Goal: Task Accomplishment & Management: Use online tool/utility

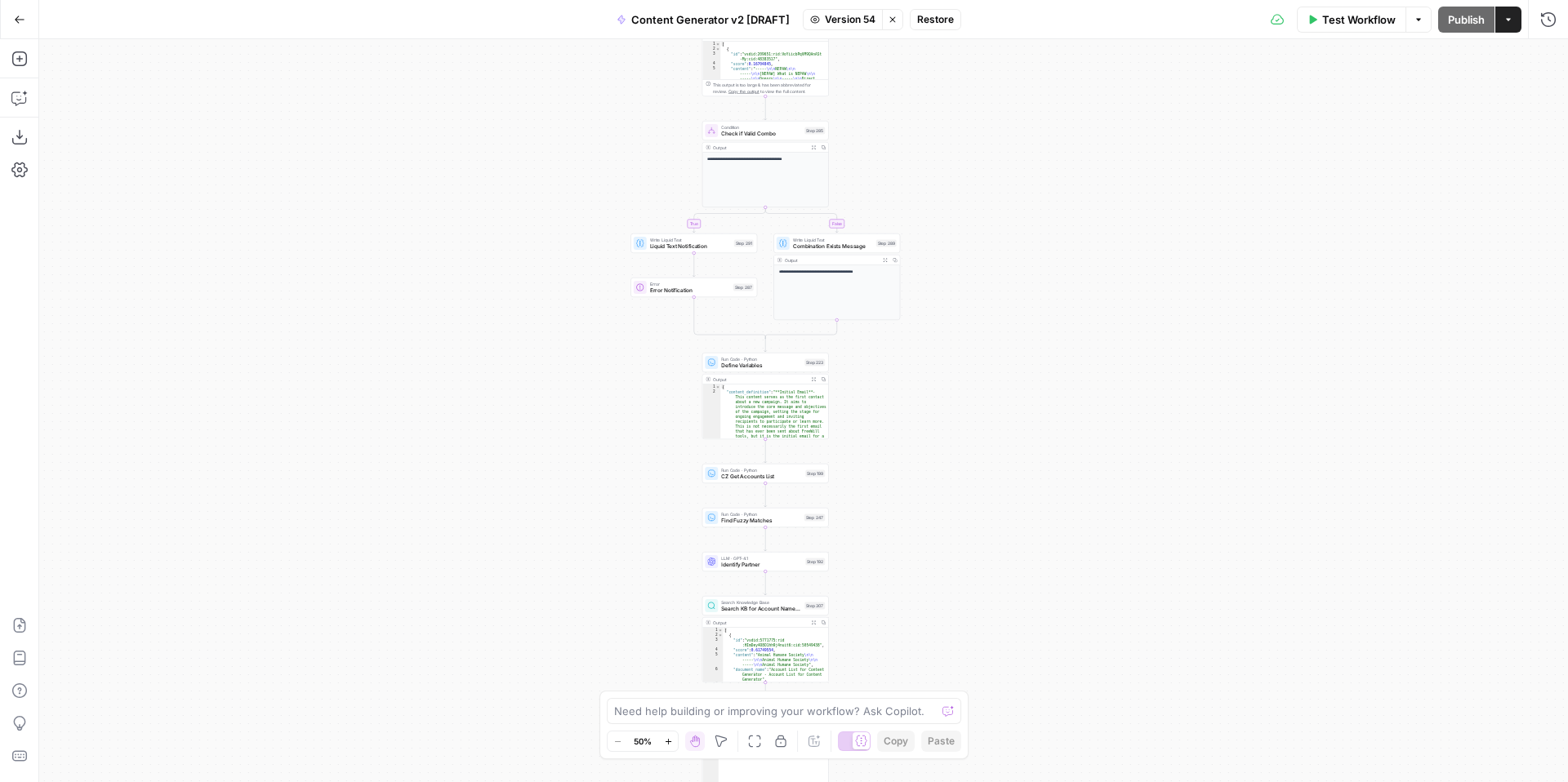
drag, startPoint x: 1074, startPoint y: 350, endPoint x: 1067, endPoint y: 269, distance: 81.3
click at [1068, 270] on div "**********" at bounding box center [804, 411] width 1529 height 743
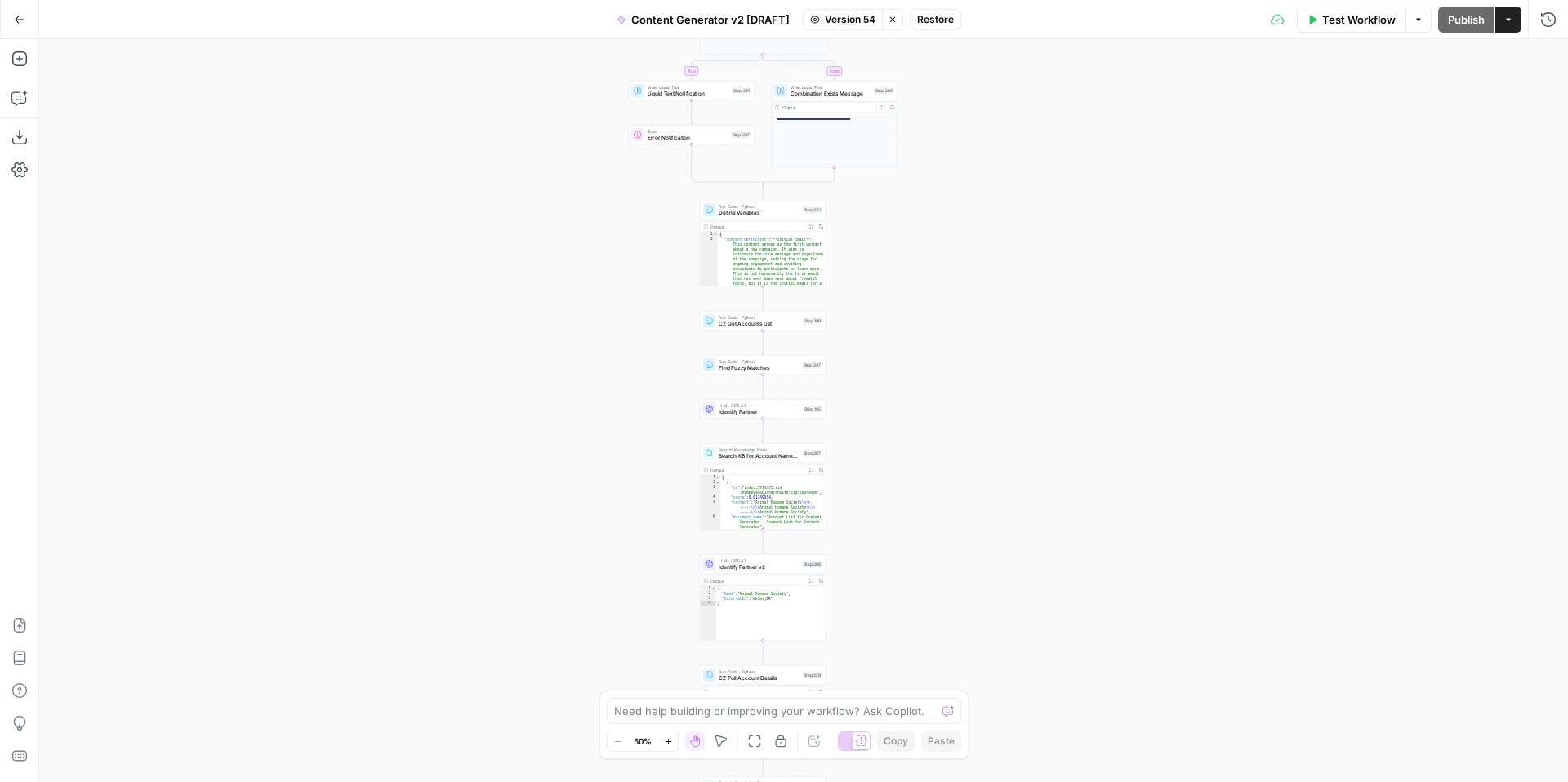
drag, startPoint x: 1094, startPoint y: 445, endPoint x: 1093, endPoint y: 293, distance: 152.0
click at [1093, 293] on div "**********" at bounding box center [804, 411] width 1529 height 743
click at [666, 742] on icon "button" at bounding box center [669, 742] width 9 height 9
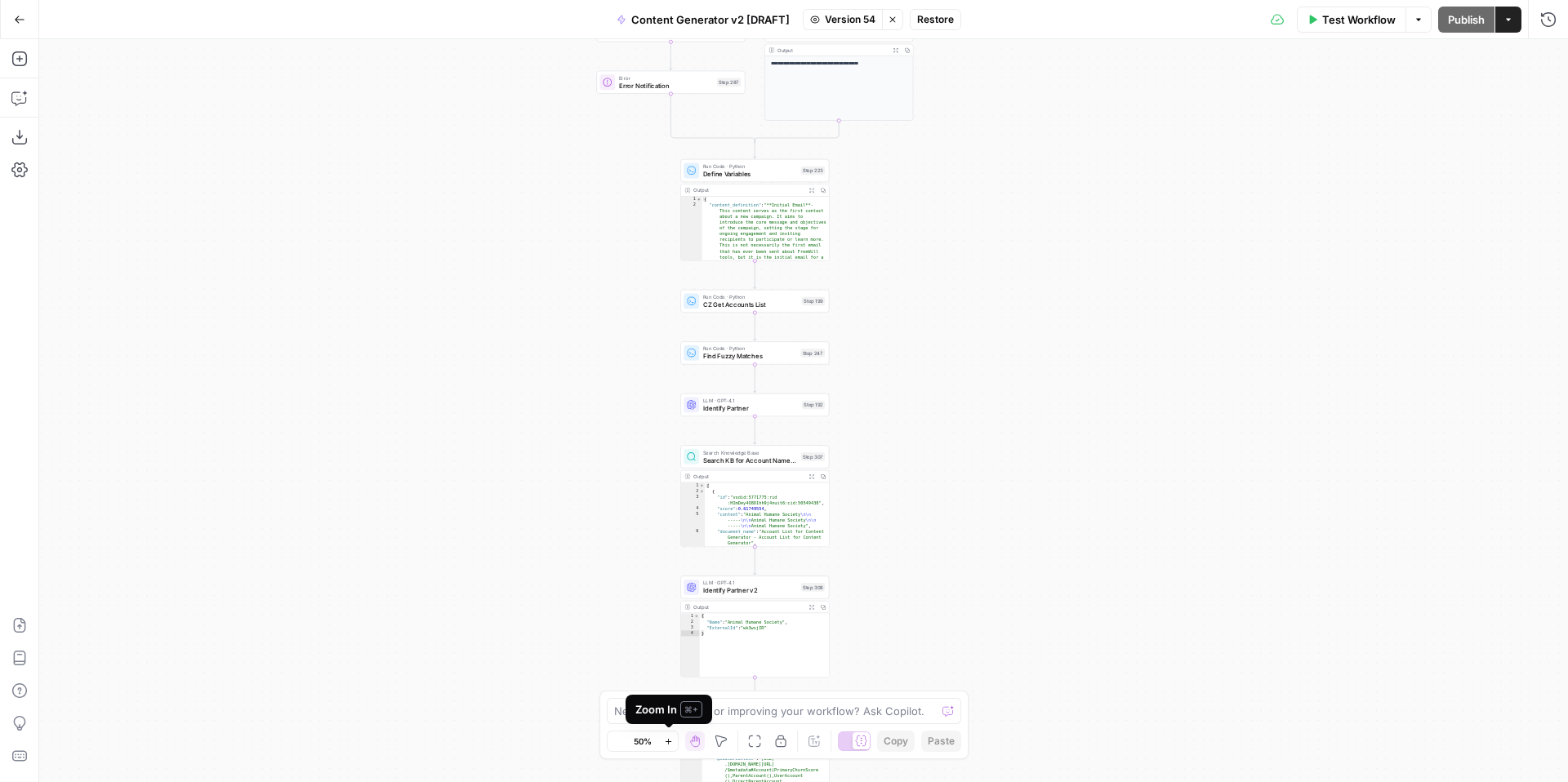
click at [666, 742] on icon "button" at bounding box center [669, 742] width 9 height 9
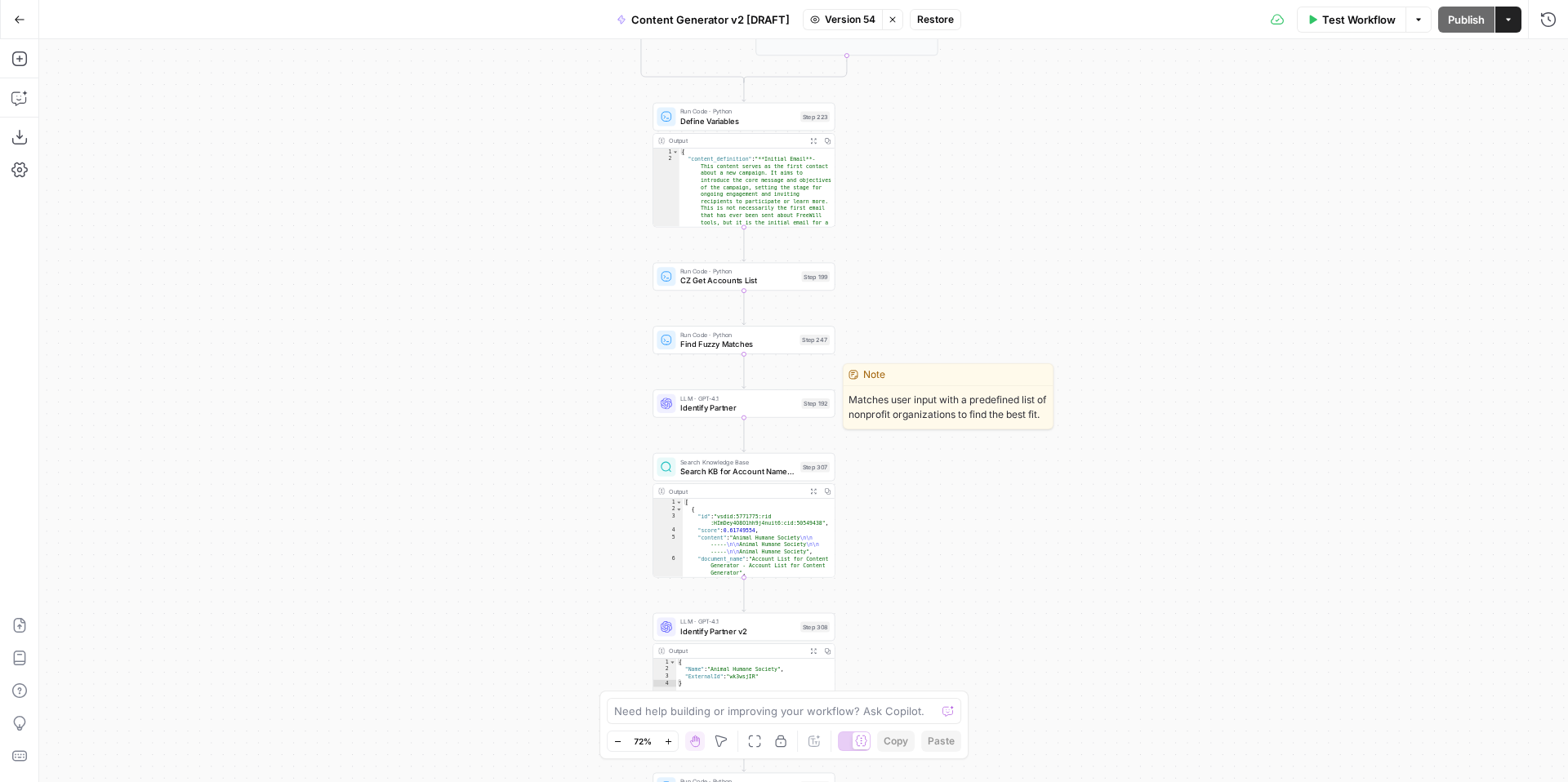
click at [698, 402] on span "Identify Partner" at bounding box center [738, 407] width 117 height 11
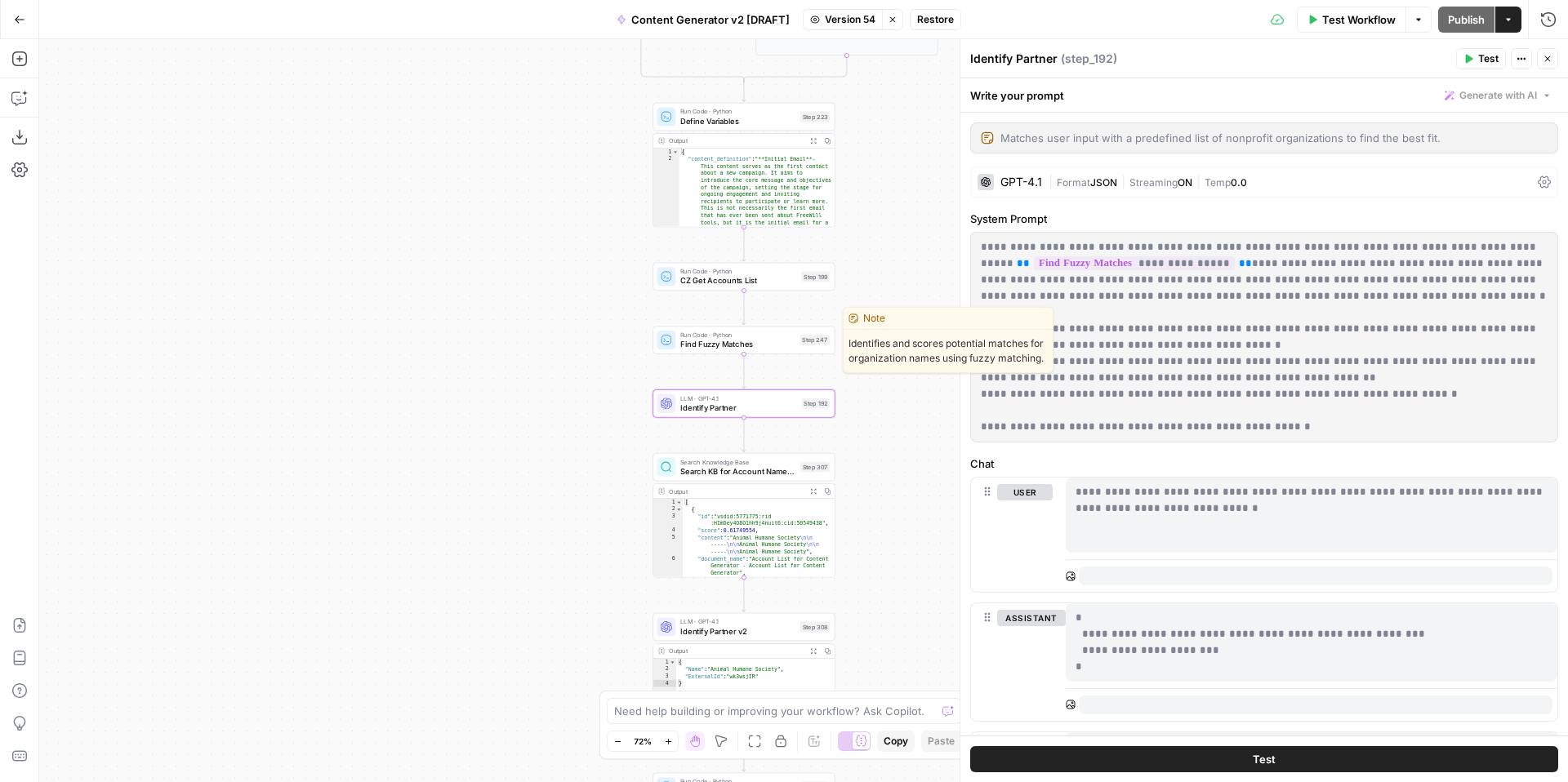
click at [713, 340] on span "Find Fuzzy Matches" at bounding box center [737, 343] width 114 height 11
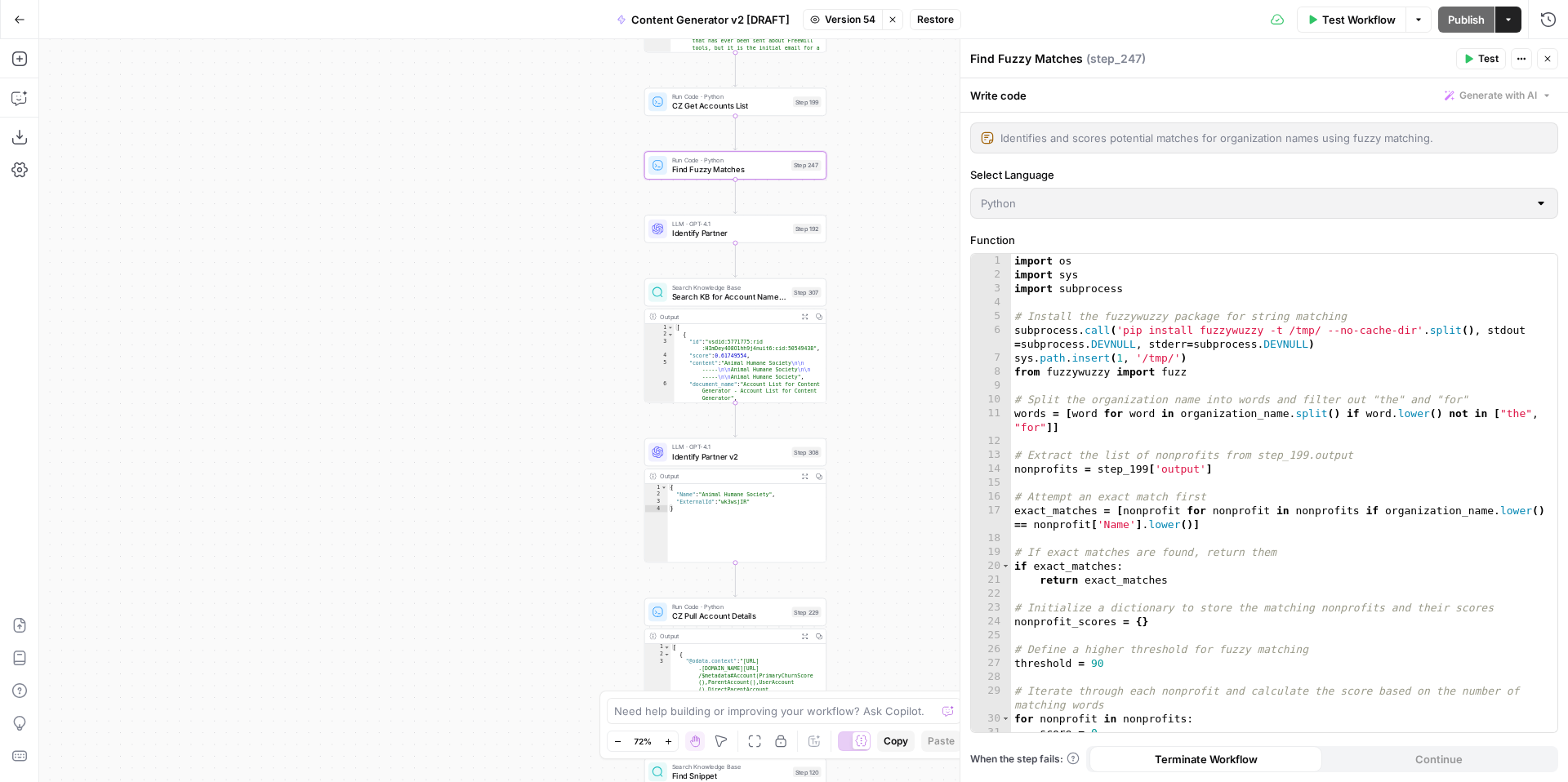
drag, startPoint x: 1012, startPoint y: 262, endPoint x: 1165, endPoint y: 423, distance: 222.1
click at [1165, 423] on div "1 2 3 4 5 6 7 8 9 10 11 12 13 14 15 16 17 18 19 20 21 22 23 24 25 26 27 28 29 3…" at bounding box center [1263, 493] width 586 height 478
click at [1184, 442] on div "1 2 3 4 5 6 7 8 9 10 11 12 13 14 15 16 17 18 19 20 21 22 23 24 25 26 27 28 29 3…" at bounding box center [1263, 493] width 586 height 478
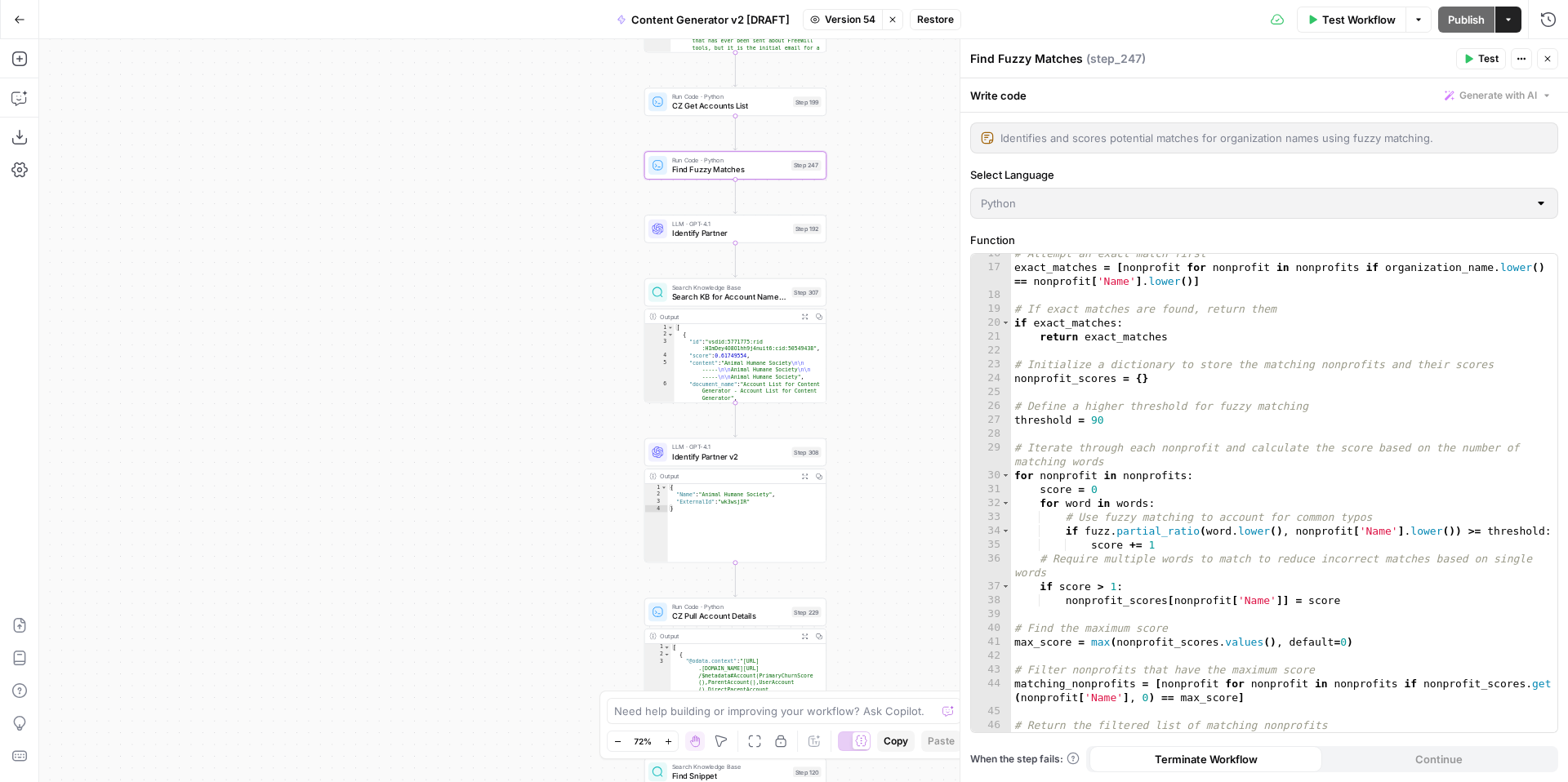
scroll to position [257, 0]
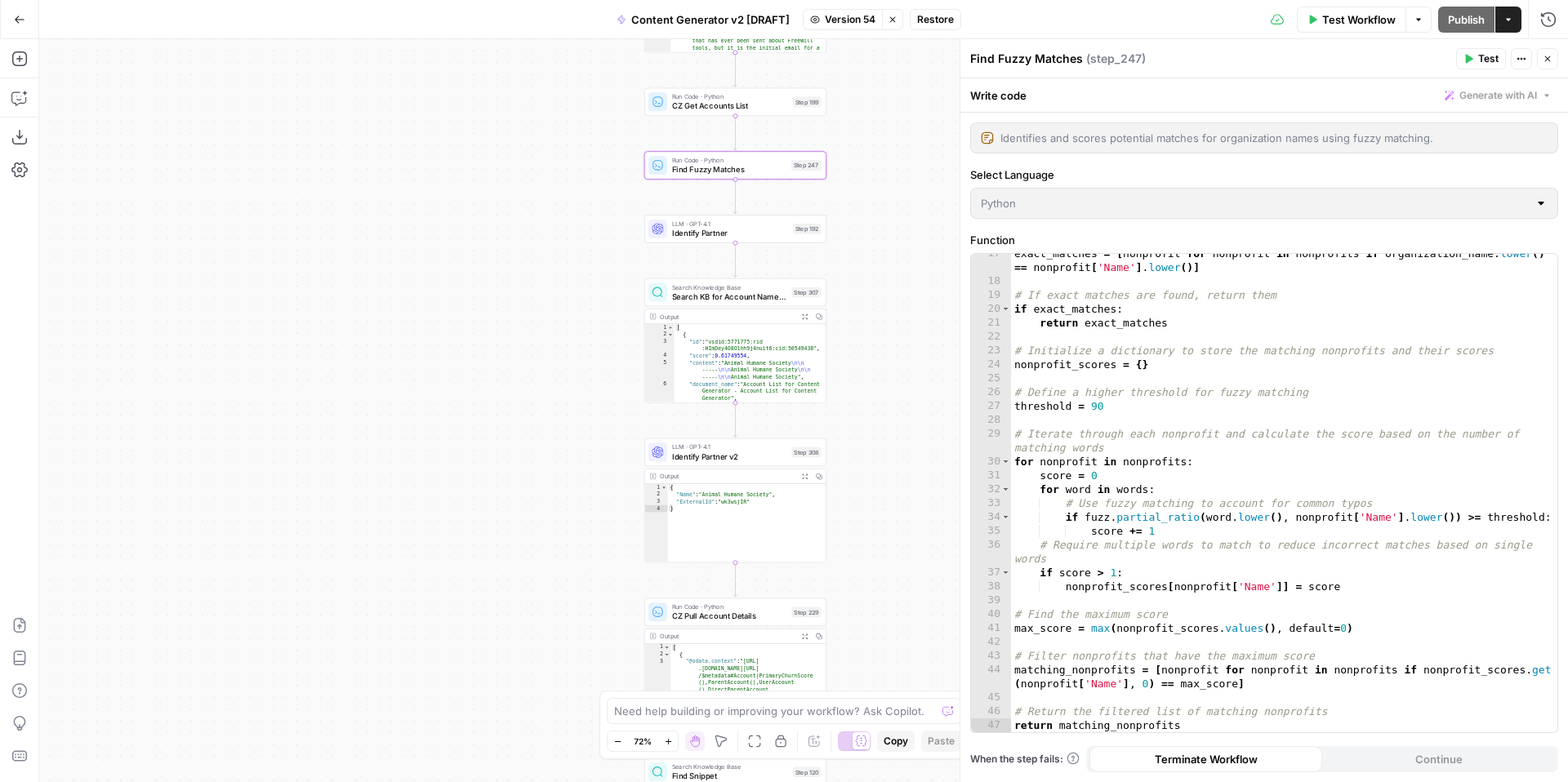
click at [1228, 718] on div "17 18 19 20 21 22 23 24 25 26 27 28 29 30 31 32 33 34 35 36 37 38 39 40 41 42 4…" at bounding box center [1263, 493] width 586 height 478
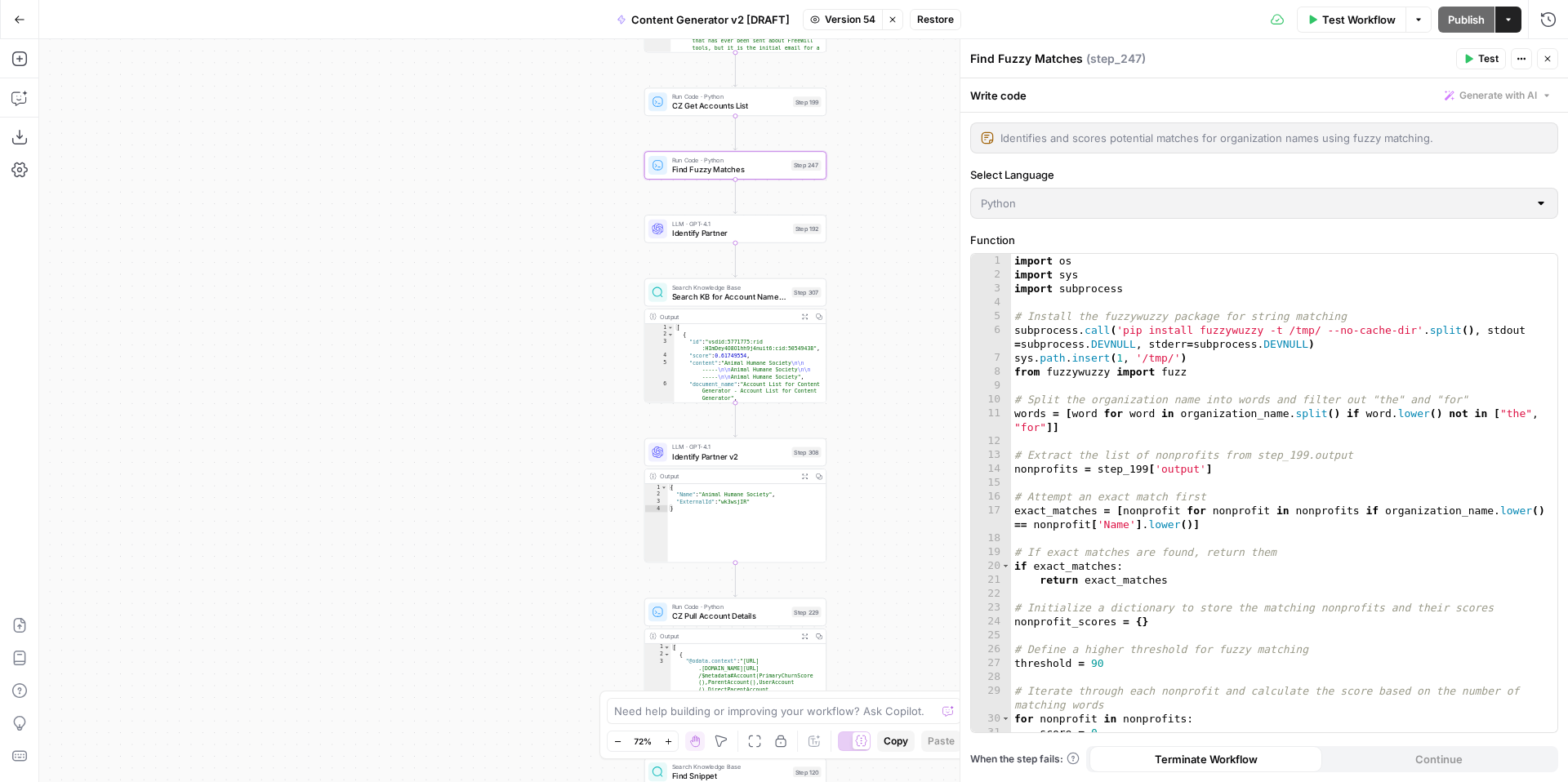
scroll to position [0, 0]
click at [1217, 504] on div "1 2 3 4 5 6 7 8 9 10 11 12 13 14 15 16 17 18 19 20 21 22 23 24 25 26 27 28 29 3…" at bounding box center [1263, 493] width 586 height 478
click at [1255, 524] on div "1 2 3 4 5 6 7 8 9 10 11 12 13 14 15 16 17 18 19 20 21 22 23 24 25 26 27 28 29 3…" at bounding box center [1263, 493] width 586 height 478
click at [18, 23] on icon "button" at bounding box center [20, 20] width 11 height 11
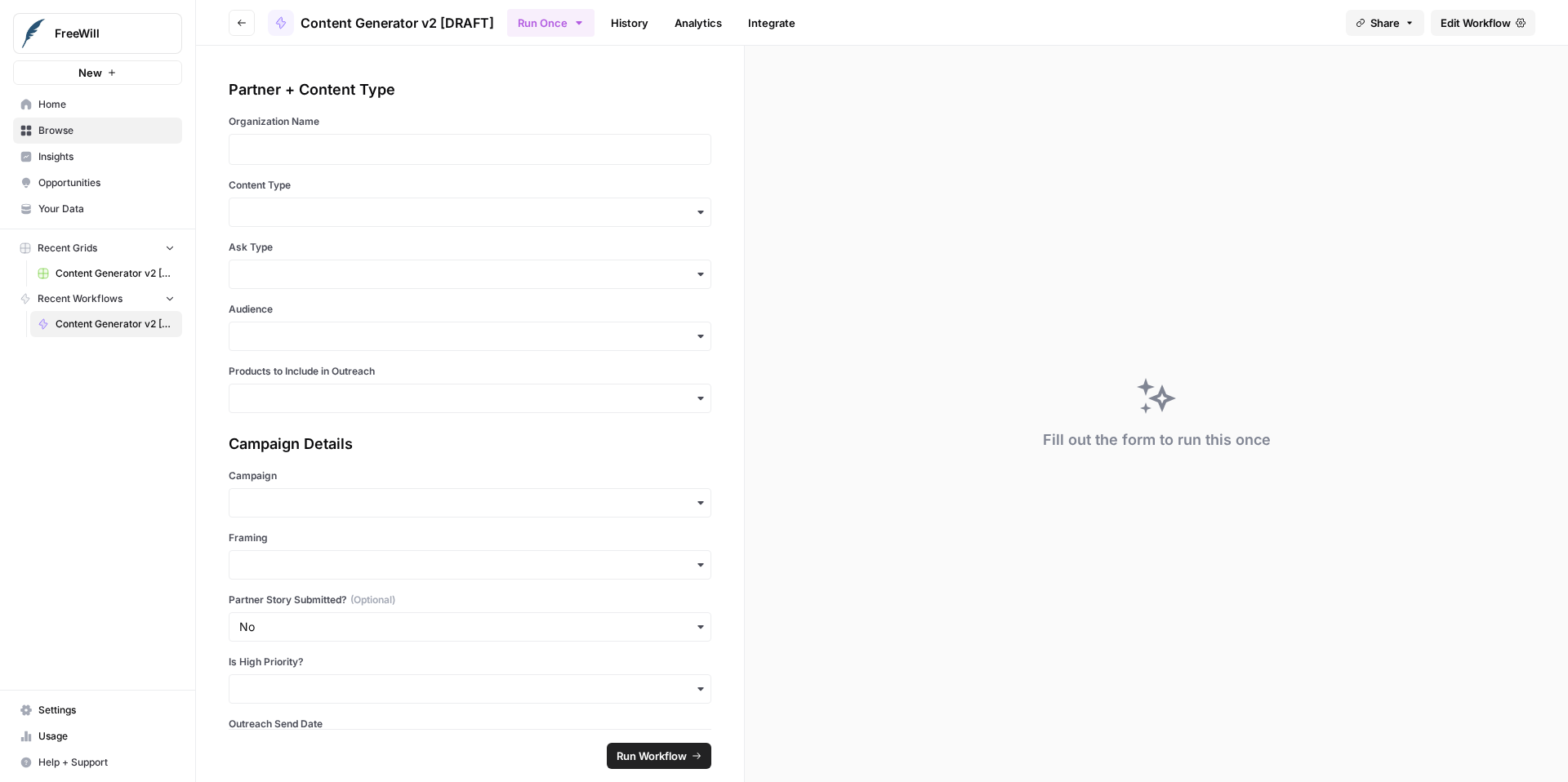
click at [240, 28] on div "FreeWill" at bounding box center [219, 33] width 59 height 28
click at [248, 18] on button "Go back" at bounding box center [242, 23] width 26 height 26
click at [246, 33] on button "Go back" at bounding box center [242, 23] width 26 height 26
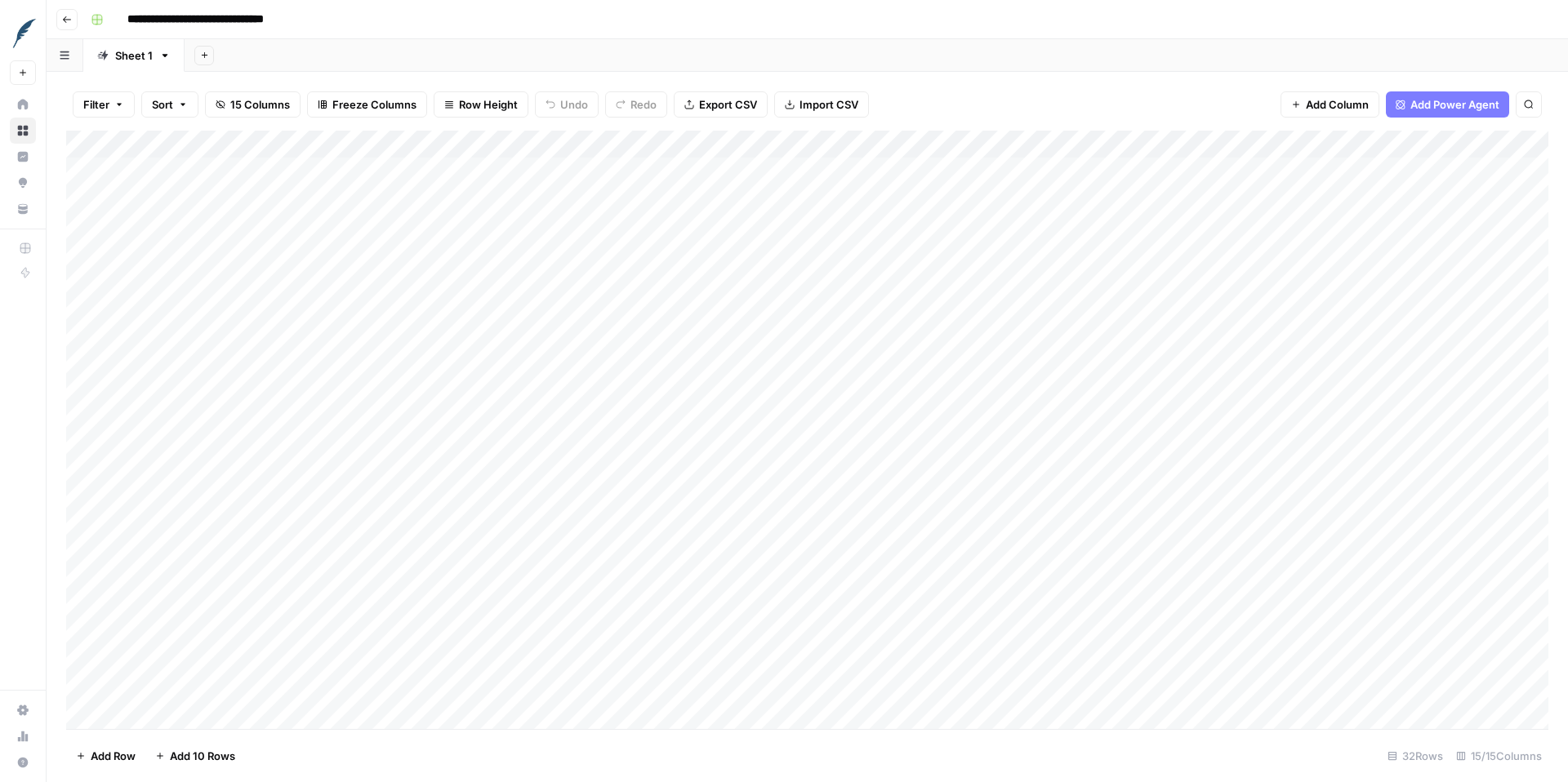
click at [72, 23] on button "Go back" at bounding box center [67, 20] width 22 height 22
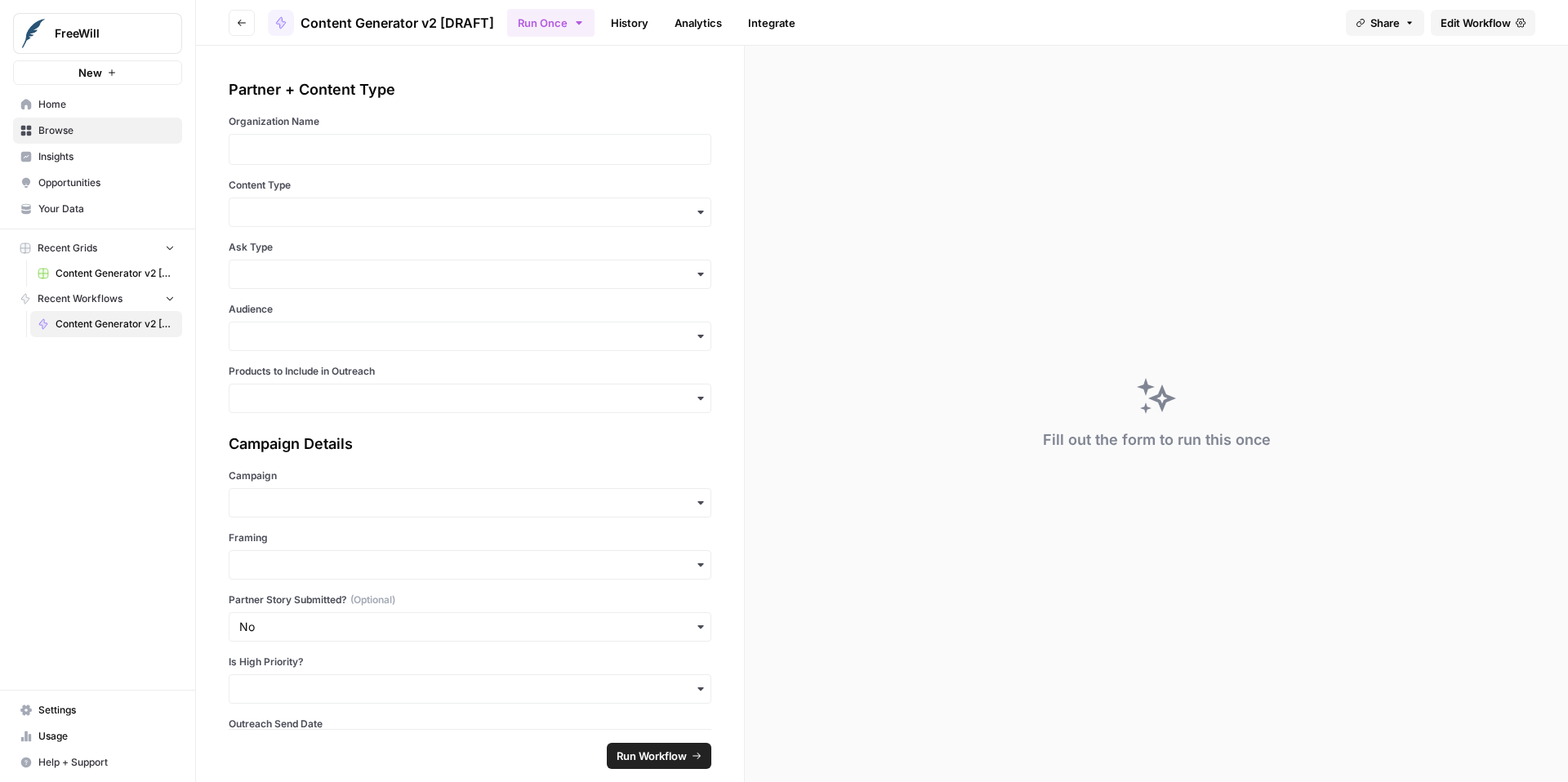
click at [249, 27] on button "Go back" at bounding box center [242, 23] width 26 height 26
click at [63, 129] on span "Browse" at bounding box center [106, 130] width 136 height 15
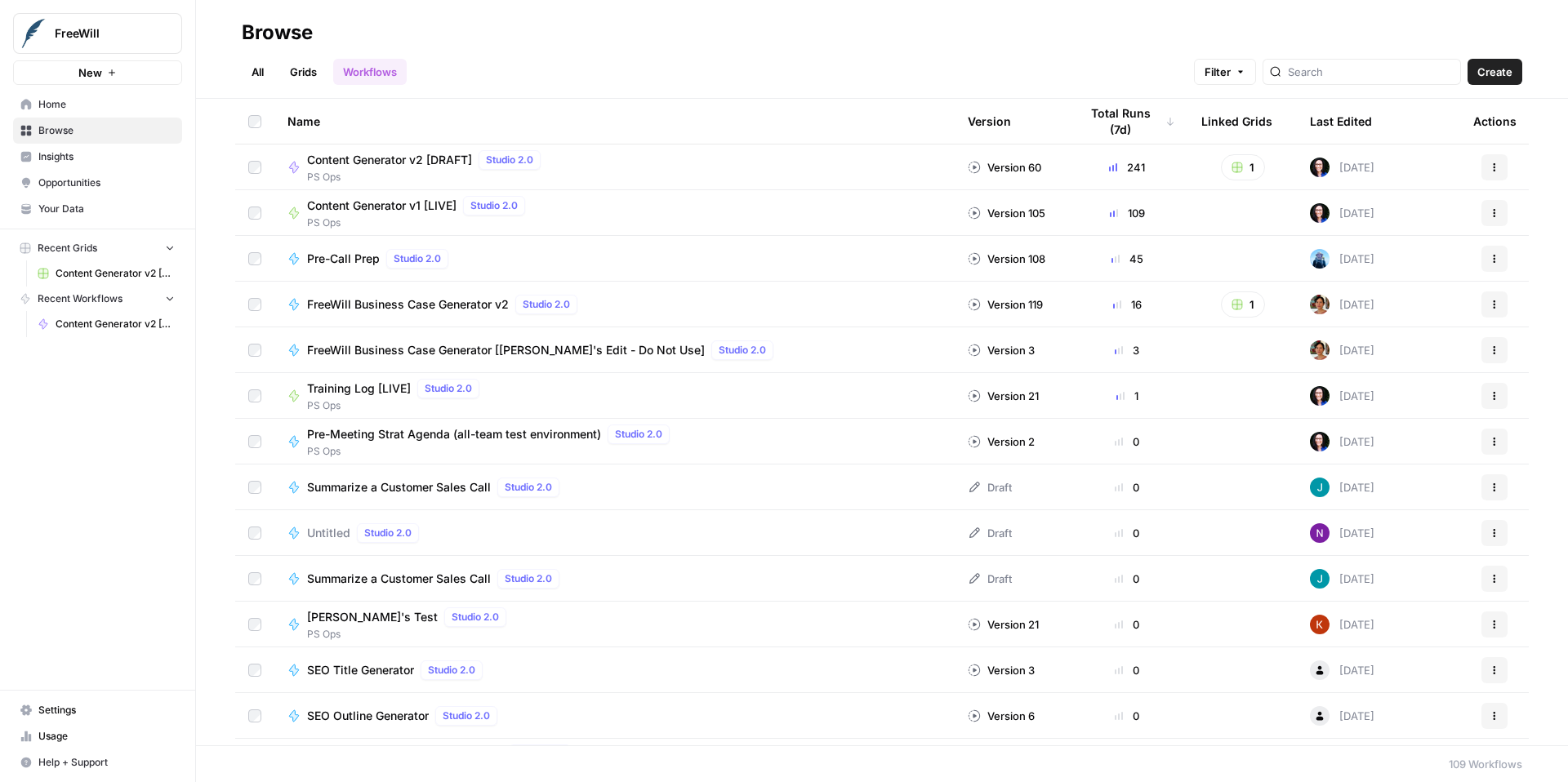
click at [356, 202] on span "Content Generator v1 [LIVE]" at bounding box center [381, 205] width 149 height 16
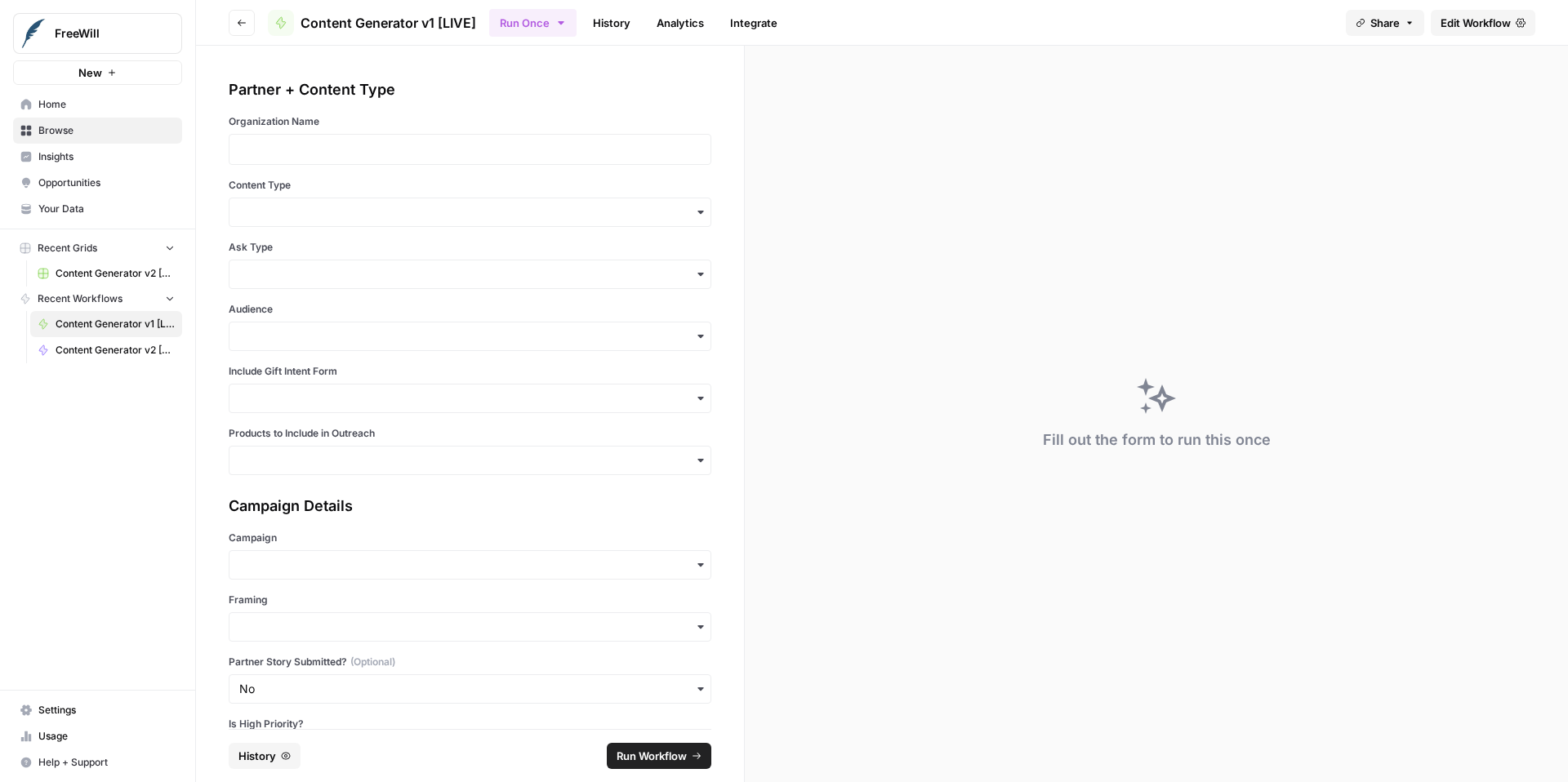
click at [1462, 23] on span "Edit Workflow" at bounding box center [1475, 23] width 70 height 16
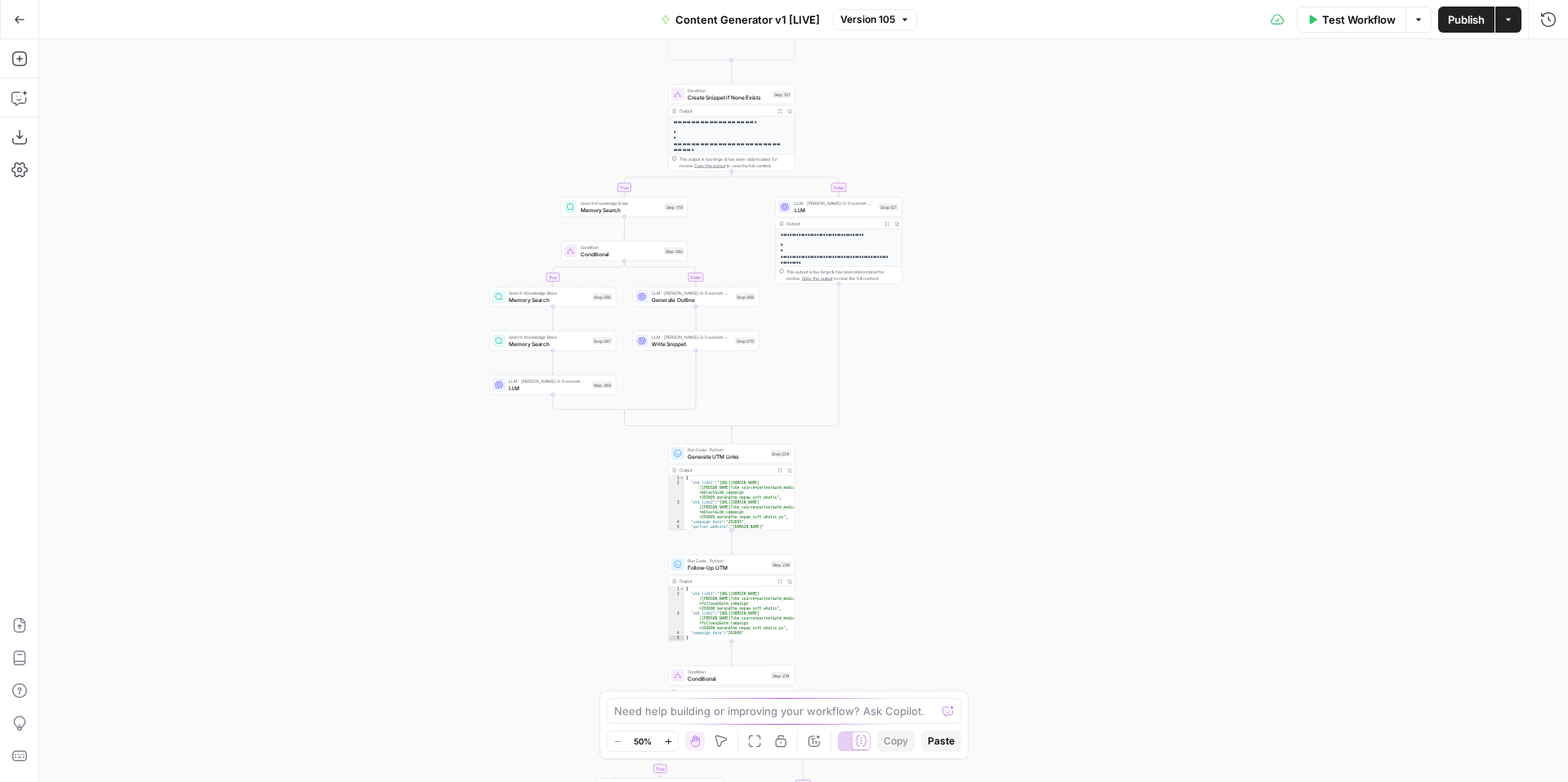
drag, startPoint x: 1163, startPoint y: 232, endPoint x: 1052, endPoint y: 520, distance: 308.7
click at [1052, 521] on div "true false true false true false true false true false true false Workflow Set …" at bounding box center [804, 411] width 1529 height 743
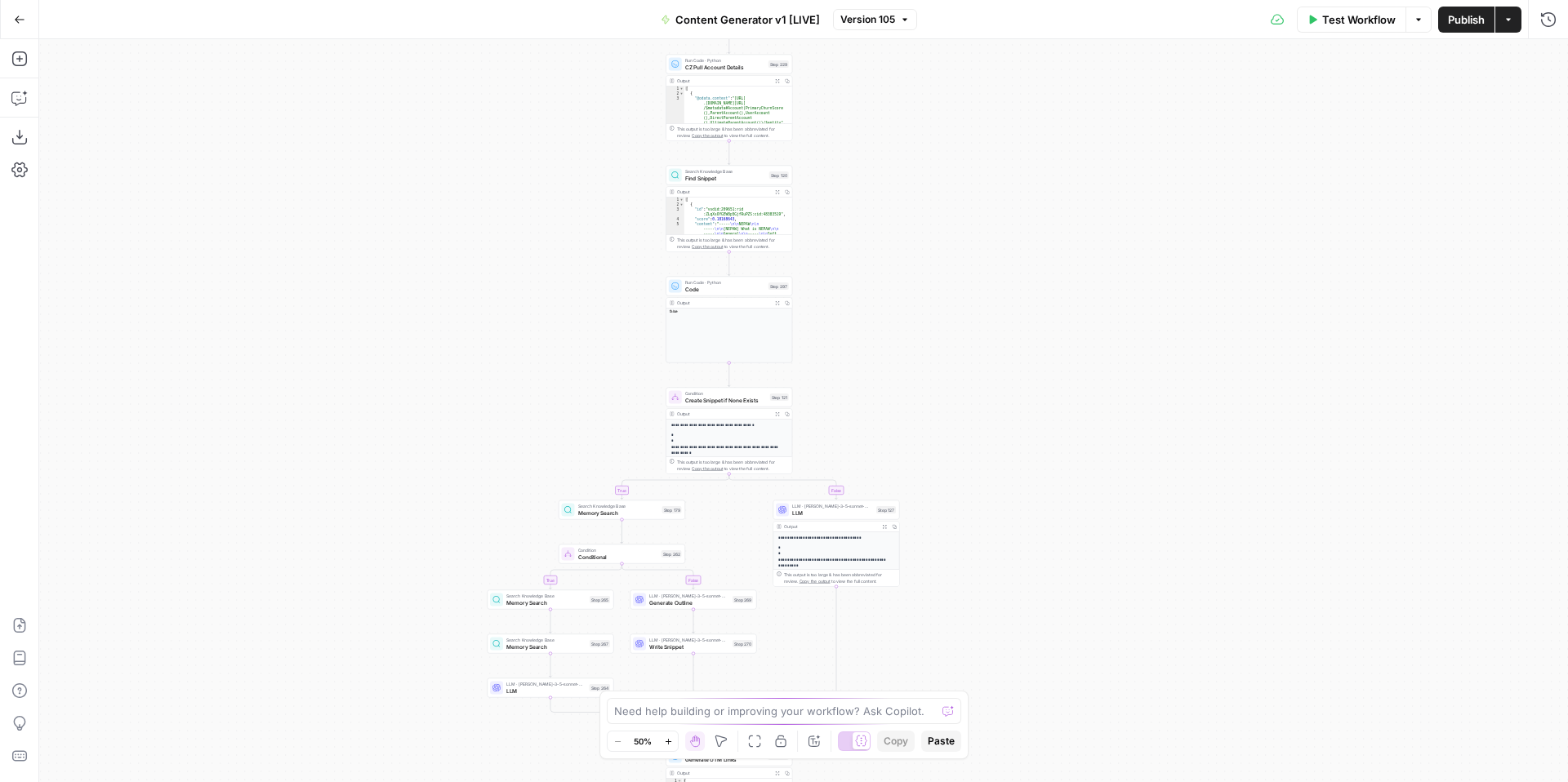
drag, startPoint x: 1048, startPoint y: 458, endPoint x: 1048, endPoint y: 708, distance: 250.0
click at [1048, 708] on div "true false true false true false true false true false true false Workflow Set …" at bounding box center [804, 411] width 1529 height 743
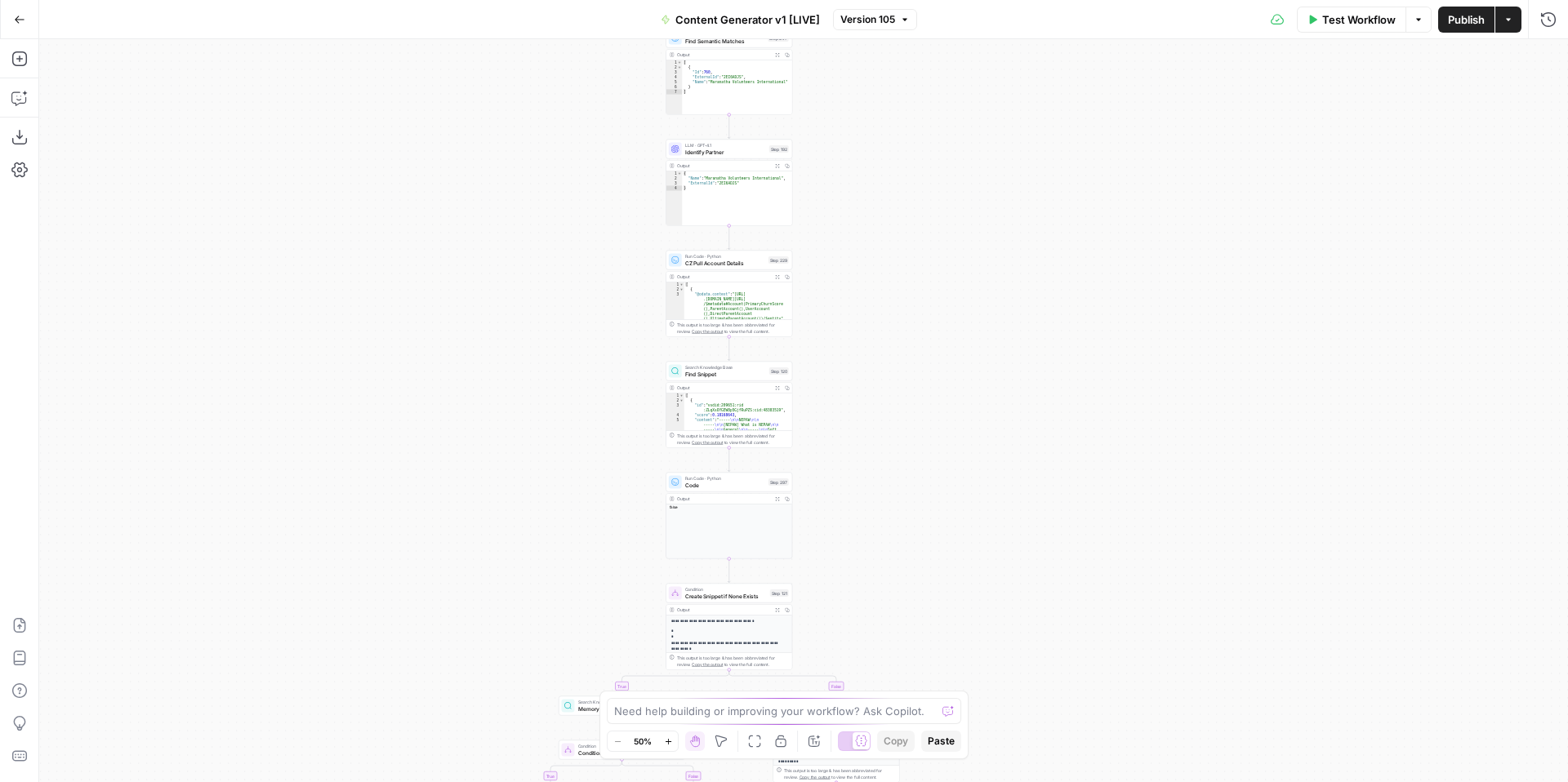
drag, startPoint x: 1058, startPoint y: 420, endPoint x: 1058, endPoint y: 684, distance: 264.0
click at [1058, 684] on div "true false true false true false true false true false true false Workflow Set …" at bounding box center [804, 411] width 1529 height 743
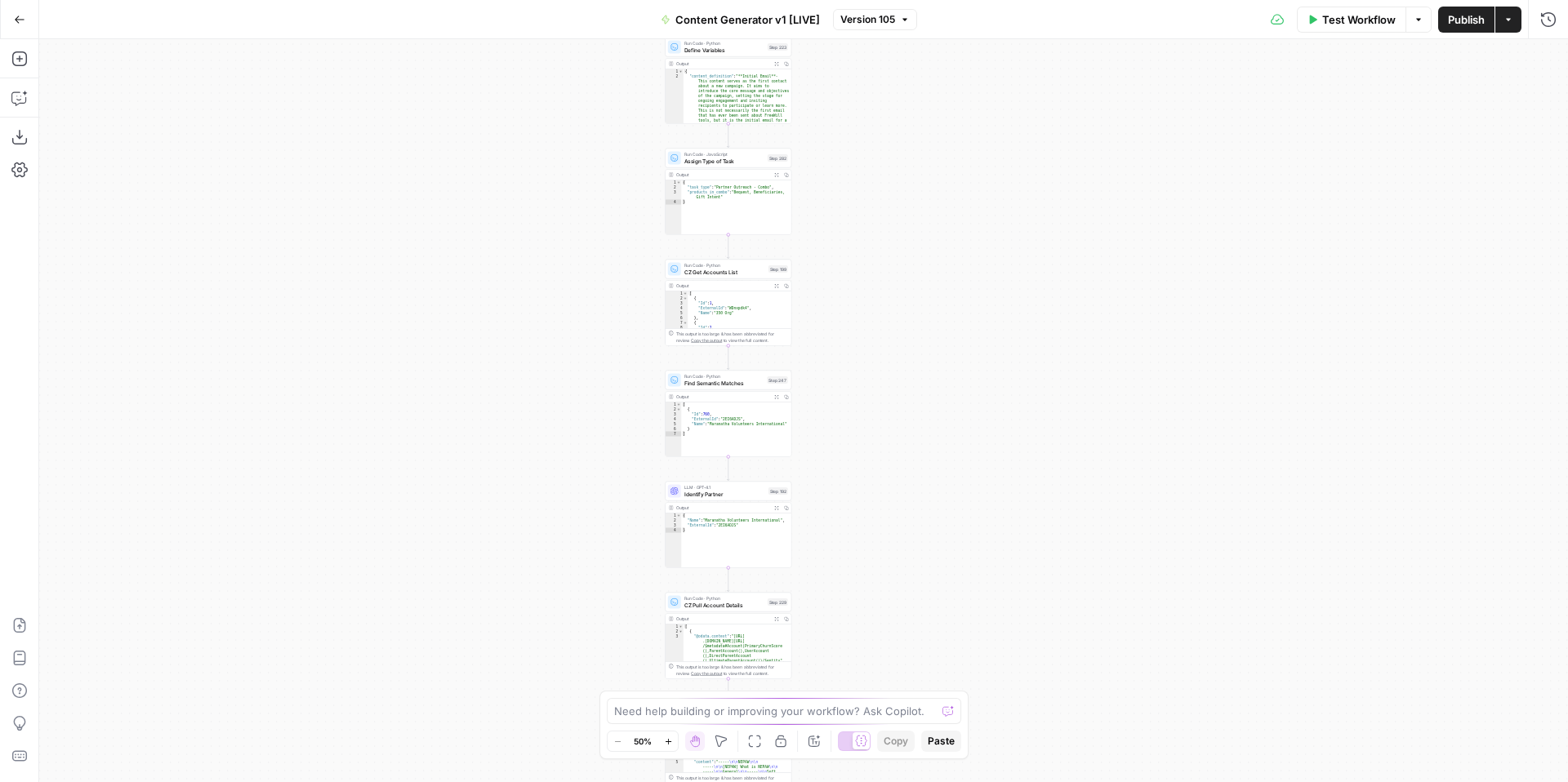
drag, startPoint x: 1013, startPoint y: 491, endPoint x: 1011, endPoint y: 644, distance: 153.0
click at [1012, 647] on div "true false true false true false true false true false true false Workflow Set …" at bounding box center [804, 411] width 1529 height 743
click at [671, 741] on icon "button" at bounding box center [669, 742] width 9 height 9
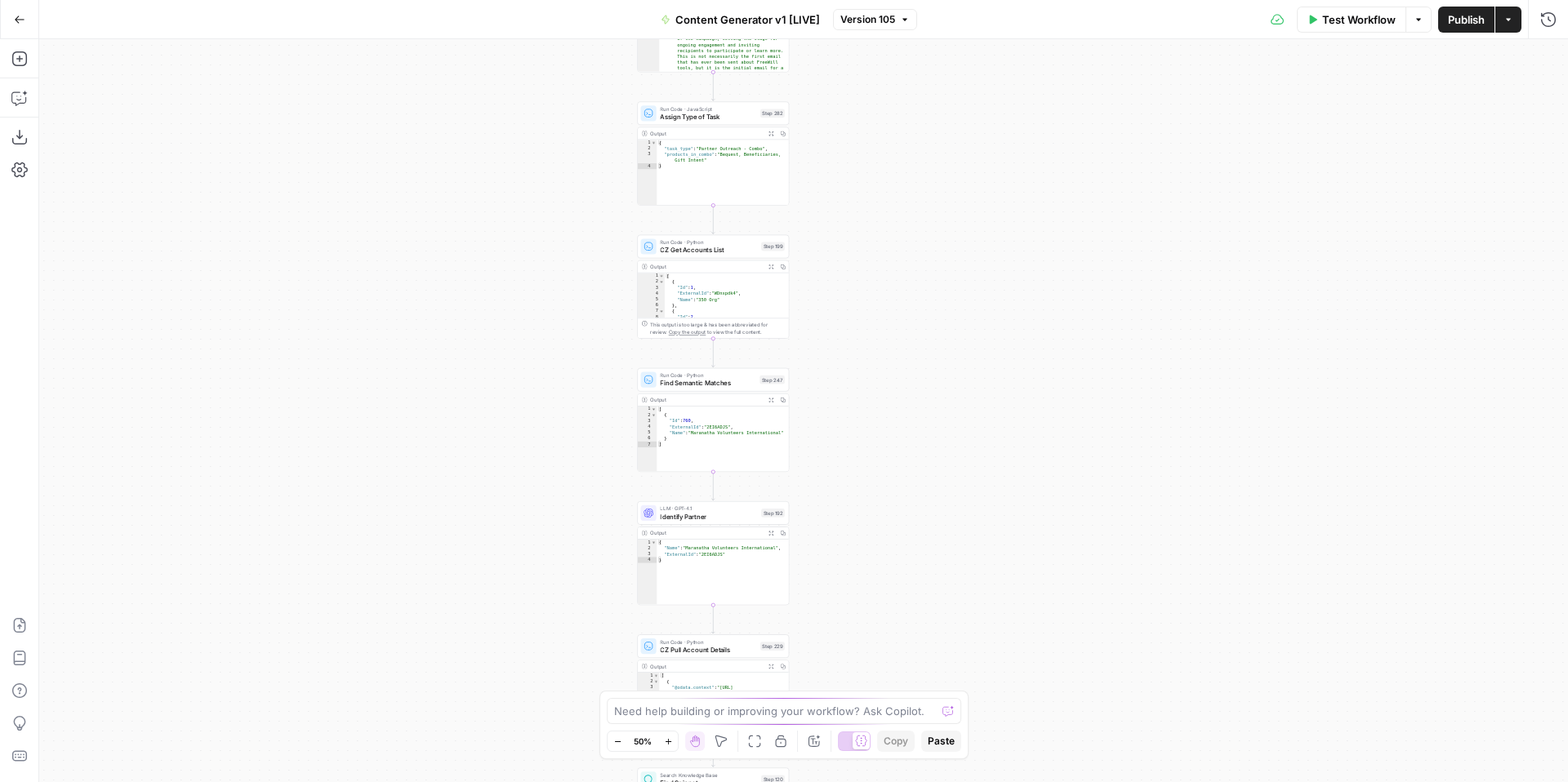
click at [671, 741] on icon "button" at bounding box center [669, 742] width 9 height 9
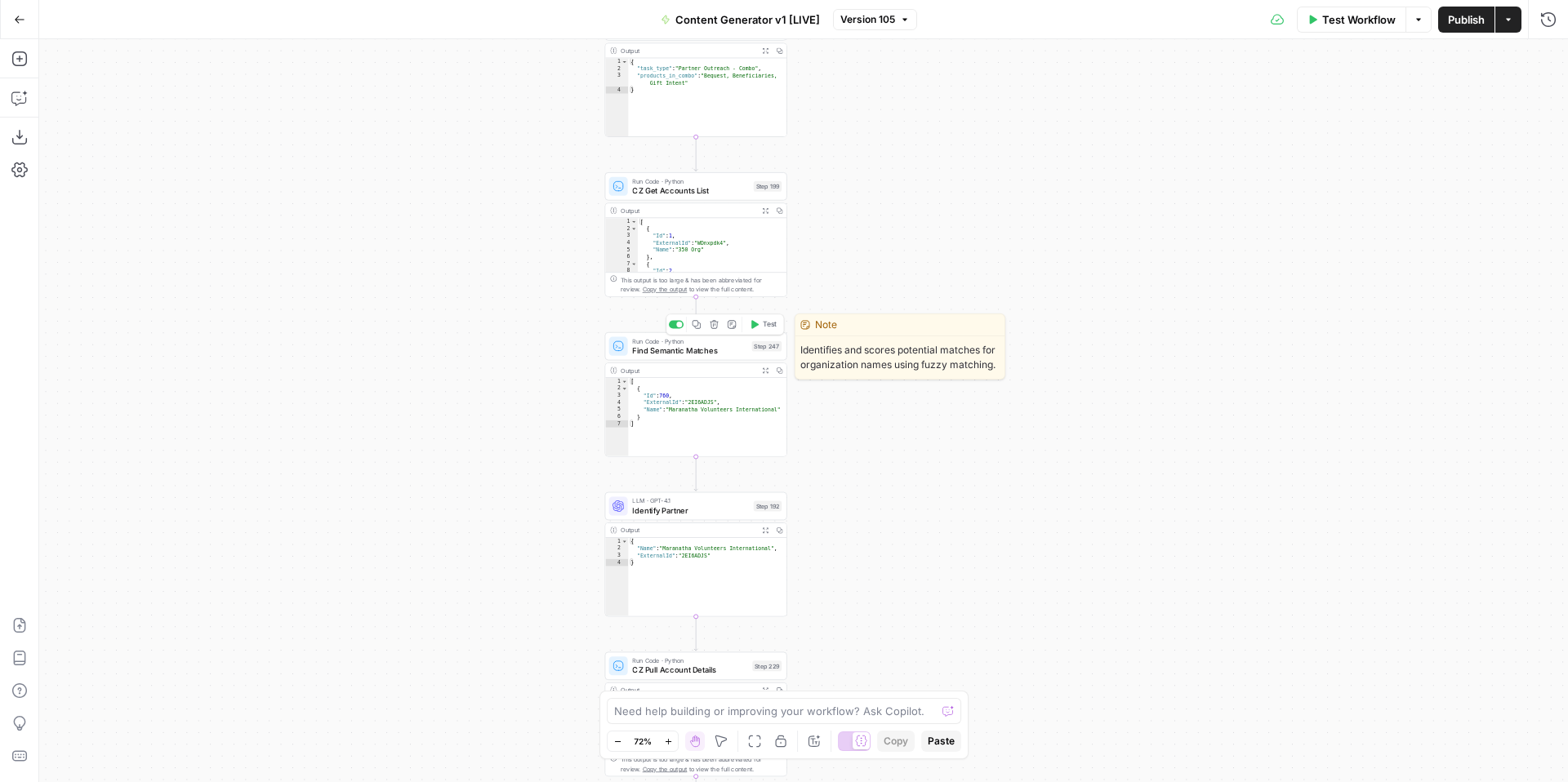
click at [696, 351] on span "Find Semantic Matches" at bounding box center [689, 350] width 114 height 11
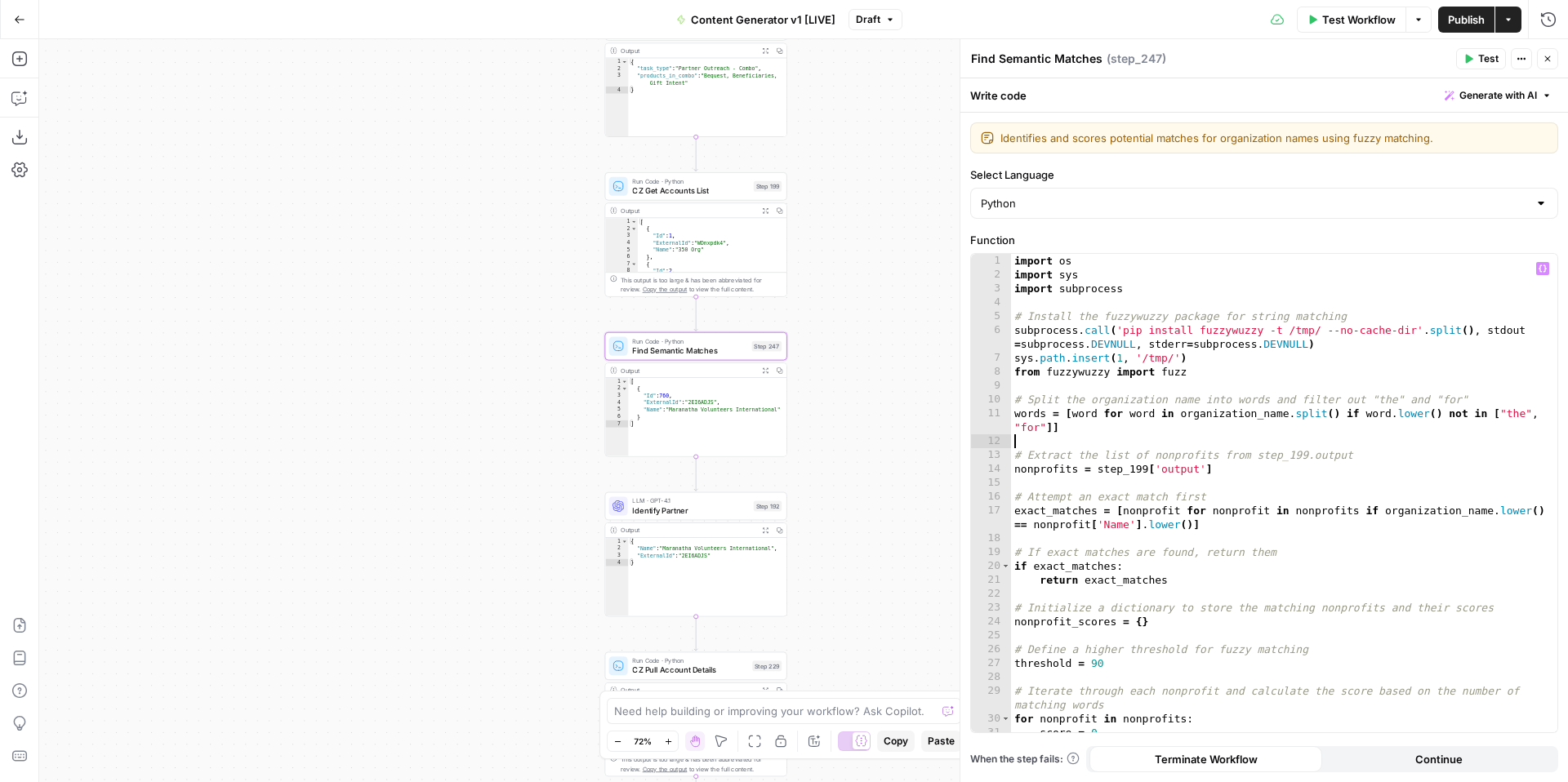
click at [1241, 444] on div "import os import sys import subprocess # Install the fuzzywuzzy package for str…" at bounding box center [1284, 507] width 546 height 506
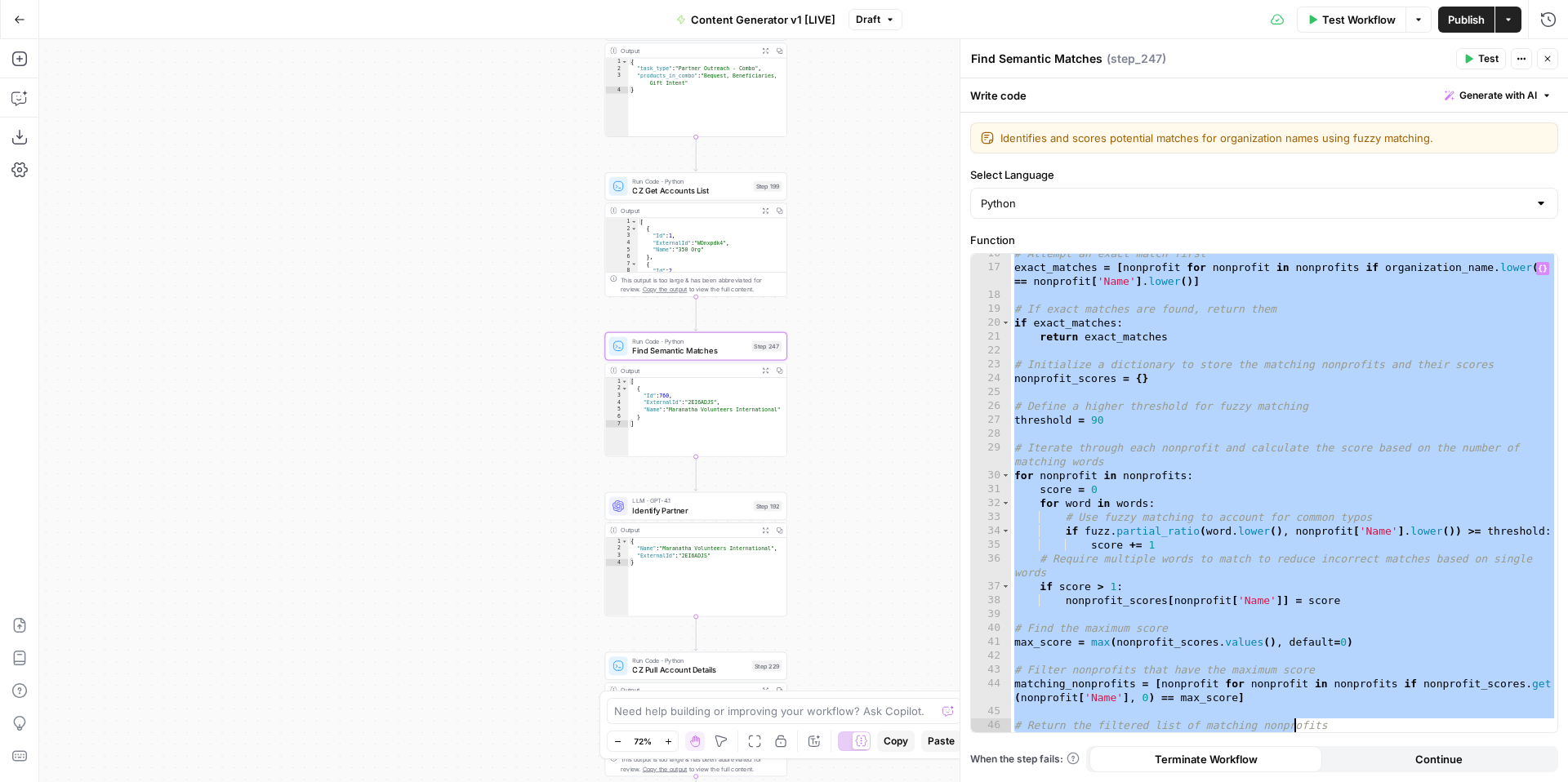
scroll to position [257, 0]
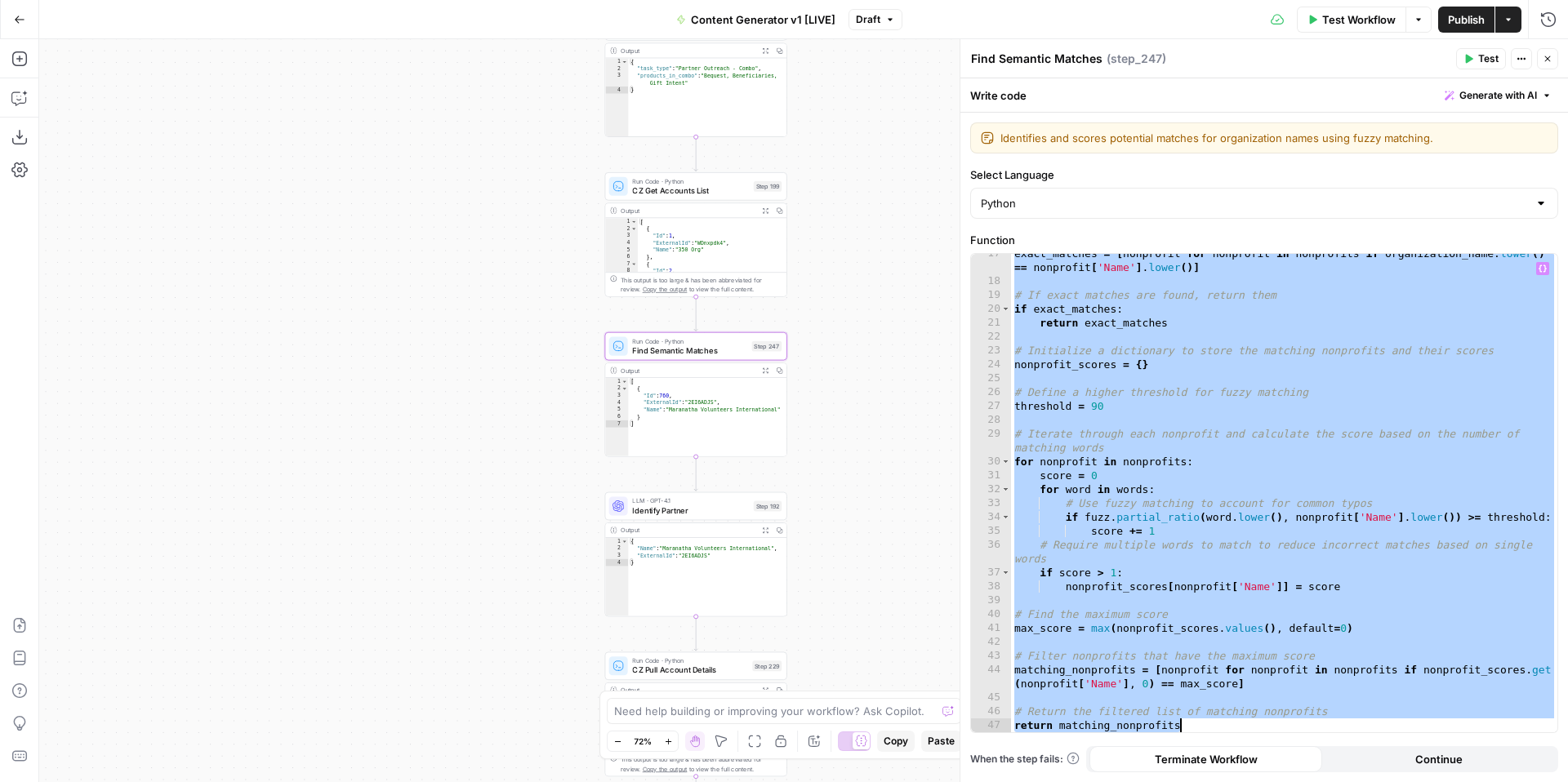
drag, startPoint x: 1014, startPoint y: 262, endPoint x: 1329, endPoint y: 756, distance: 585.9
click at [0, 0] on form "Identifies and scores potential matches for organization names using fuzzy matc…" at bounding box center [0, 0] width 0 height 0
type textarea "**********"
click at [1552, 59] on button "Close" at bounding box center [1547, 58] width 22 height 22
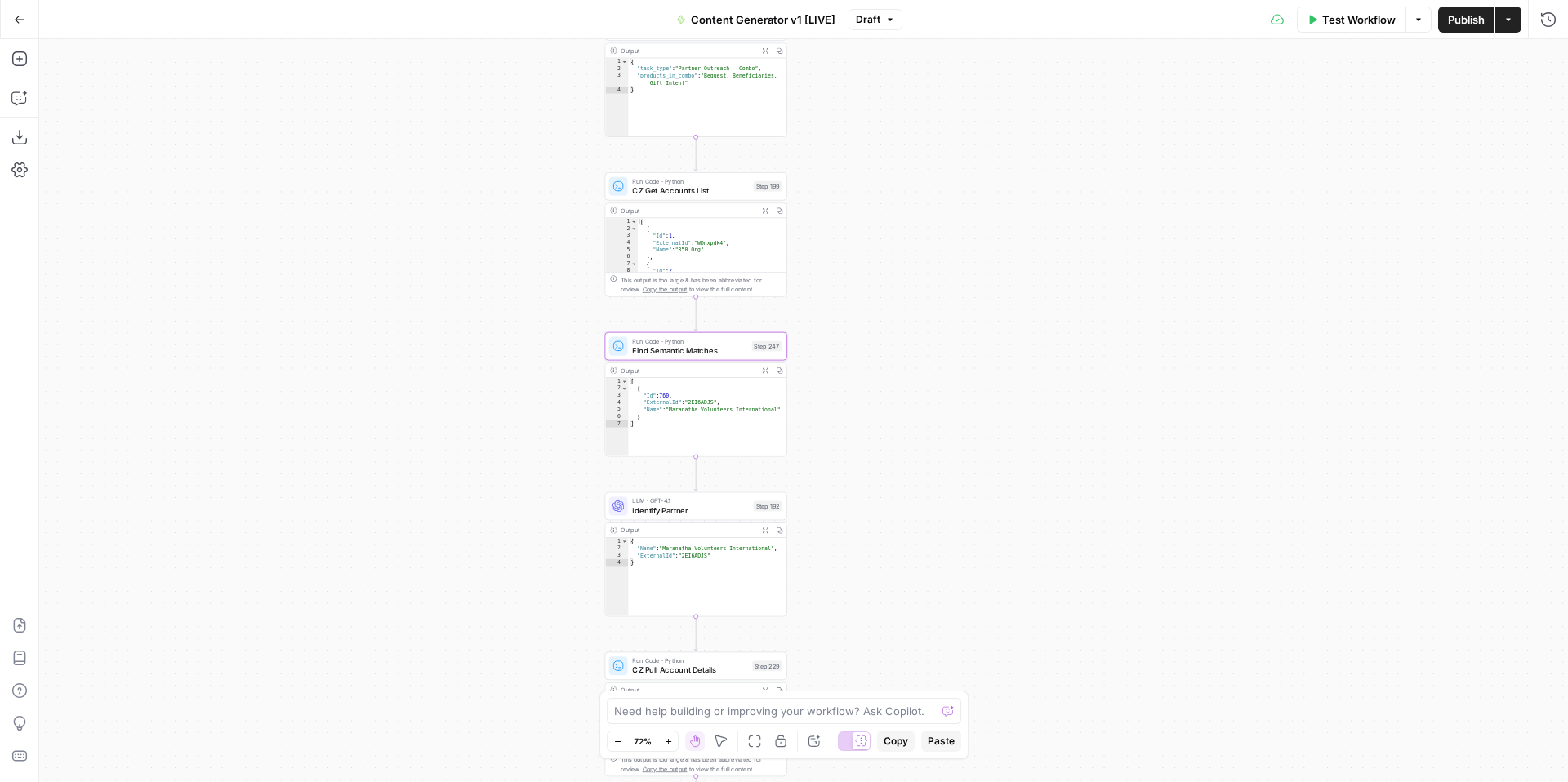
click at [12, 22] on button "Go Back" at bounding box center [19, 19] width 29 height 29
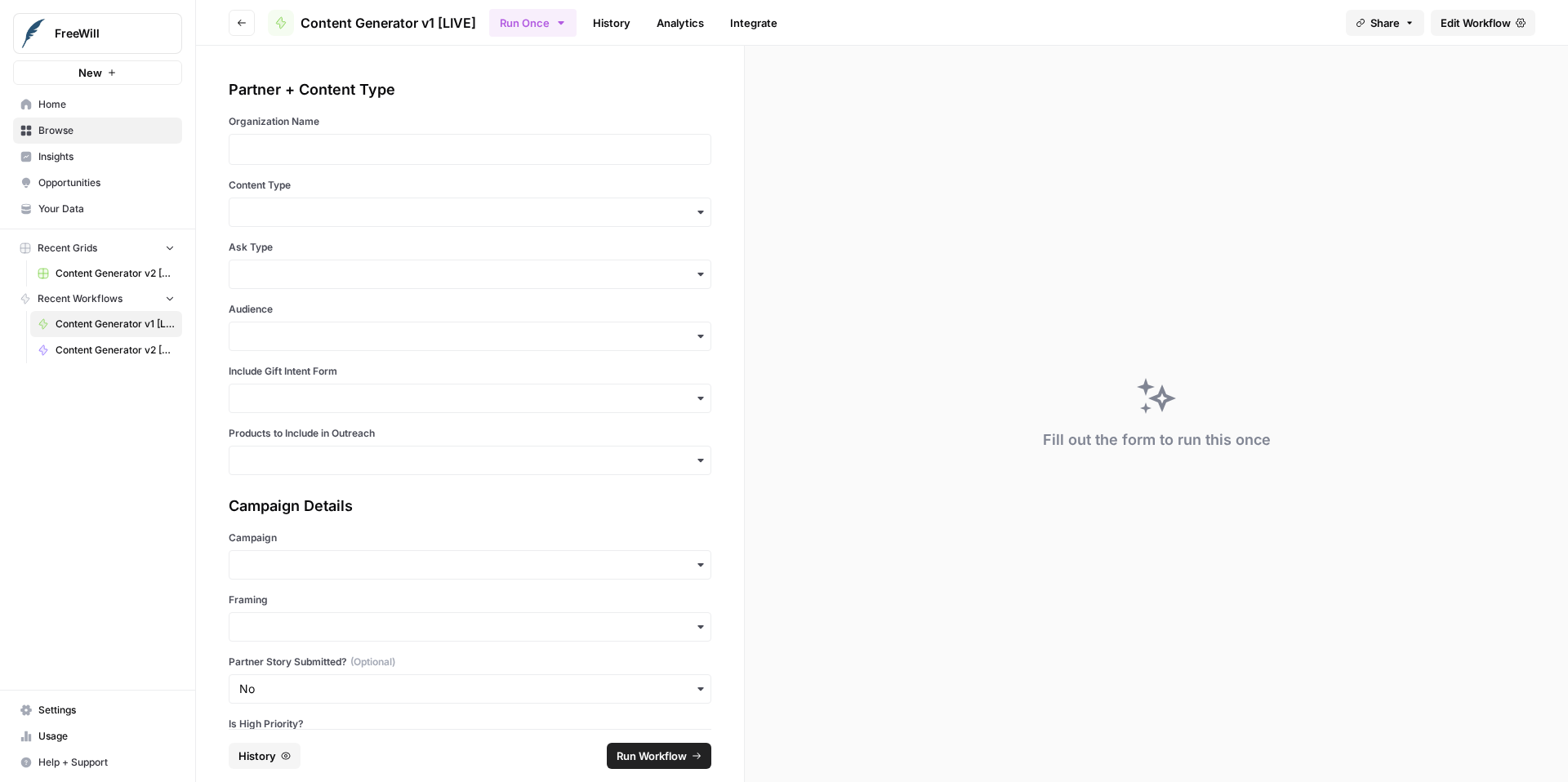
click at [237, 23] on icon "button" at bounding box center [242, 23] width 9 height 9
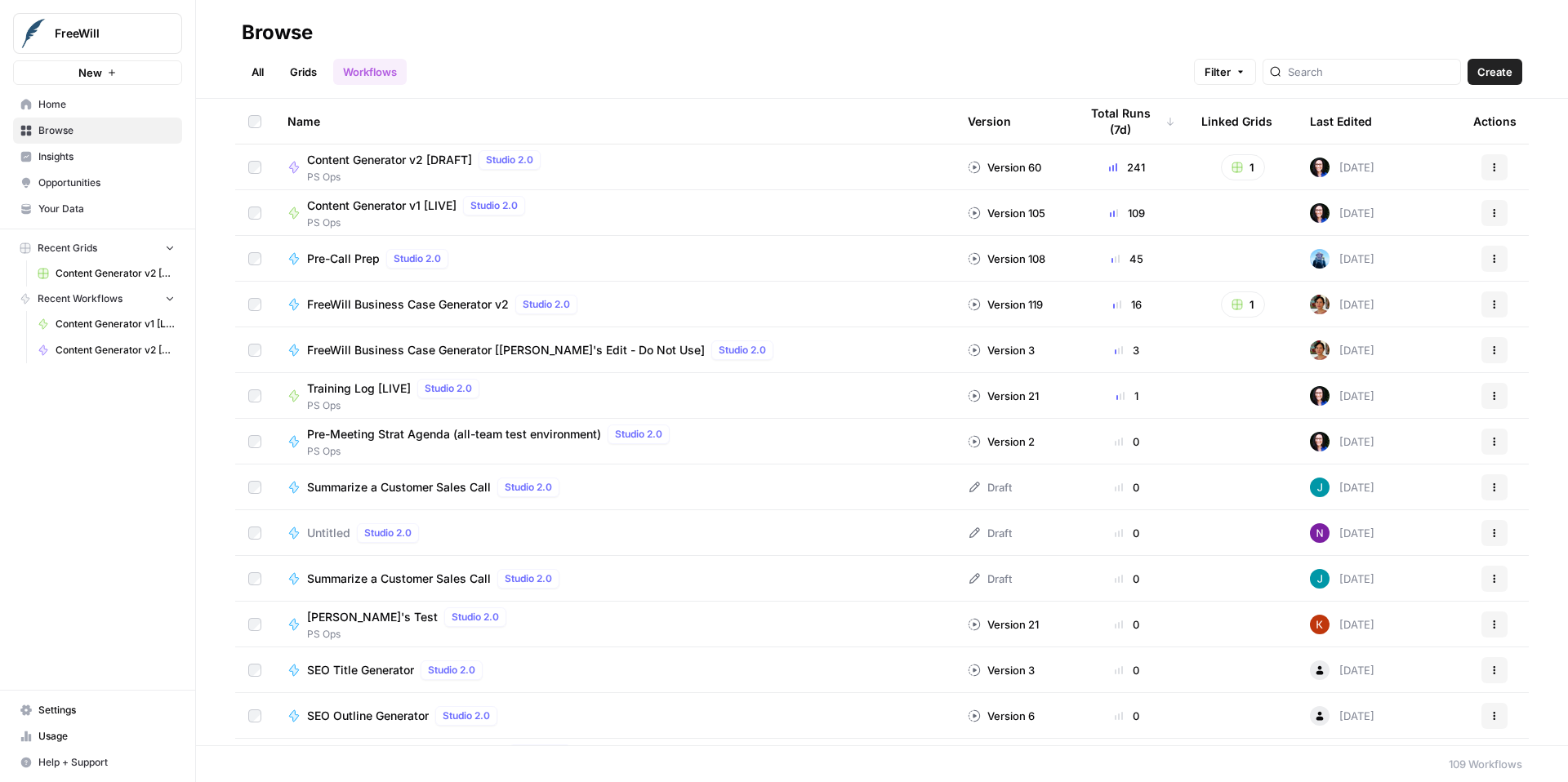
click at [413, 157] on span "Content Generator v2 [DRAFT]" at bounding box center [389, 159] width 165 height 16
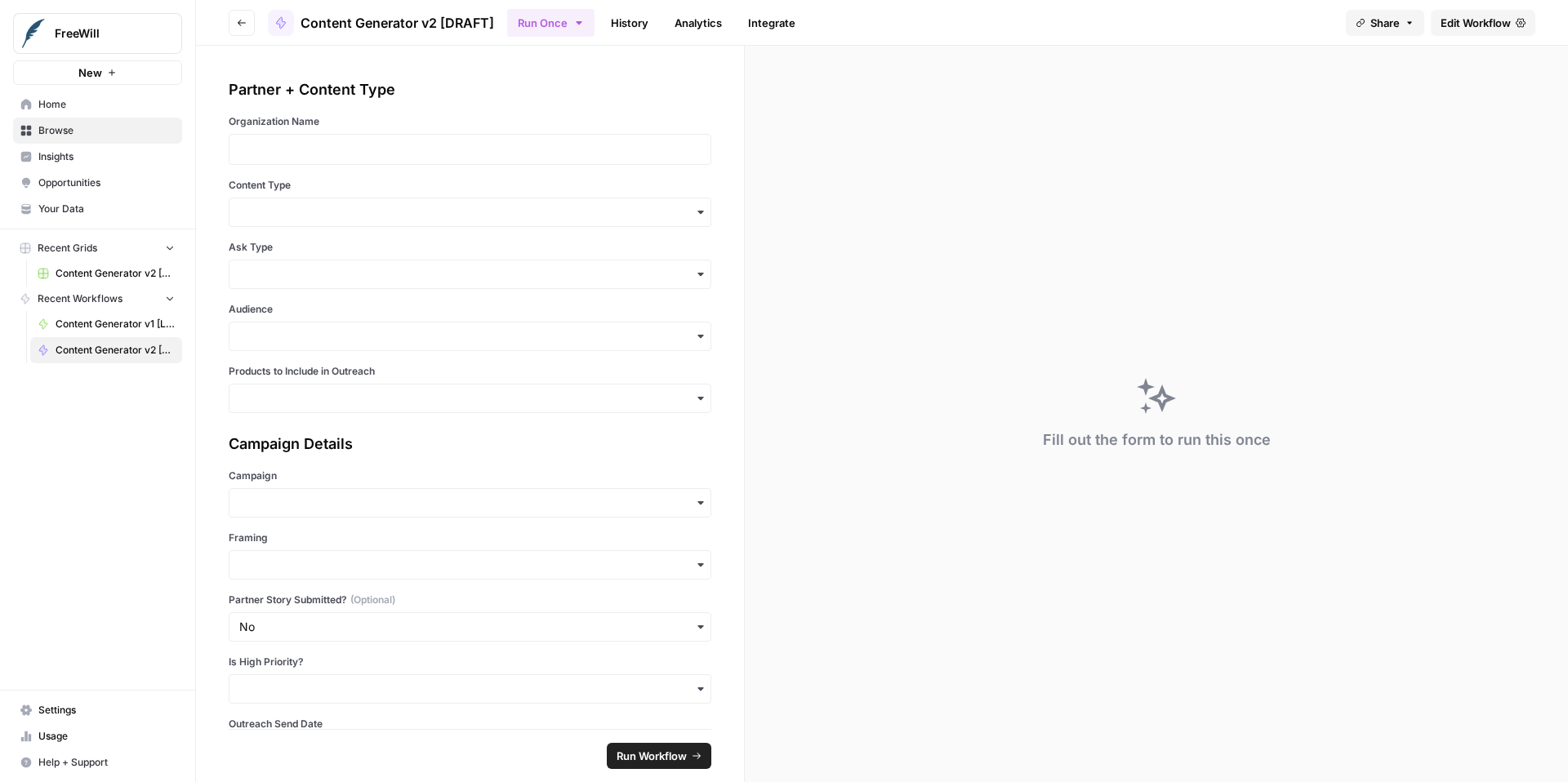
click at [1463, 23] on span "Edit Workflow" at bounding box center [1475, 23] width 70 height 16
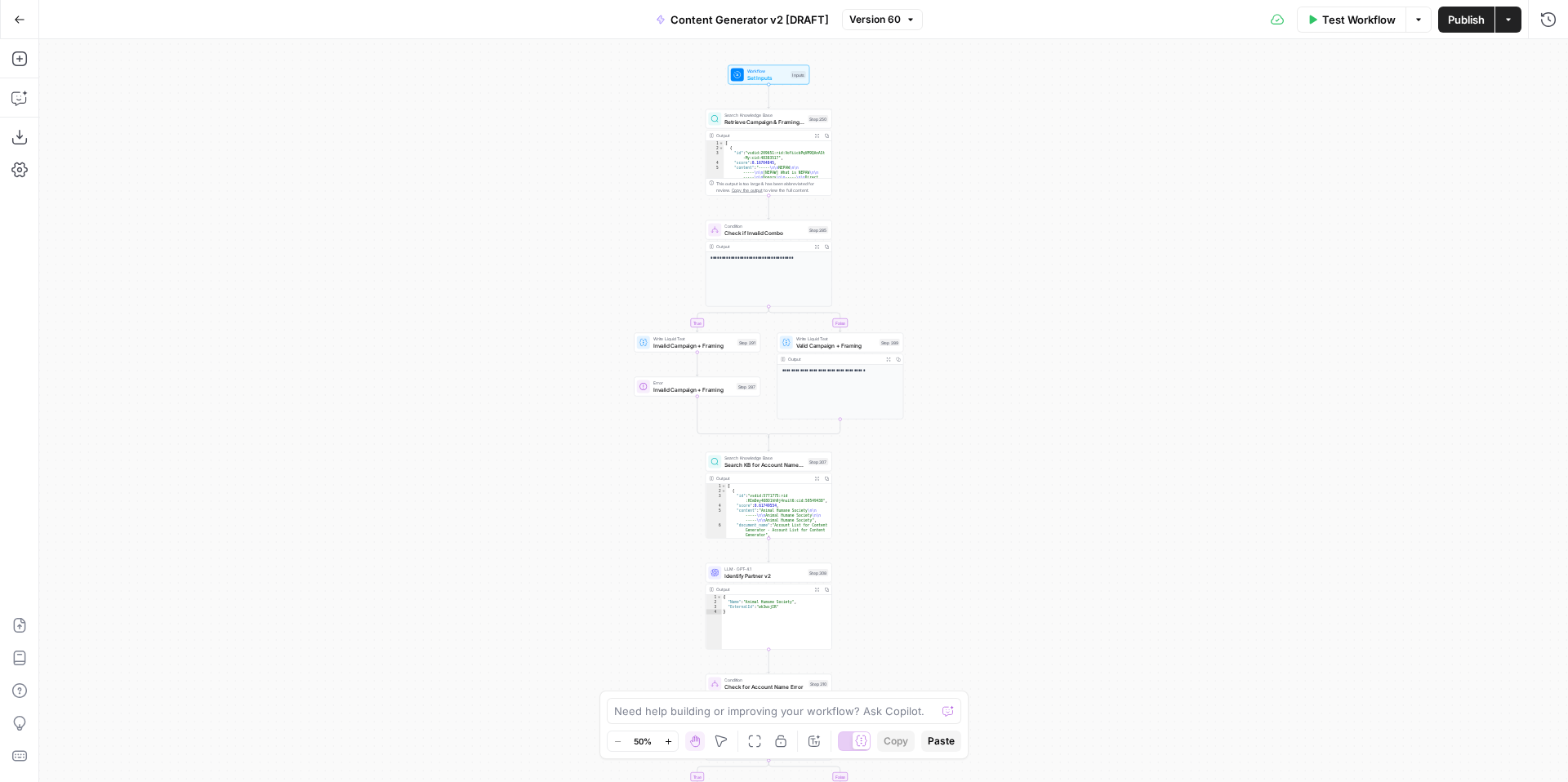
click at [668, 745] on button "Zoom In" at bounding box center [668, 741] width 20 height 20
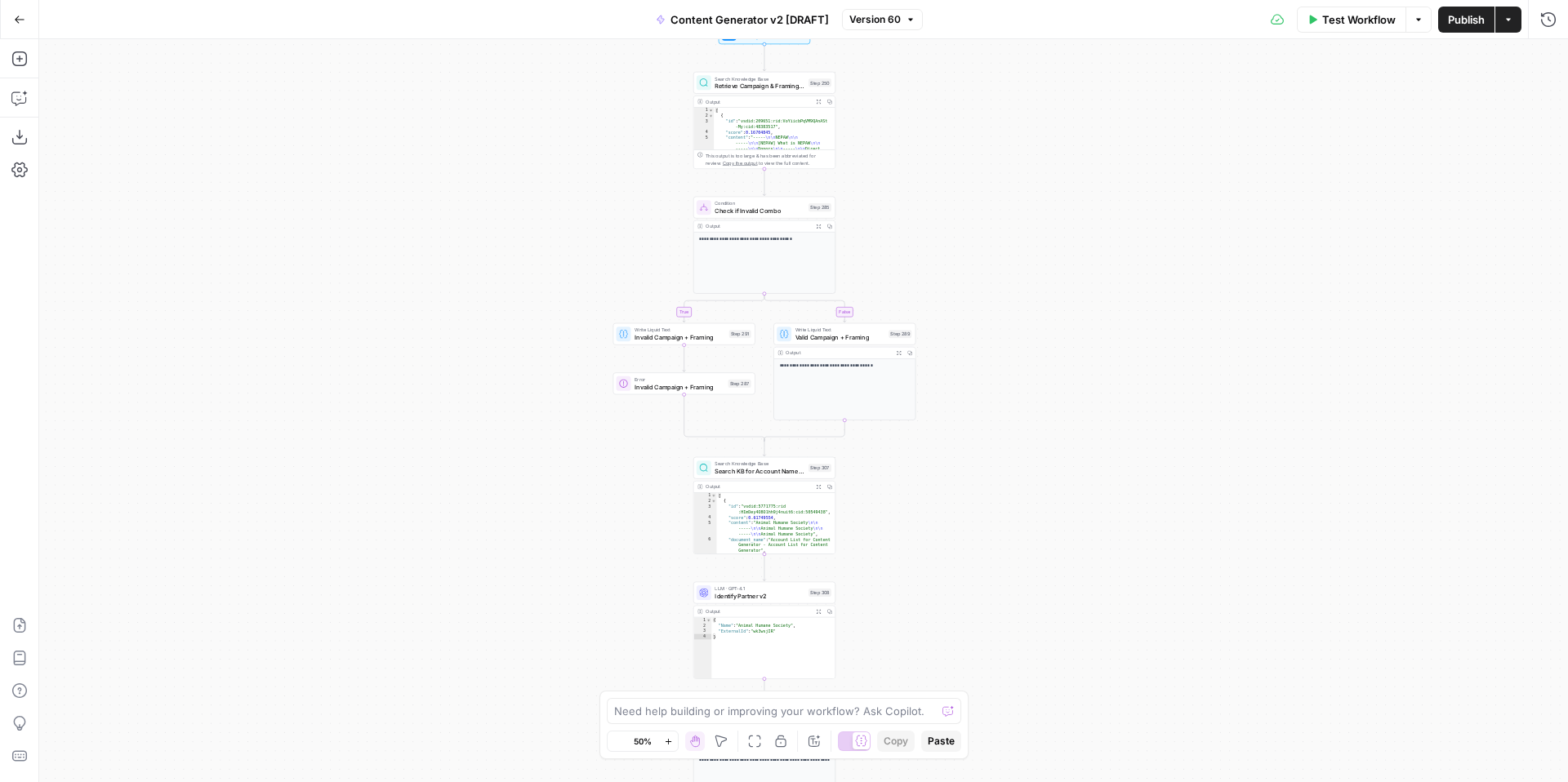
click at [668, 745] on button "Zoom In" at bounding box center [668, 741] width 20 height 20
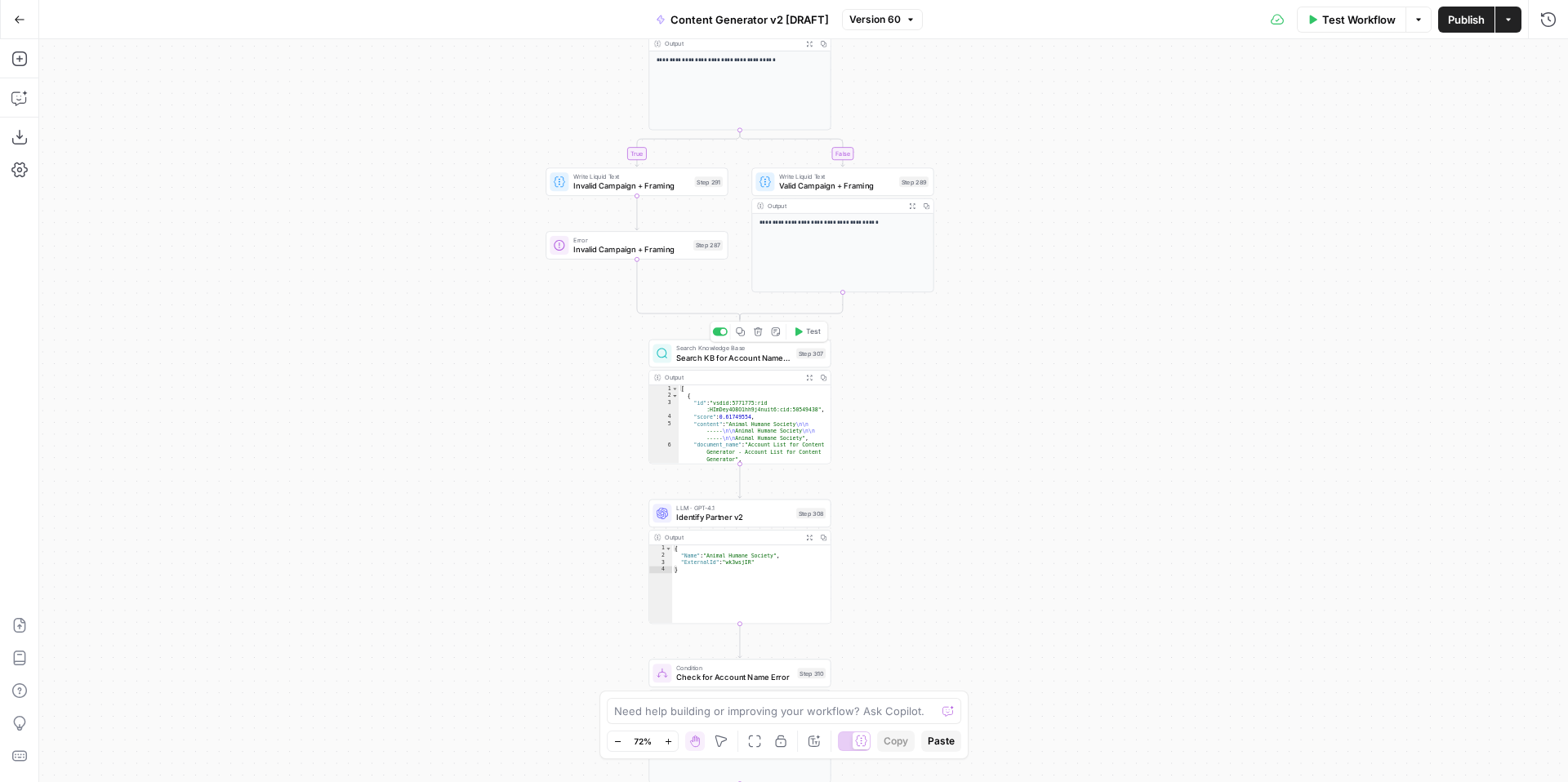
click at [729, 358] on span "Search KB for Account Name Matches" at bounding box center [733, 357] width 115 height 11
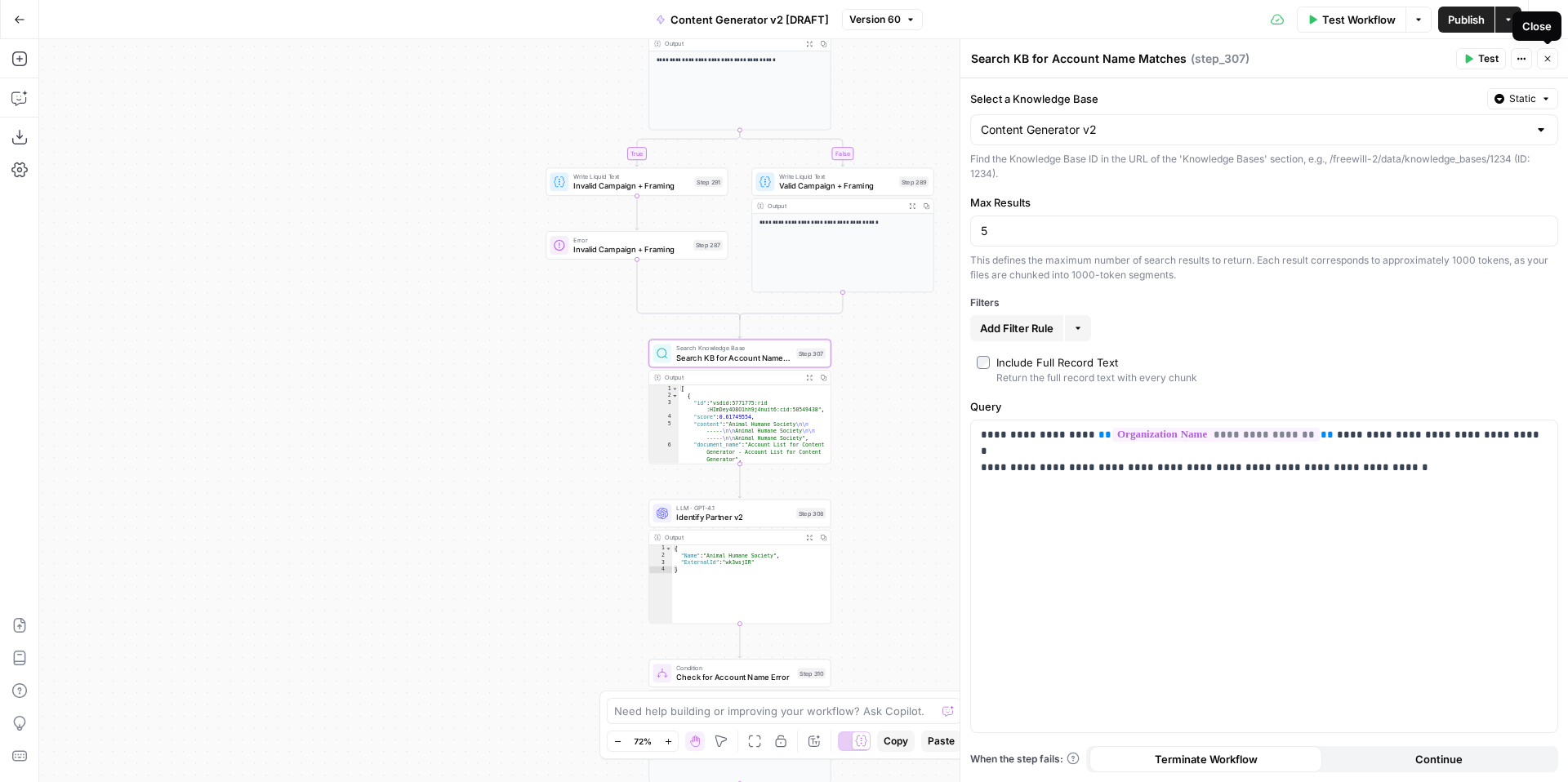
click at [1552, 58] on button "Close" at bounding box center [1547, 58] width 22 height 22
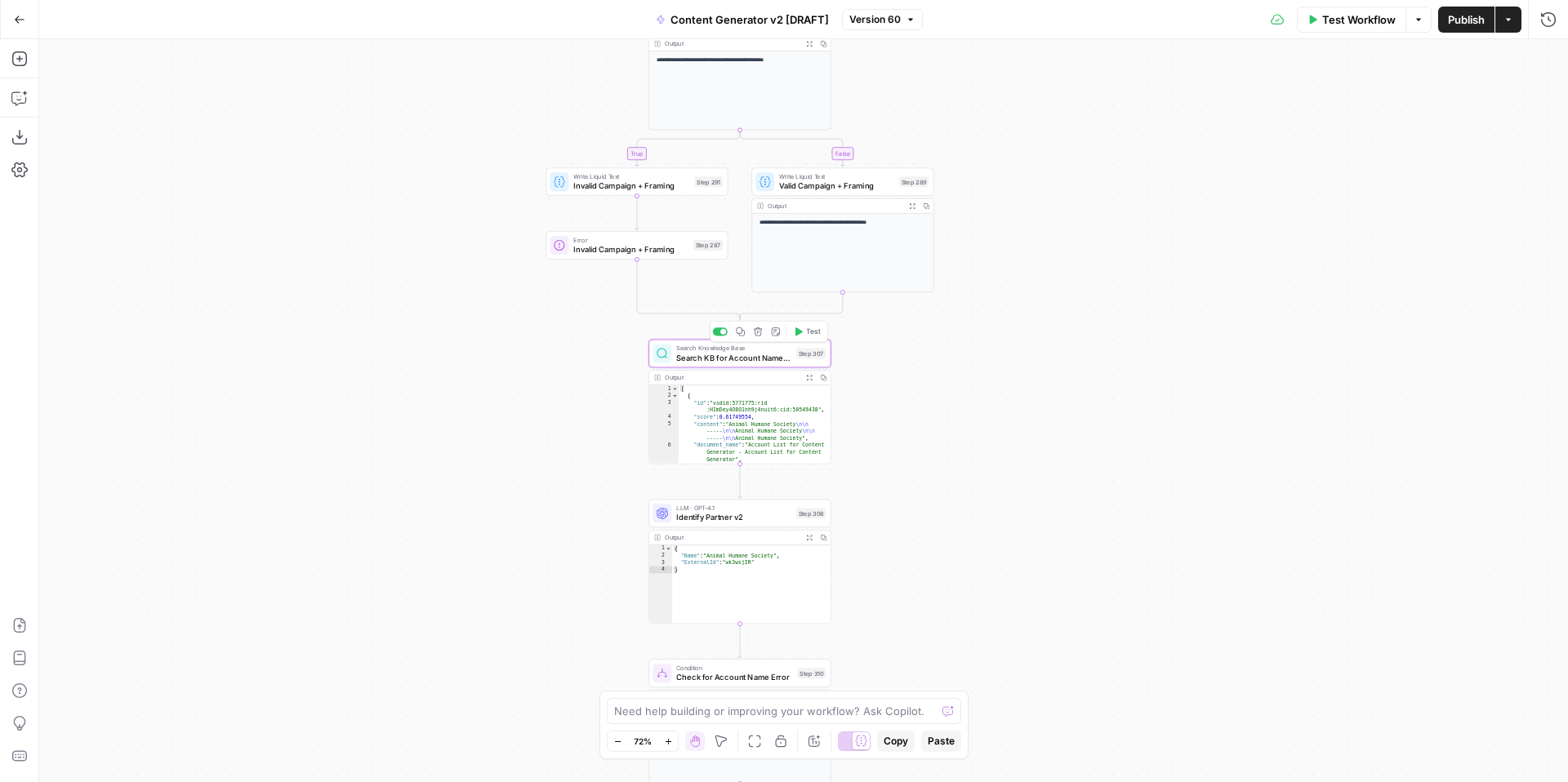
click at [732, 357] on span "Search KB for Account Name Matches" at bounding box center [733, 357] width 115 height 11
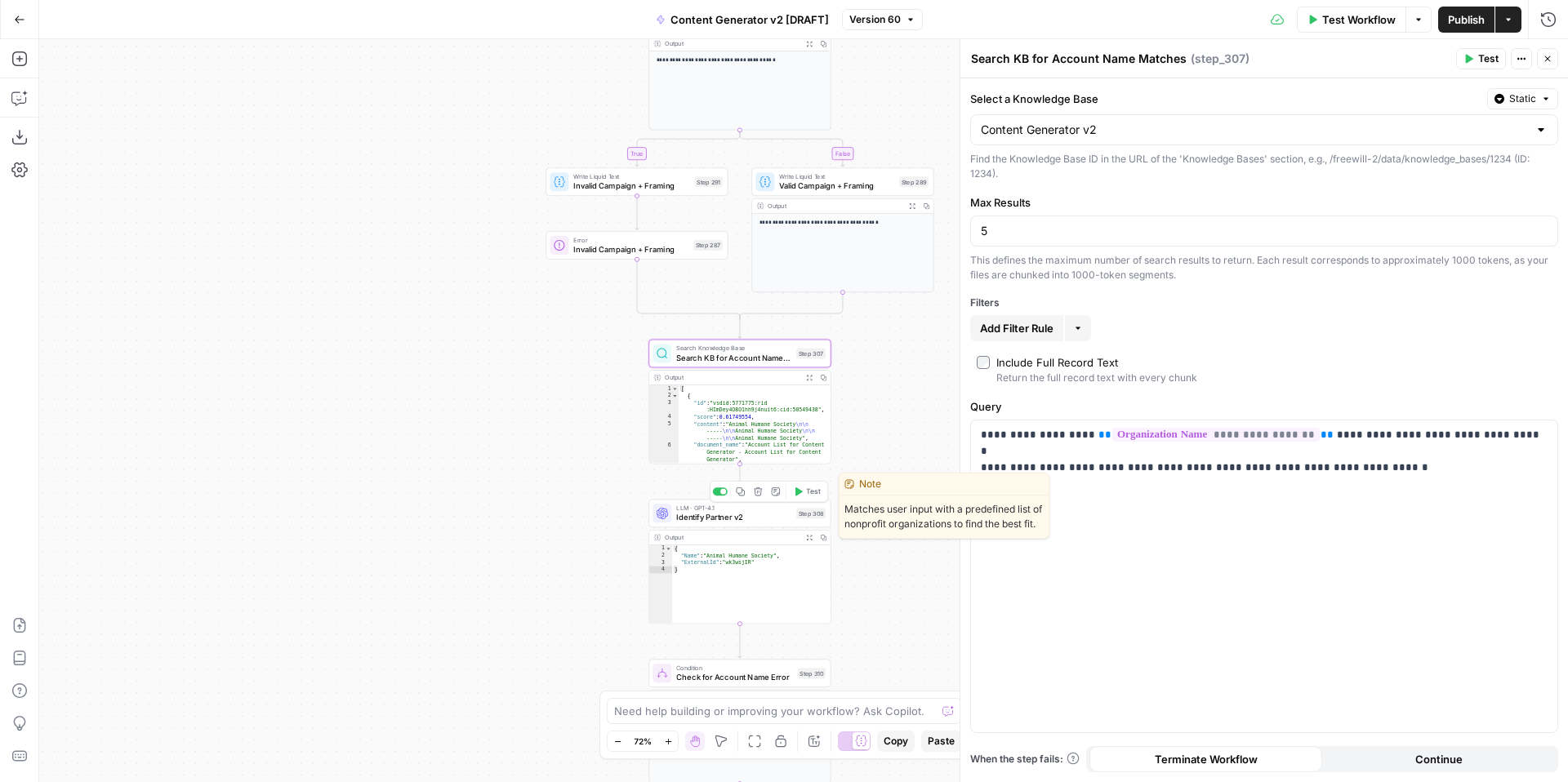
click at [698, 519] on span "Identify Partner v2" at bounding box center [733, 518] width 115 height 11
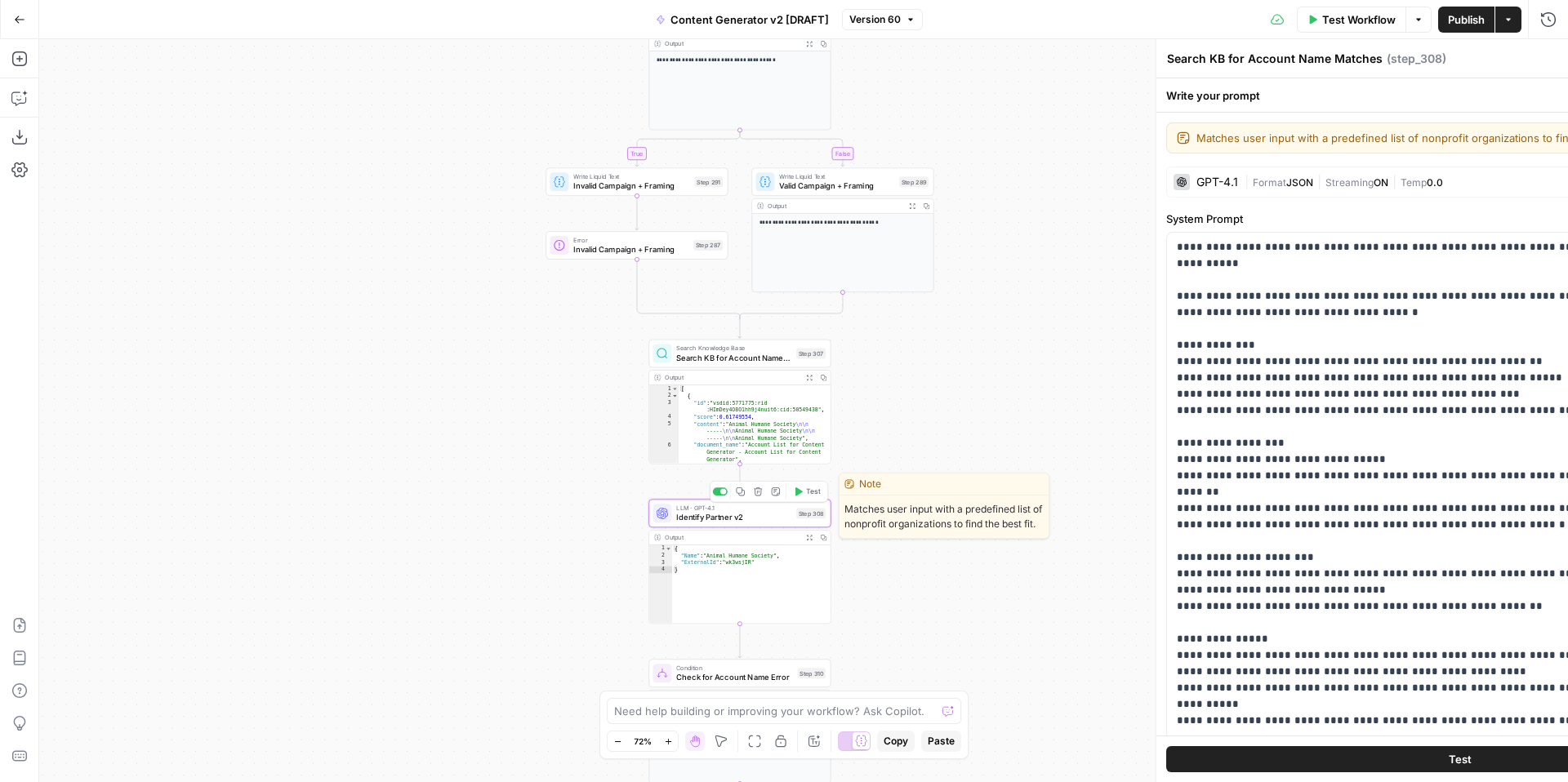
type textarea "Identify Partner v2"
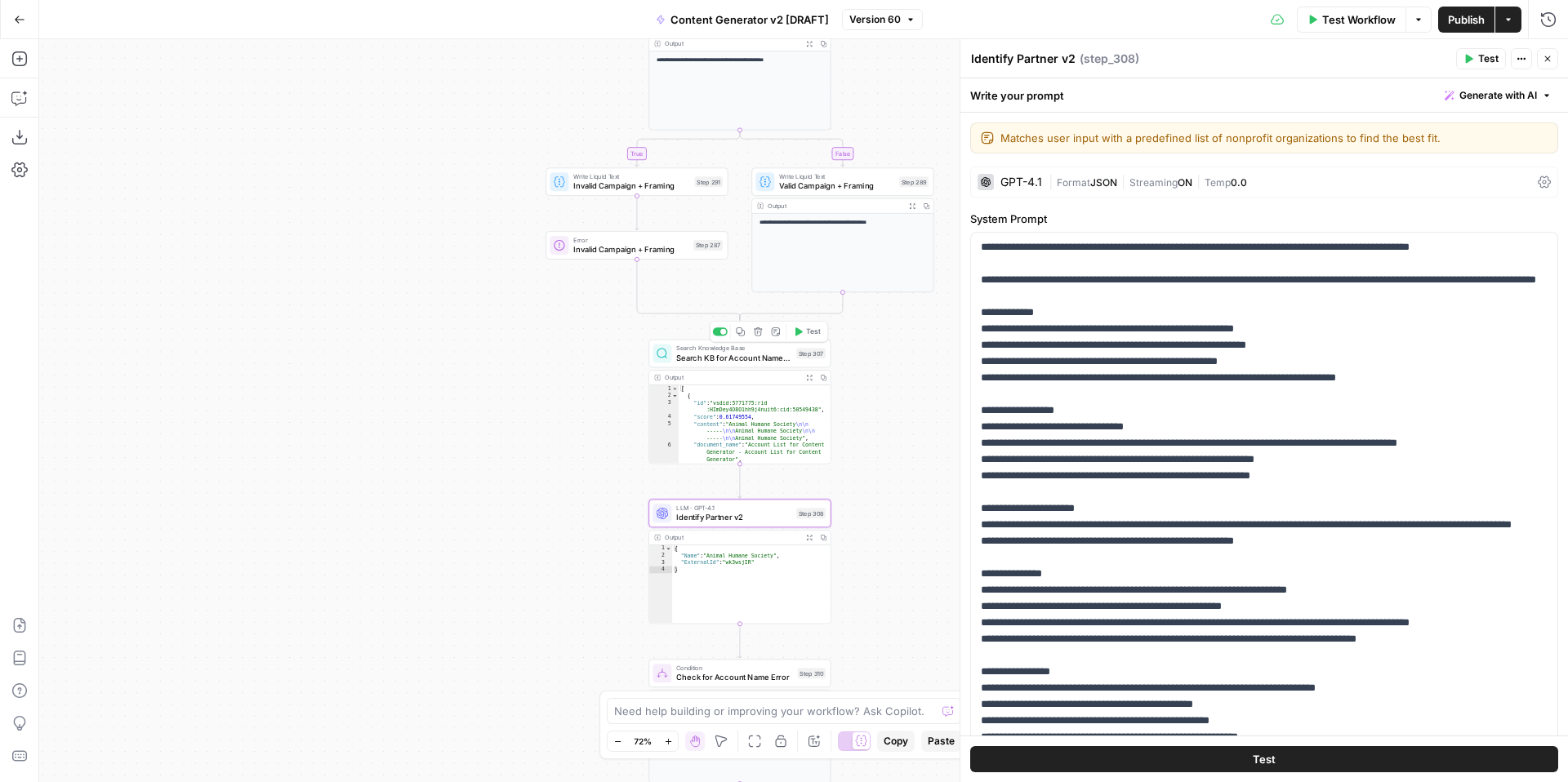
click at [701, 356] on span "Search KB for Account Name Matches" at bounding box center [733, 357] width 115 height 11
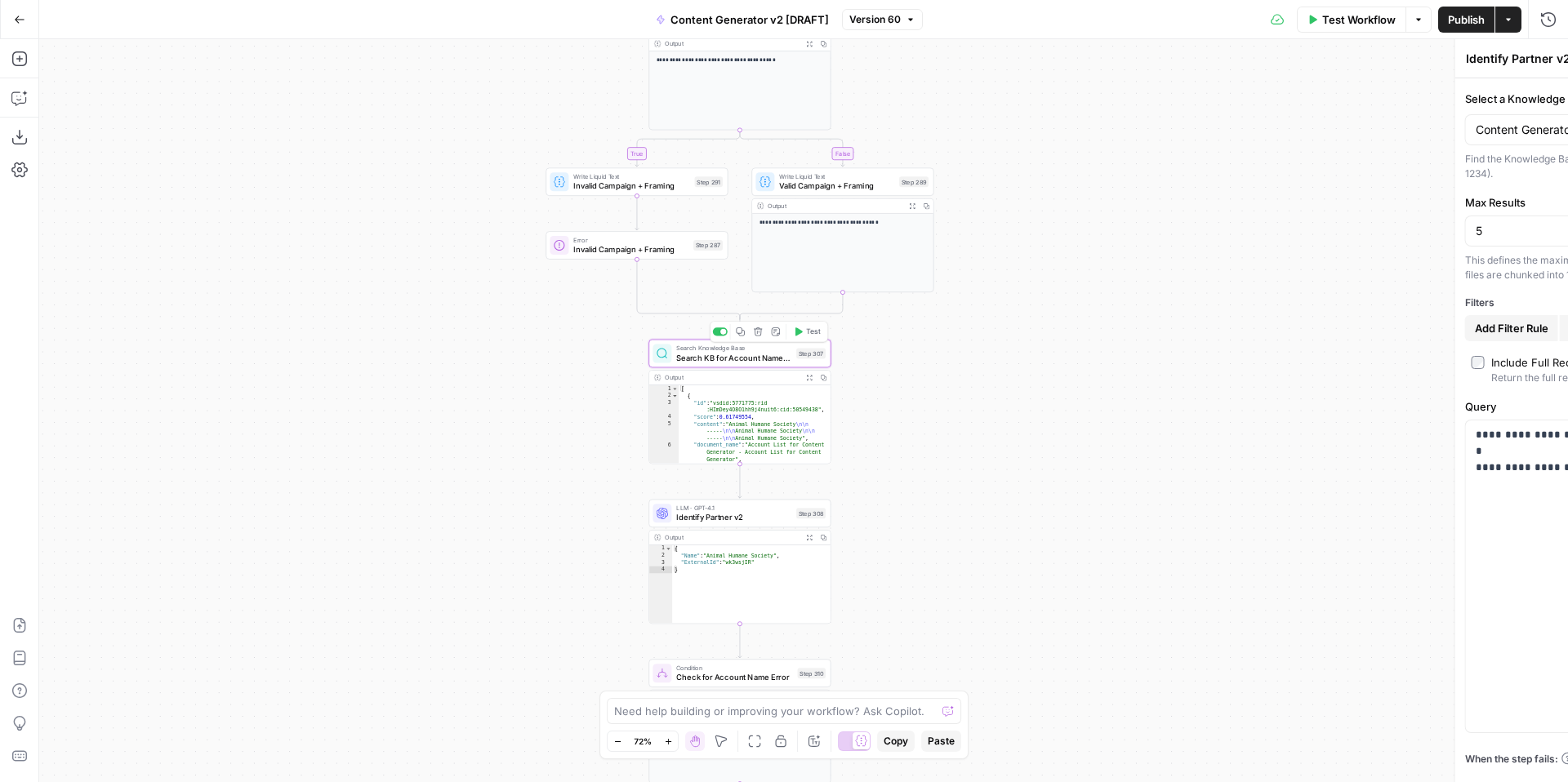
type textarea "Search KB for Account Name Matches"
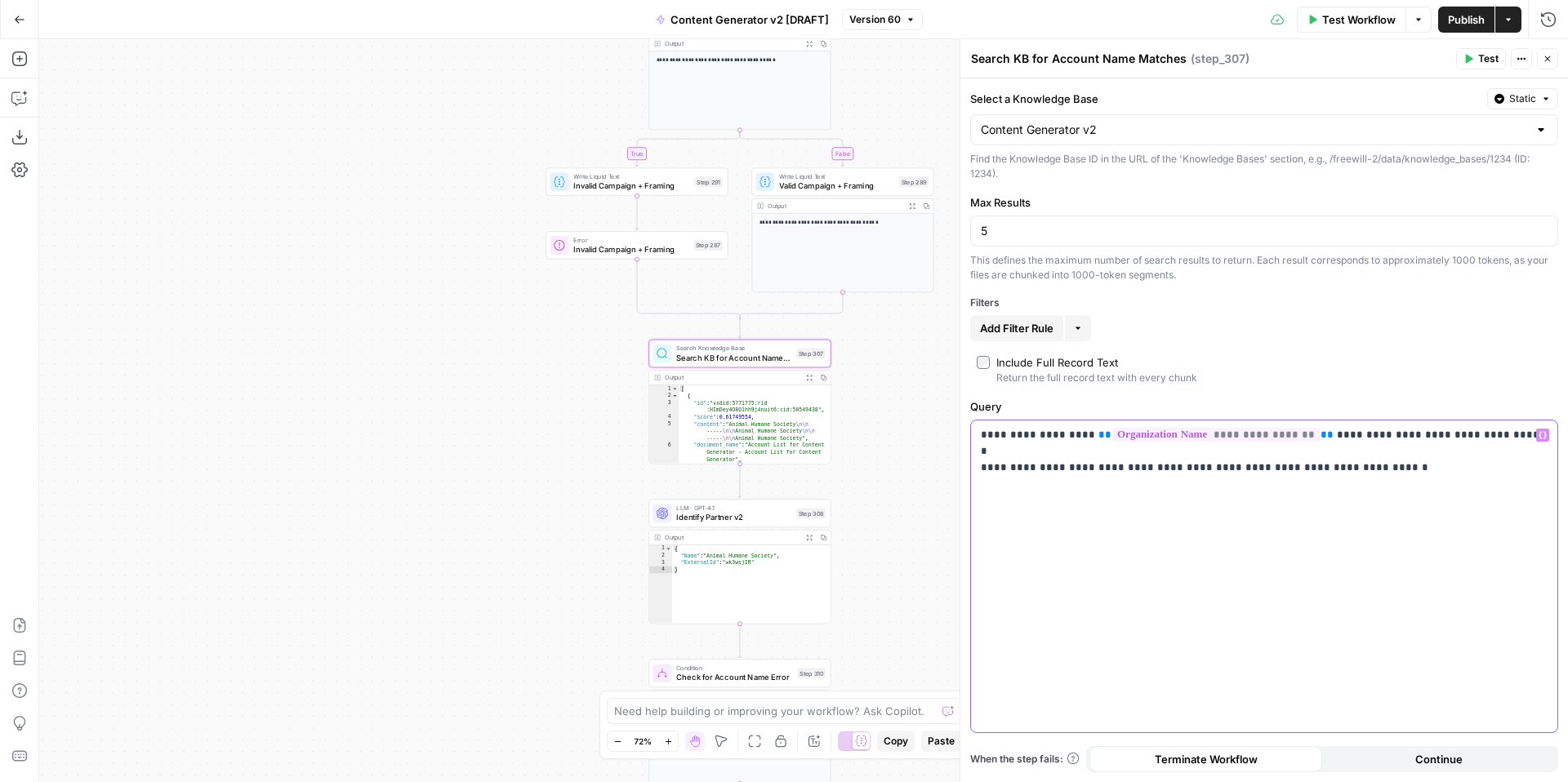
drag, startPoint x: 978, startPoint y: 438, endPoint x: 1428, endPoint y: 456, distance: 450.4
click at [1428, 458] on div "**********" at bounding box center [1263, 576] width 586 height 312
copy p "**********"
click at [1551, 60] on icon "button" at bounding box center [1547, 58] width 9 height 9
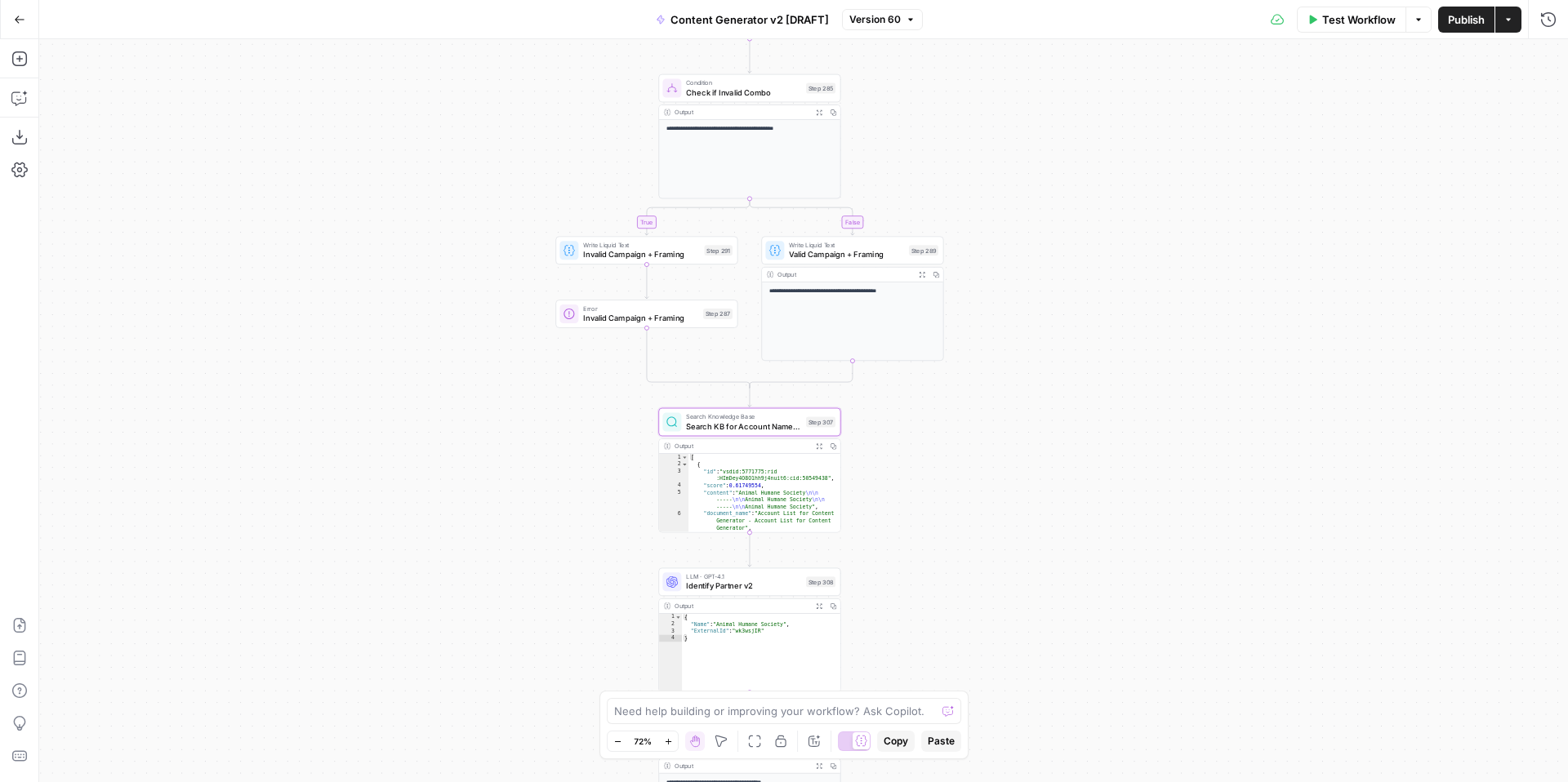
drag, startPoint x: 1071, startPoint y: 575, endPoint x: 1077, endPoint y: 267, distance: 308.1
click at [1077, 268] on div "**********" at bounding box center [804, 411] width 1529 height 743
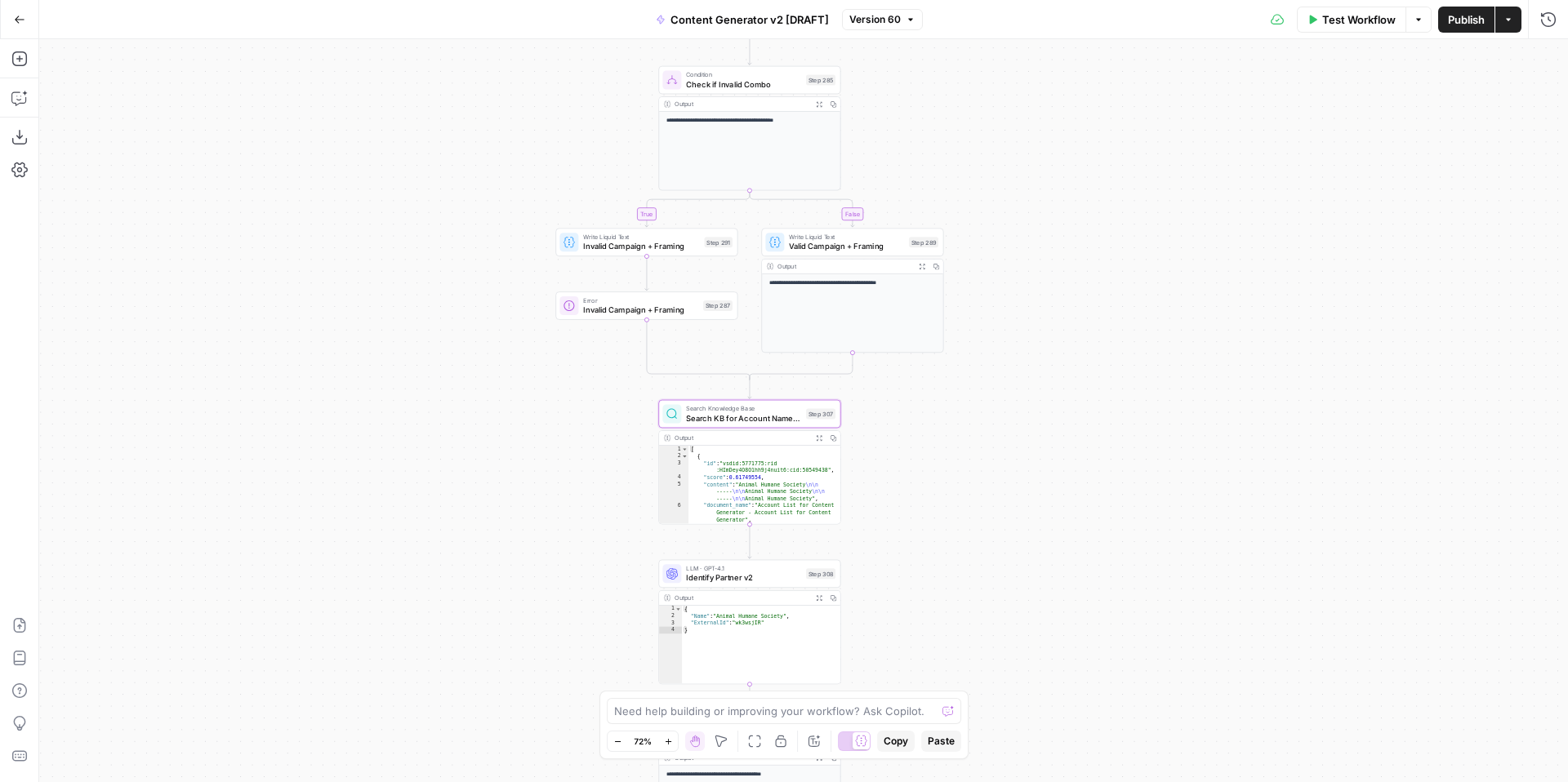
drag, startPoint x: 1078, startPoint y: 545, endPoint x: 1083, endPoint y: 318, distance: 227.1
click at [1083, 325] on div "**********" at bounding box center [804, 411] width 1529 height 743
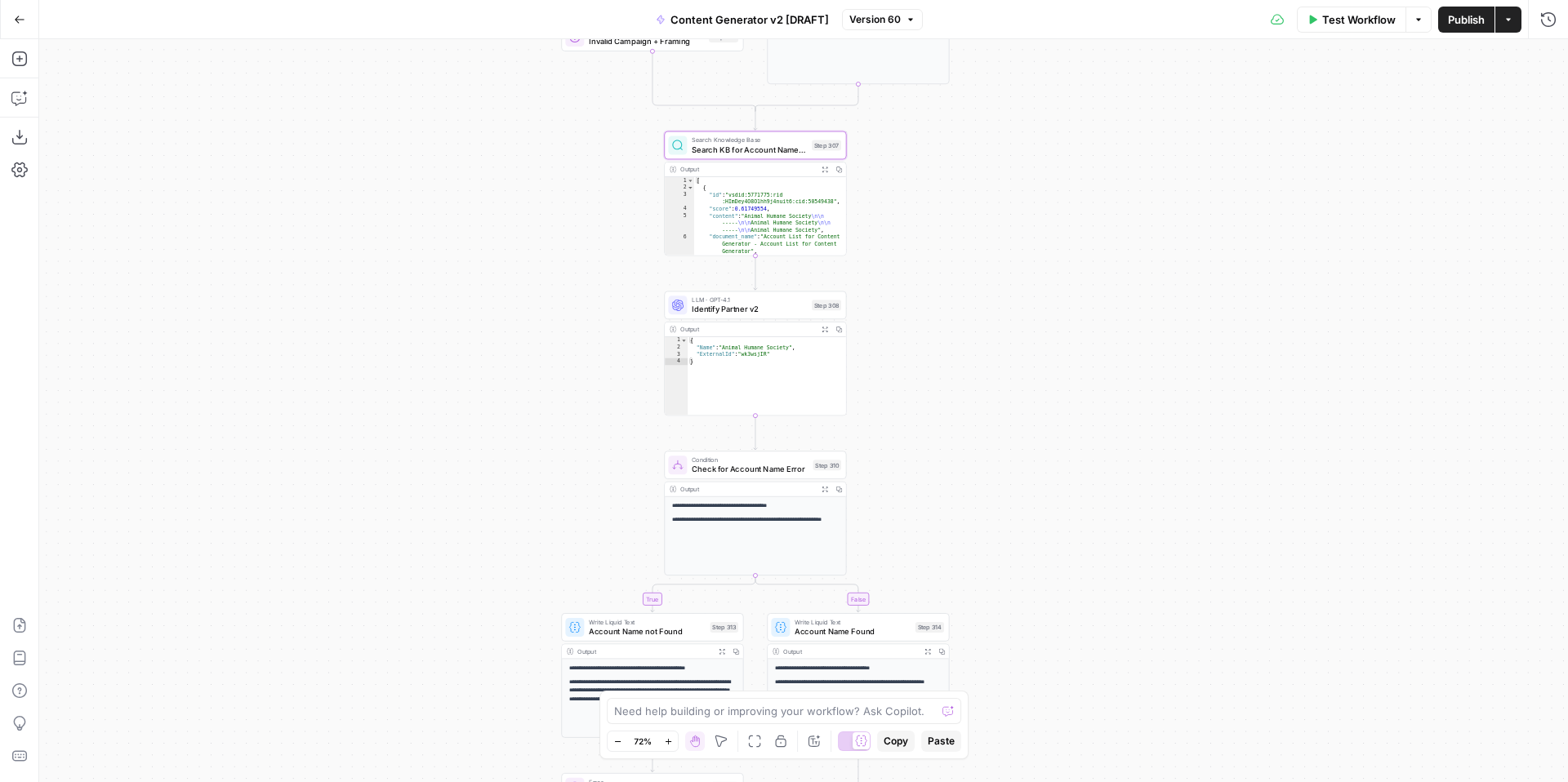
drag, startPoint x: 1077, startPoint y: 243, endPoint x: 1077, endPoint y: 205, distance: 38.0
click at [1077, 205] on div "**********" at bounding box center [804, 411] width 1529 height 743
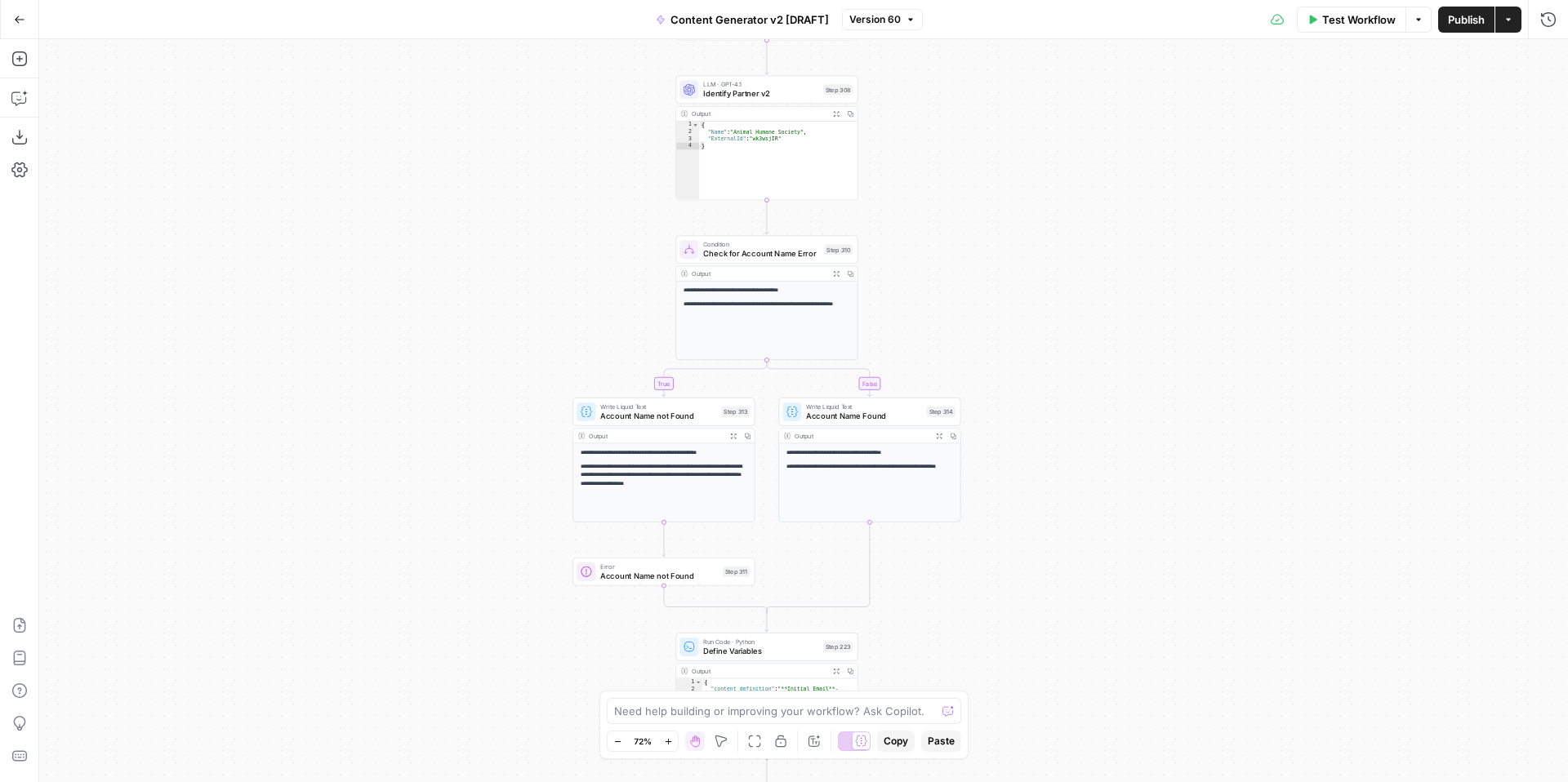
drag, startPoint x: 1055, startPoint y: 468, endPoint x: 1067, endPoint y: 284, distance: 184.4
click at [1068, 288] on div "**********" at bounding box center [804, 411] width 1529 height 743
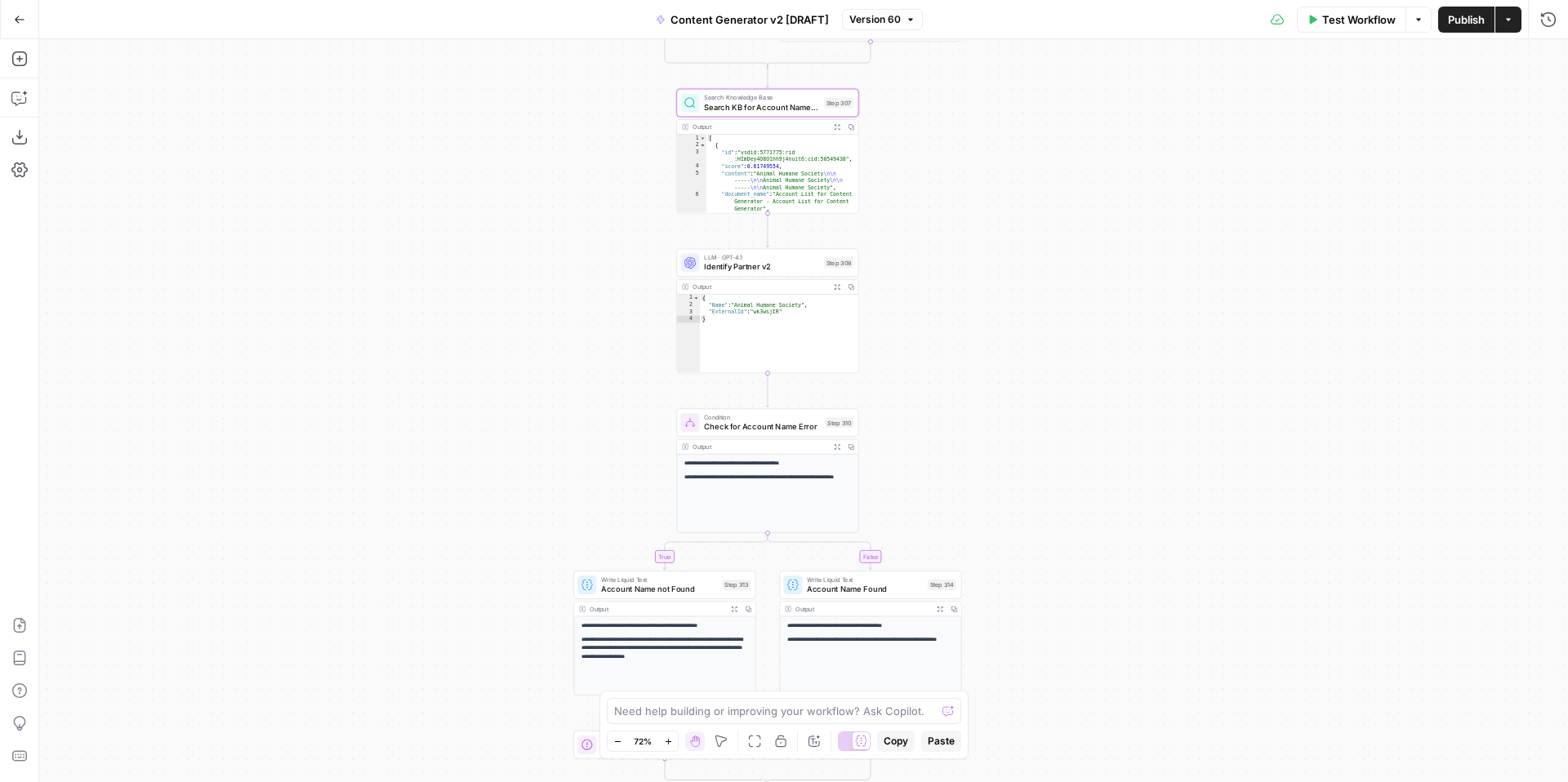
drag, startPoint x: 1115, startPoint y: 215, endPoint x: 1114, endPoint y: 413, distance: 198.0
click at [1115, 419] on div "**********" at bounding box center [804, 411] width 1529 height 743
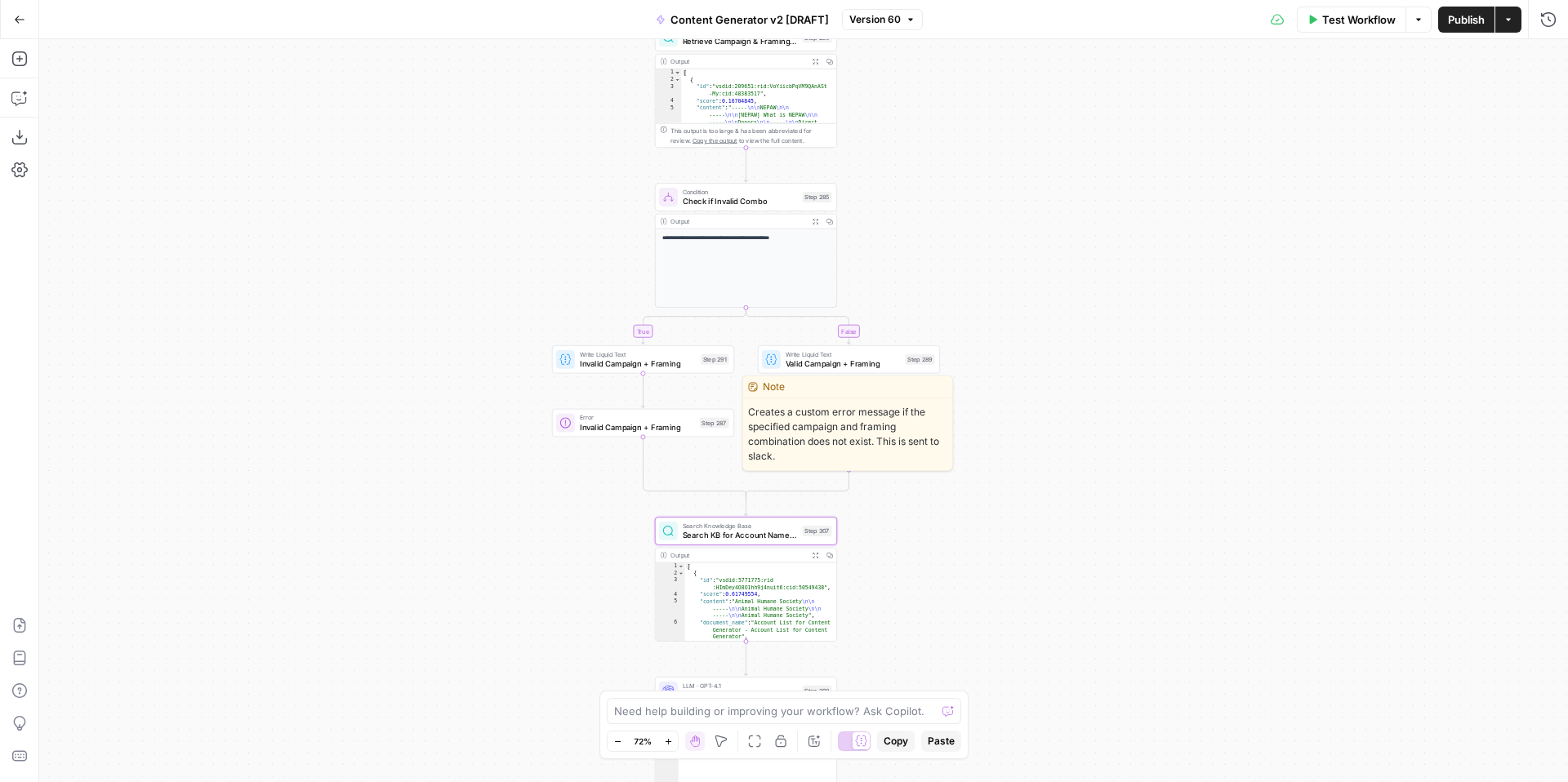
click at [596, 427] on span "Invalid Campaign + Framing" at bounding box center [637, 427] width 115 height 11
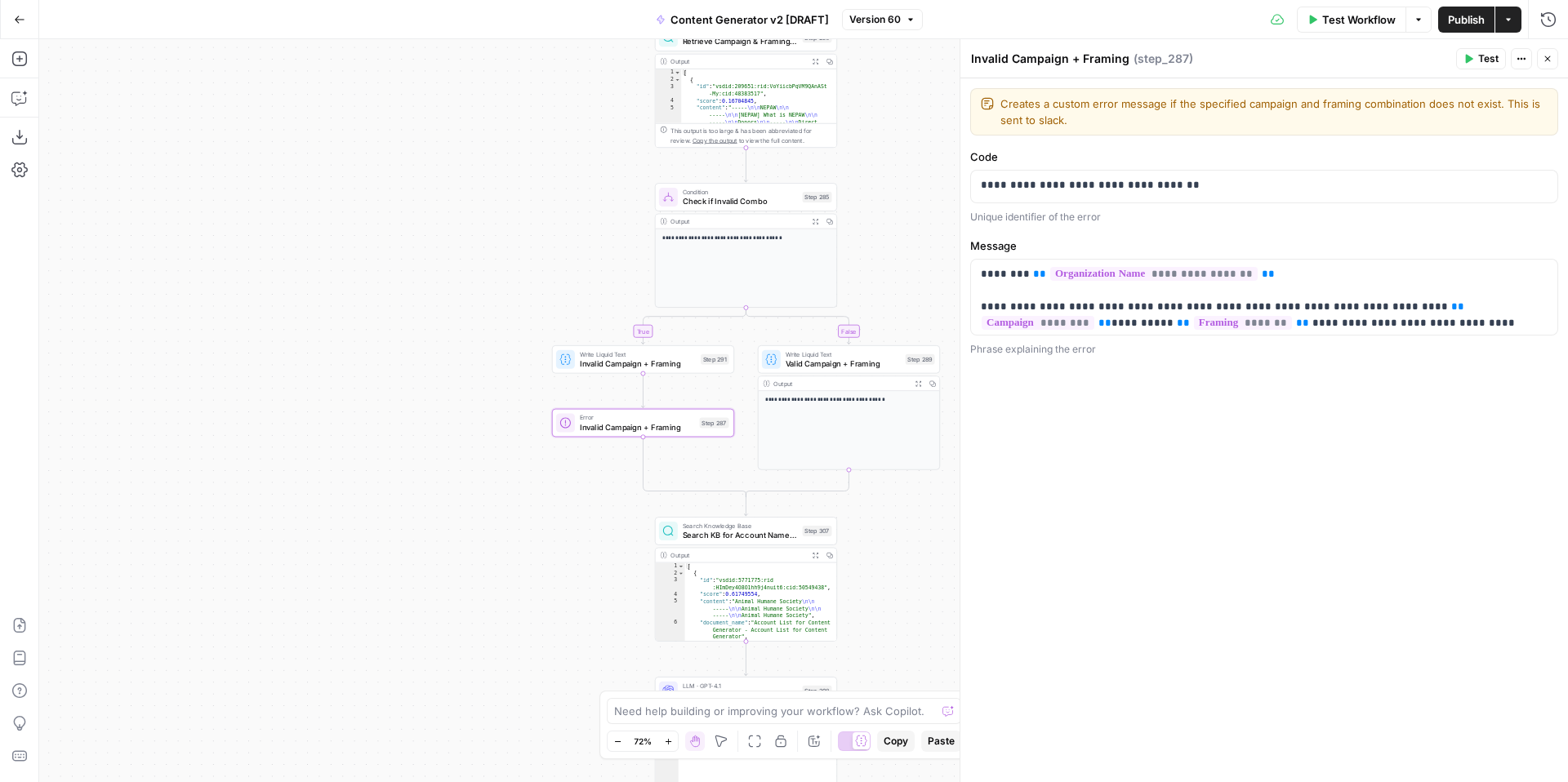
click at [1548, 53] on icon "button" at bounding box center [1547, 58] width 9 height 9
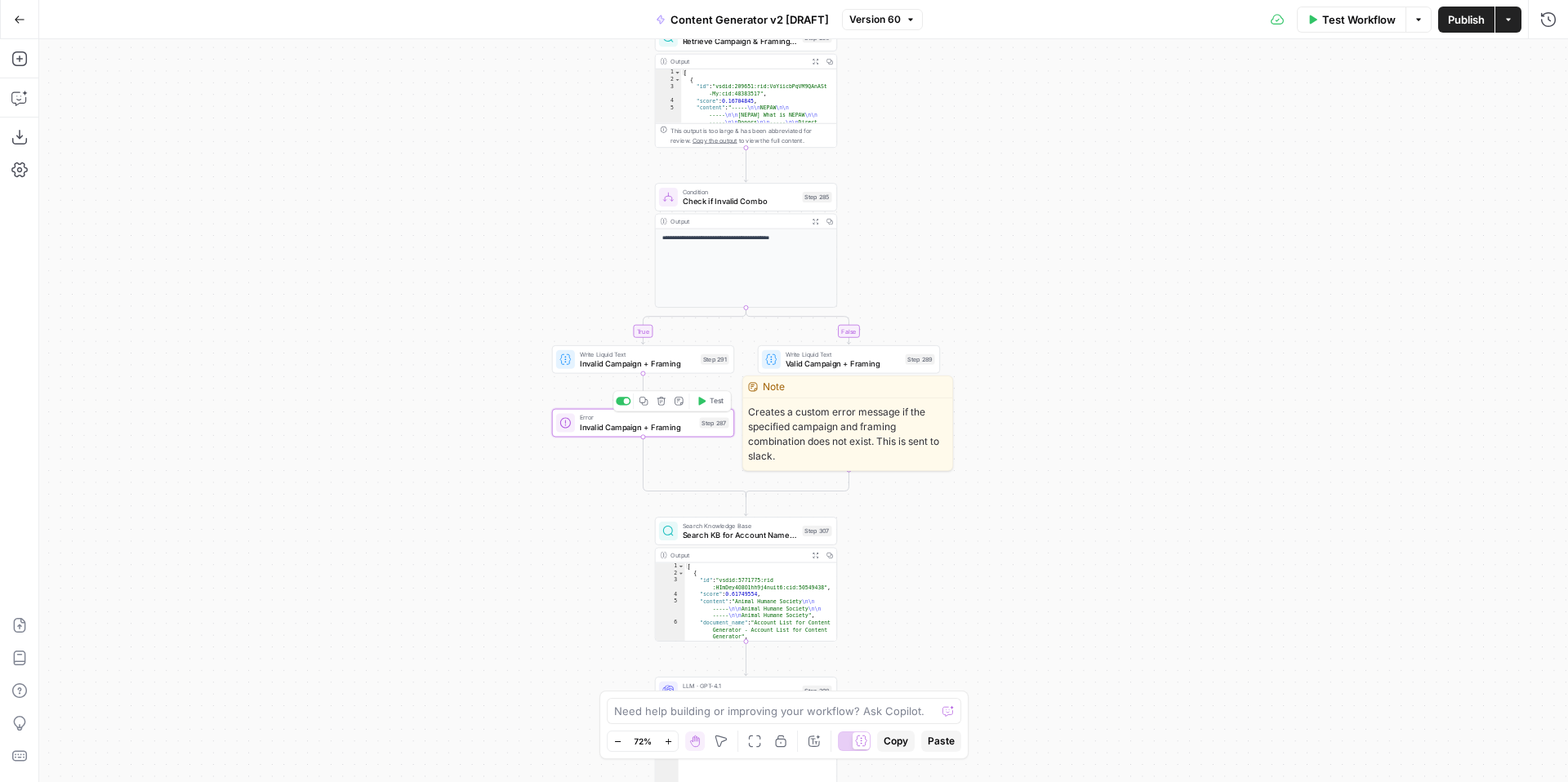
click at [569, 425] on icon at bounding box center [565, 422] width 10 height 10
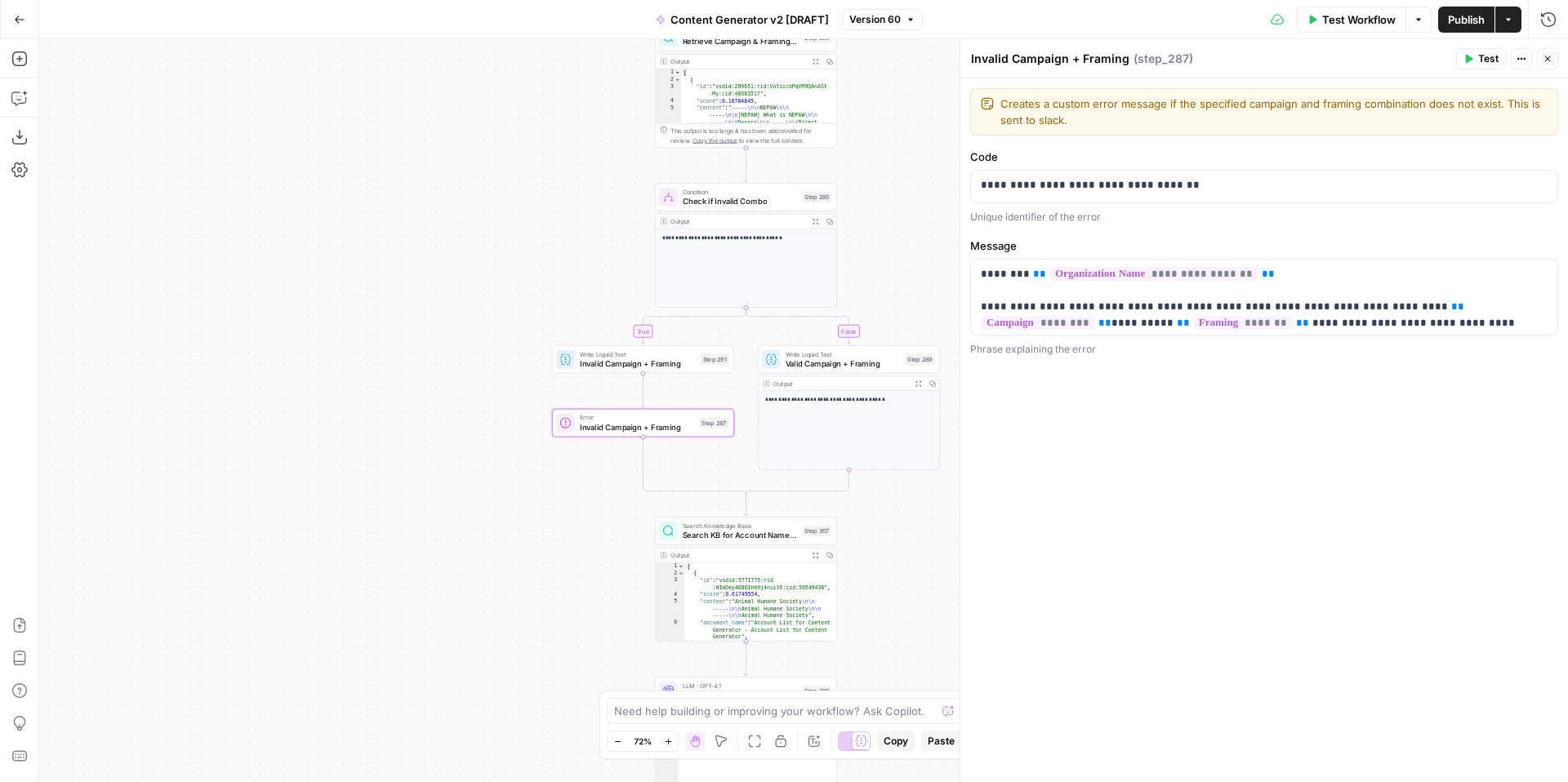
click at [1550, 60] on icon "button" at bounding box center [1547, 58] width 9 height 9
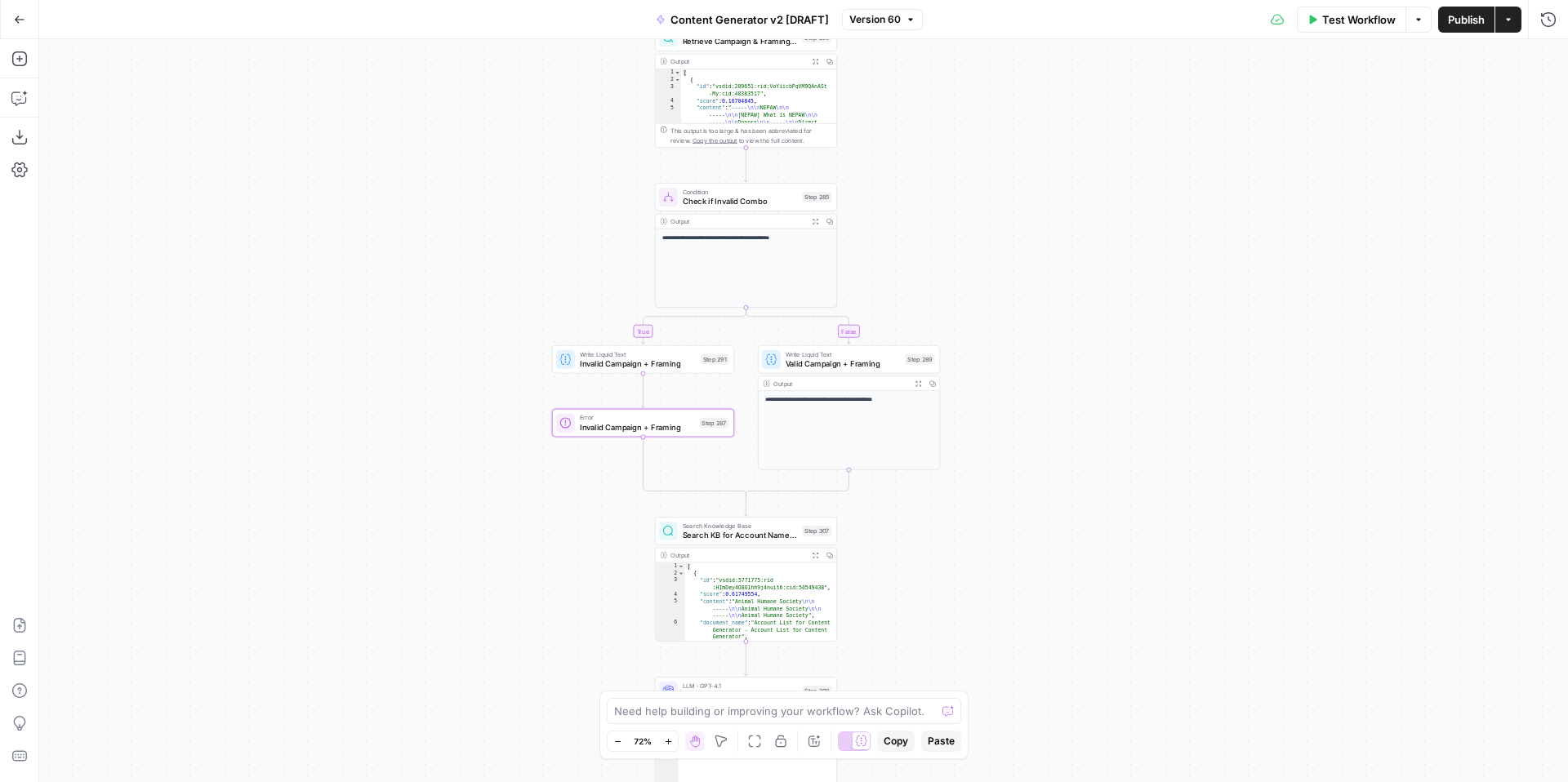
click at [23, 21] on icon "button" at bounding box center [20, 20] width 11 height 11
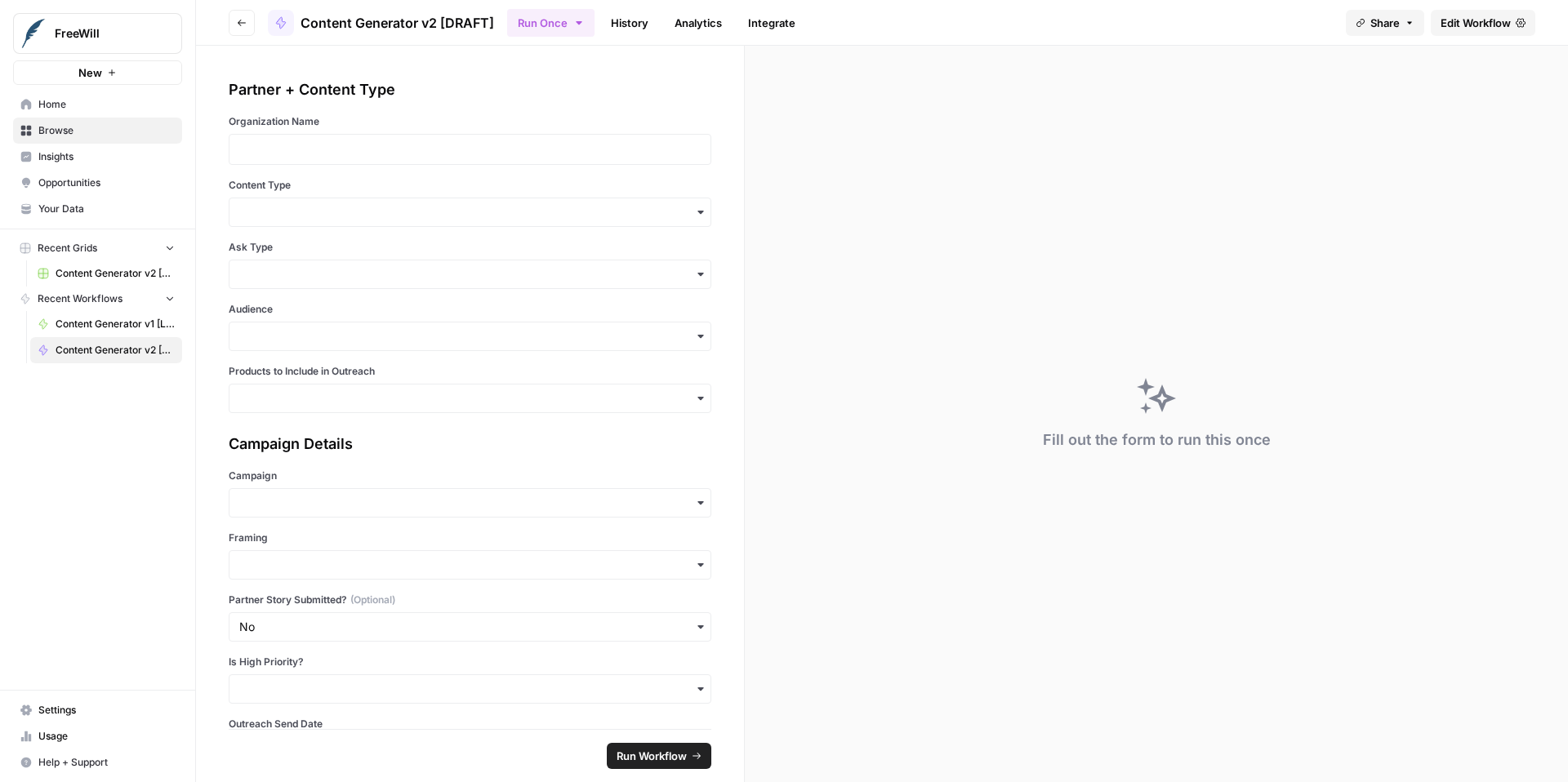
click at [83, 101] on span "Home" at bounding box center [106, 105] width 136 height 15
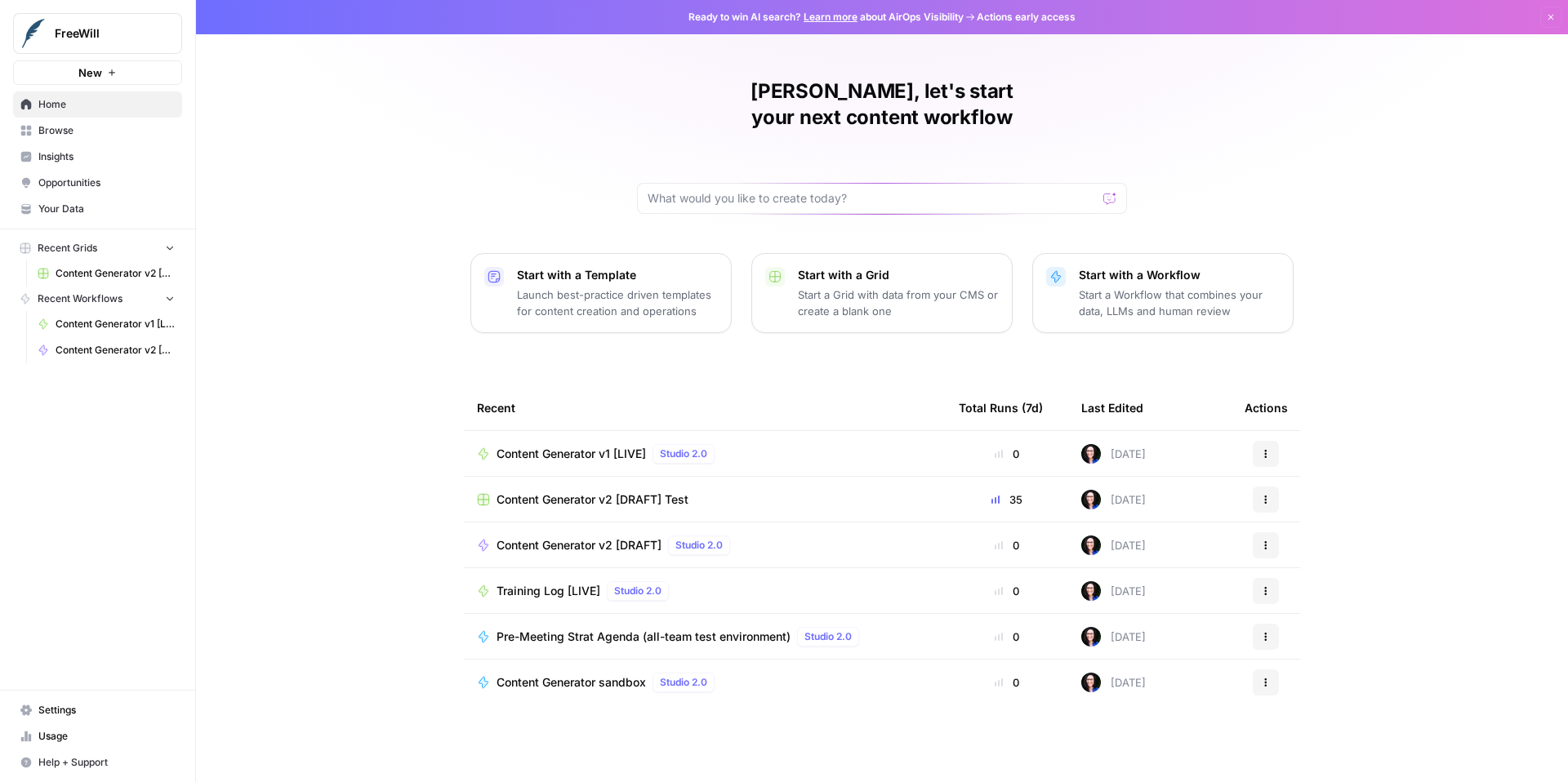
click at [100, 215] on span "Your Data" at bounding box center [106, 209] width 136 height 15
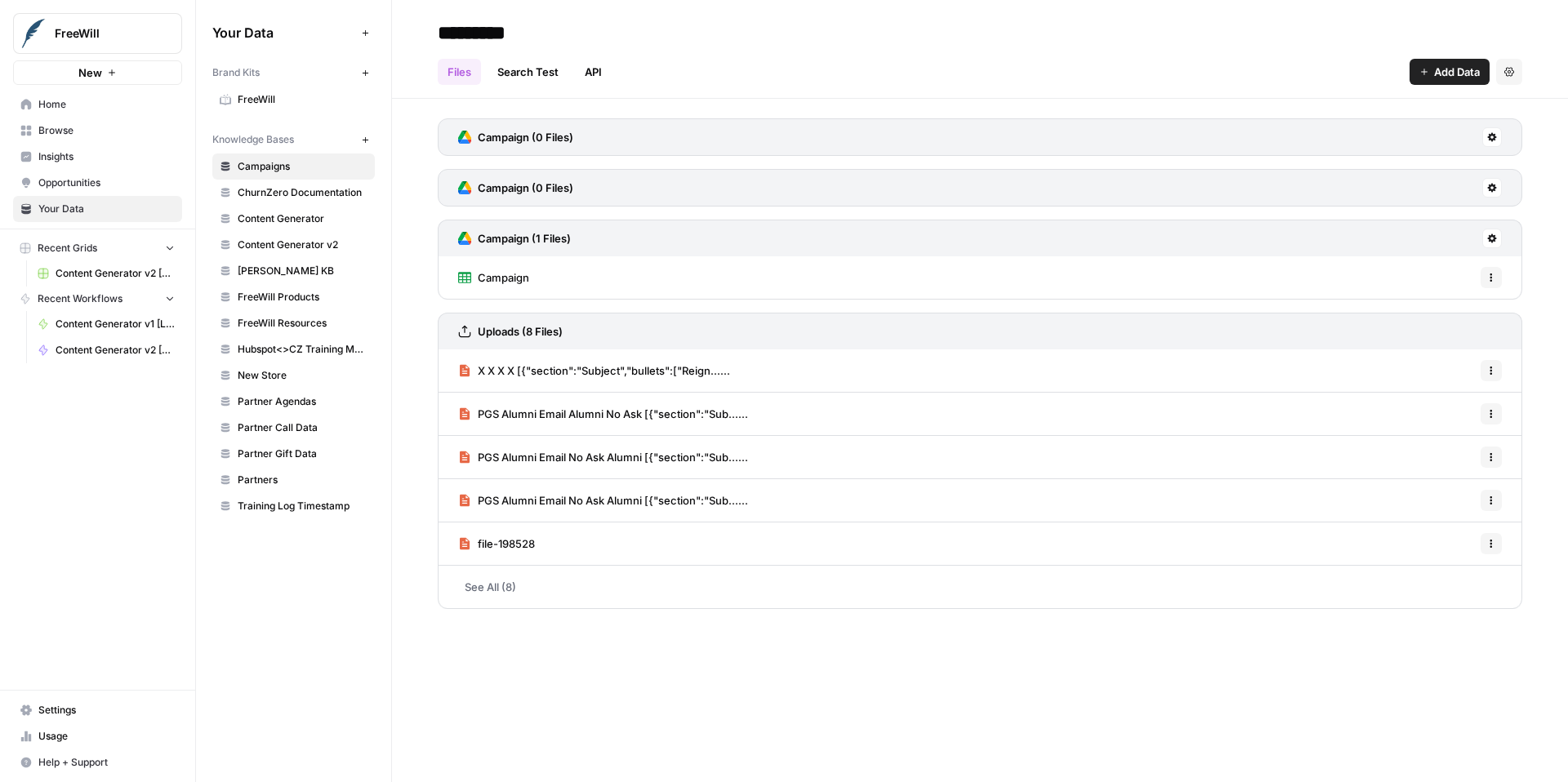
click at [121, 709] on span "Settings" at bounding box center [106, 711] width 136 height 15
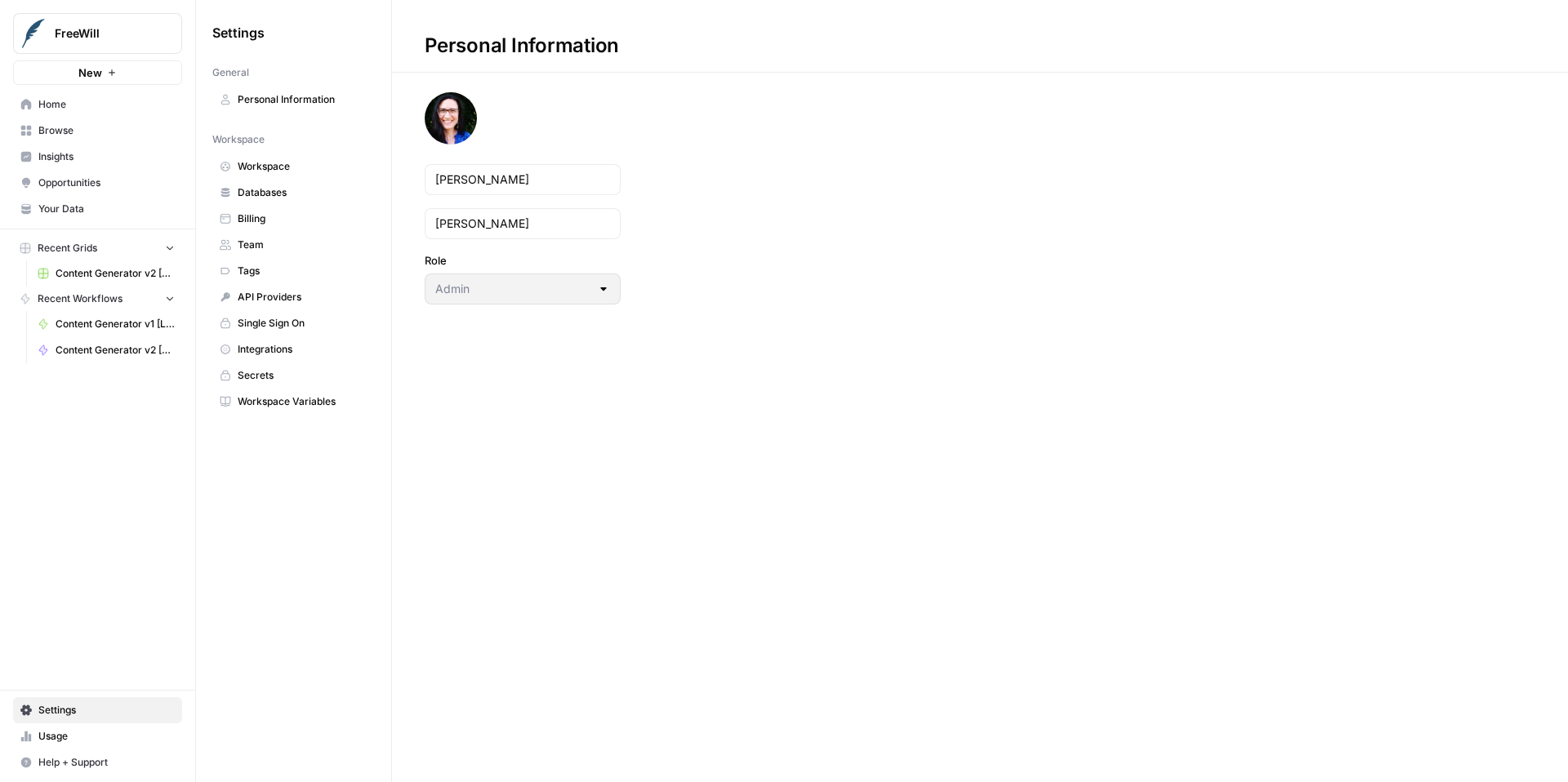
click at [312, 349] on span "Integrations" at bounding box center [302, 350] width 129 height 15
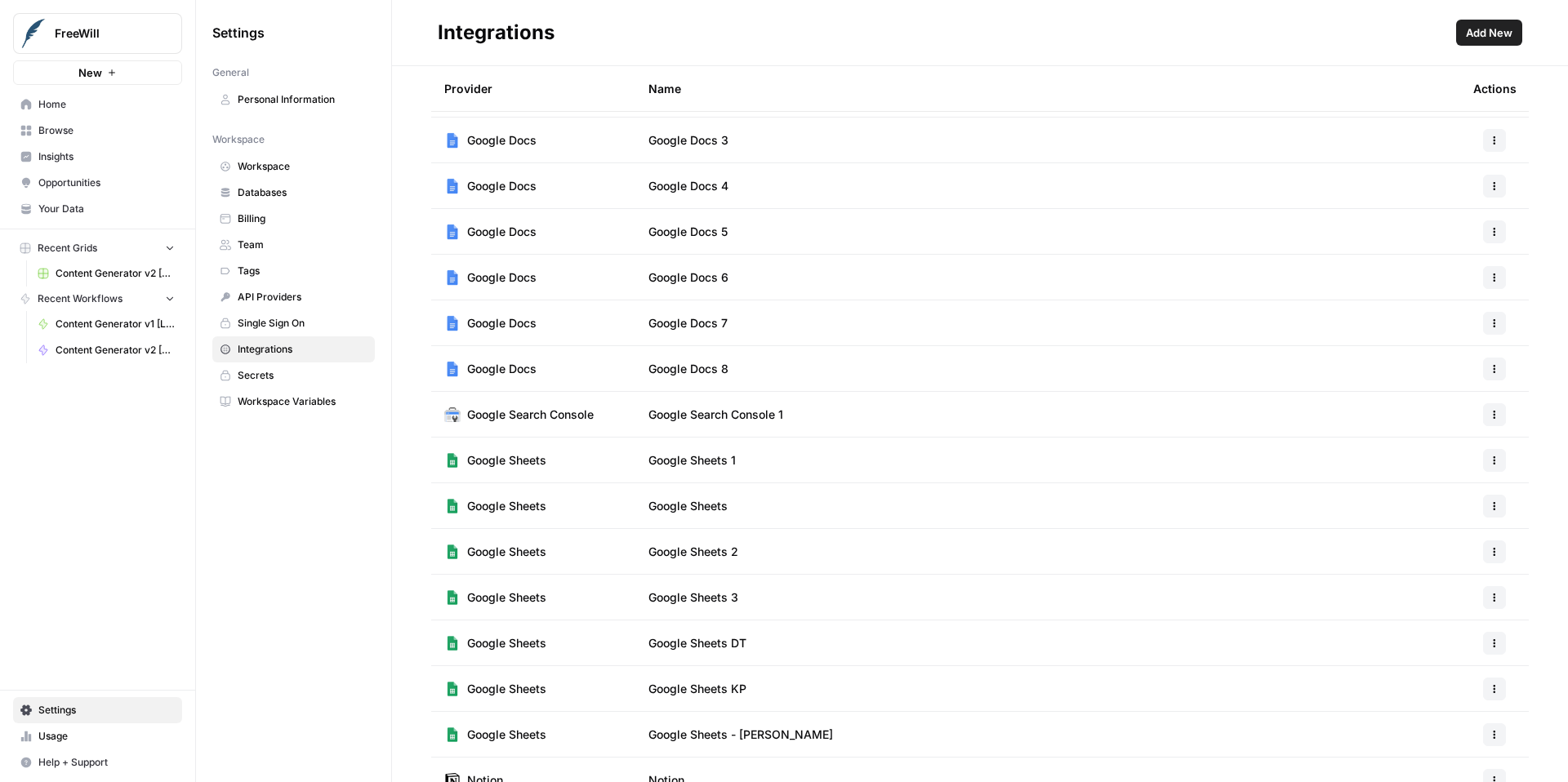
scroll to position [336, 0]
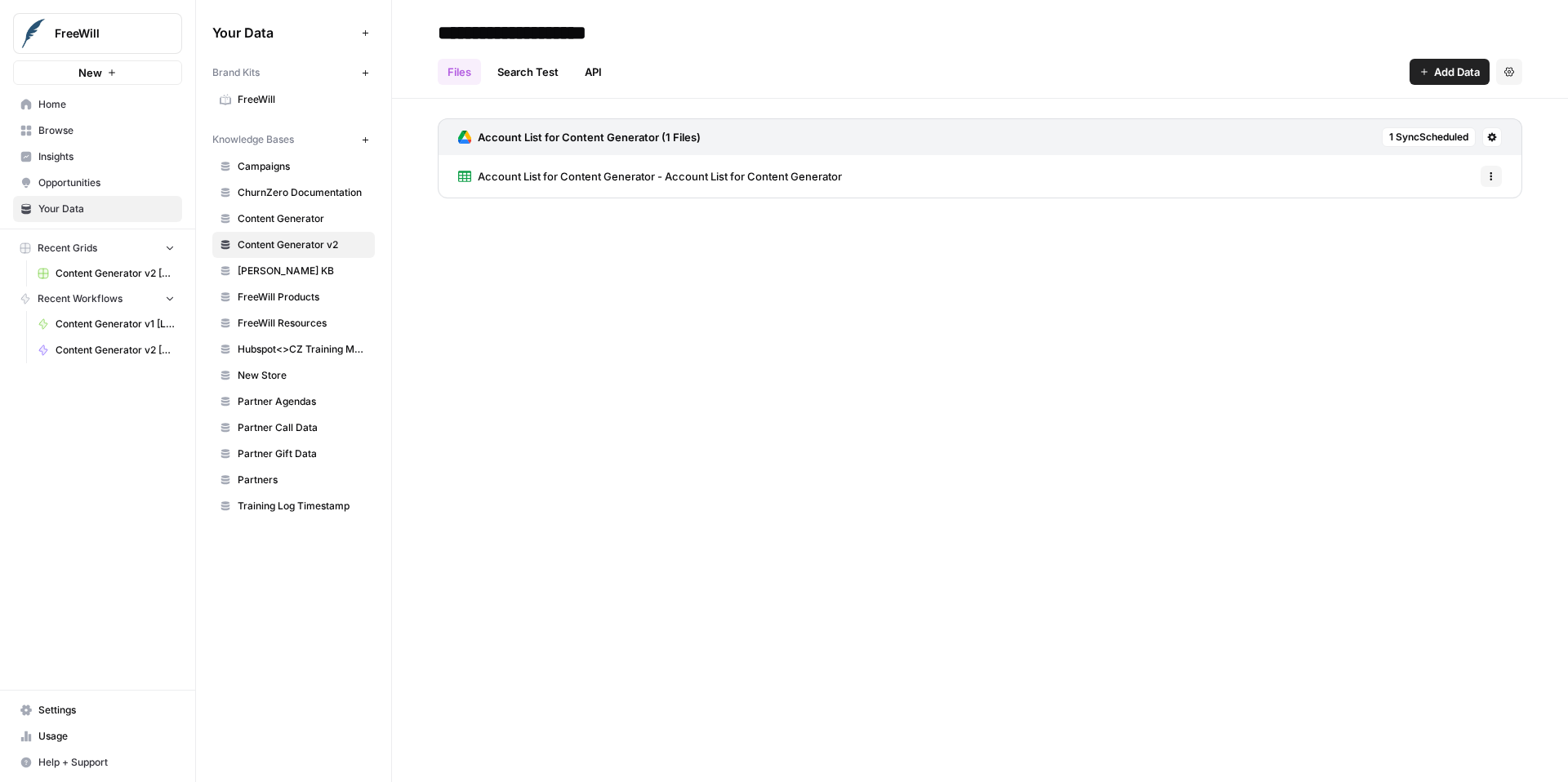
click at [107, 325] on span "Content Generator v1 [LIVE]" at bounding box center [114, 324] width 119 height 15
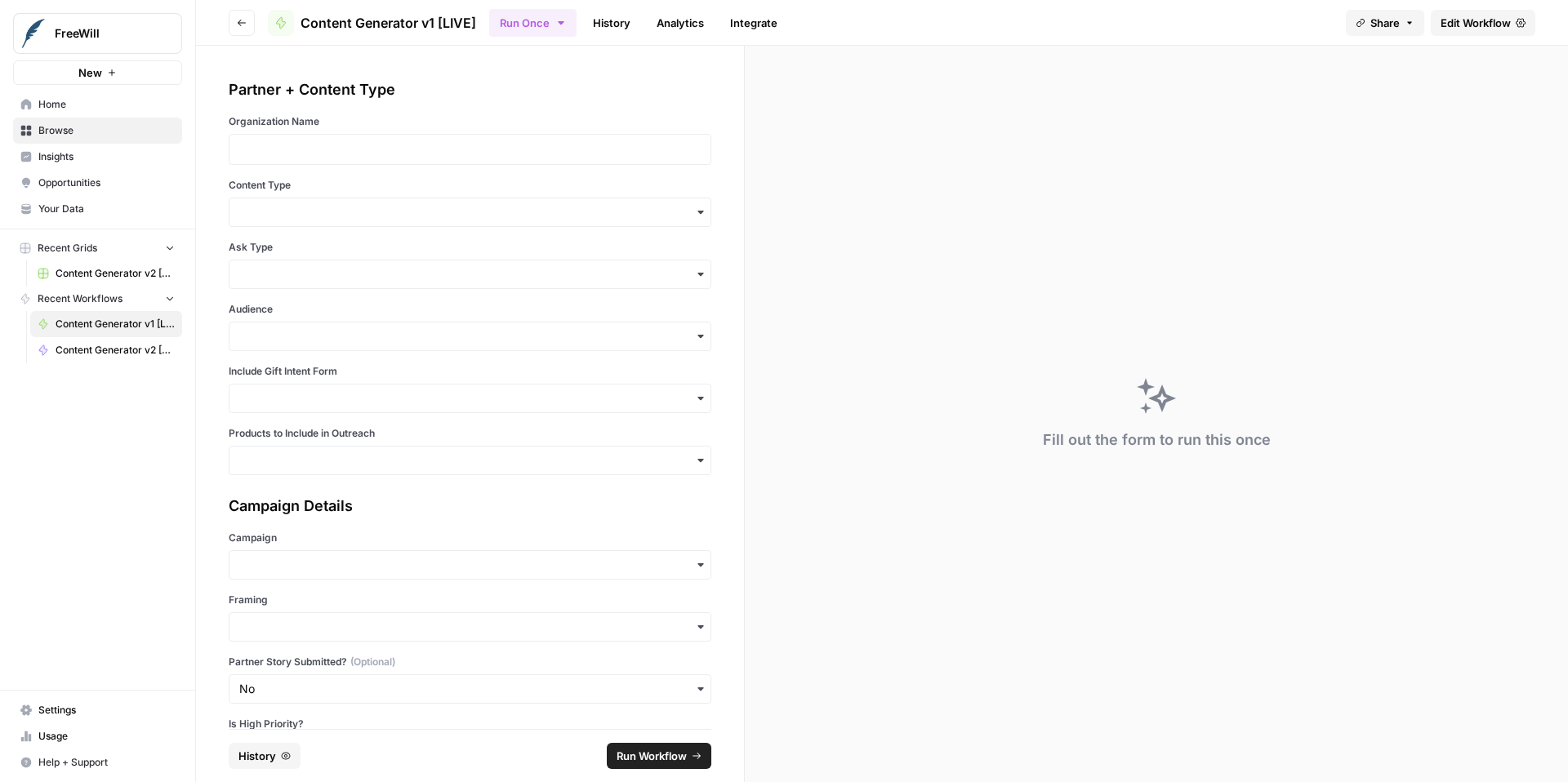
click at [1460, 28] on span "Edit Workflow" at bounding box center [1475, 23] width 70 height 16
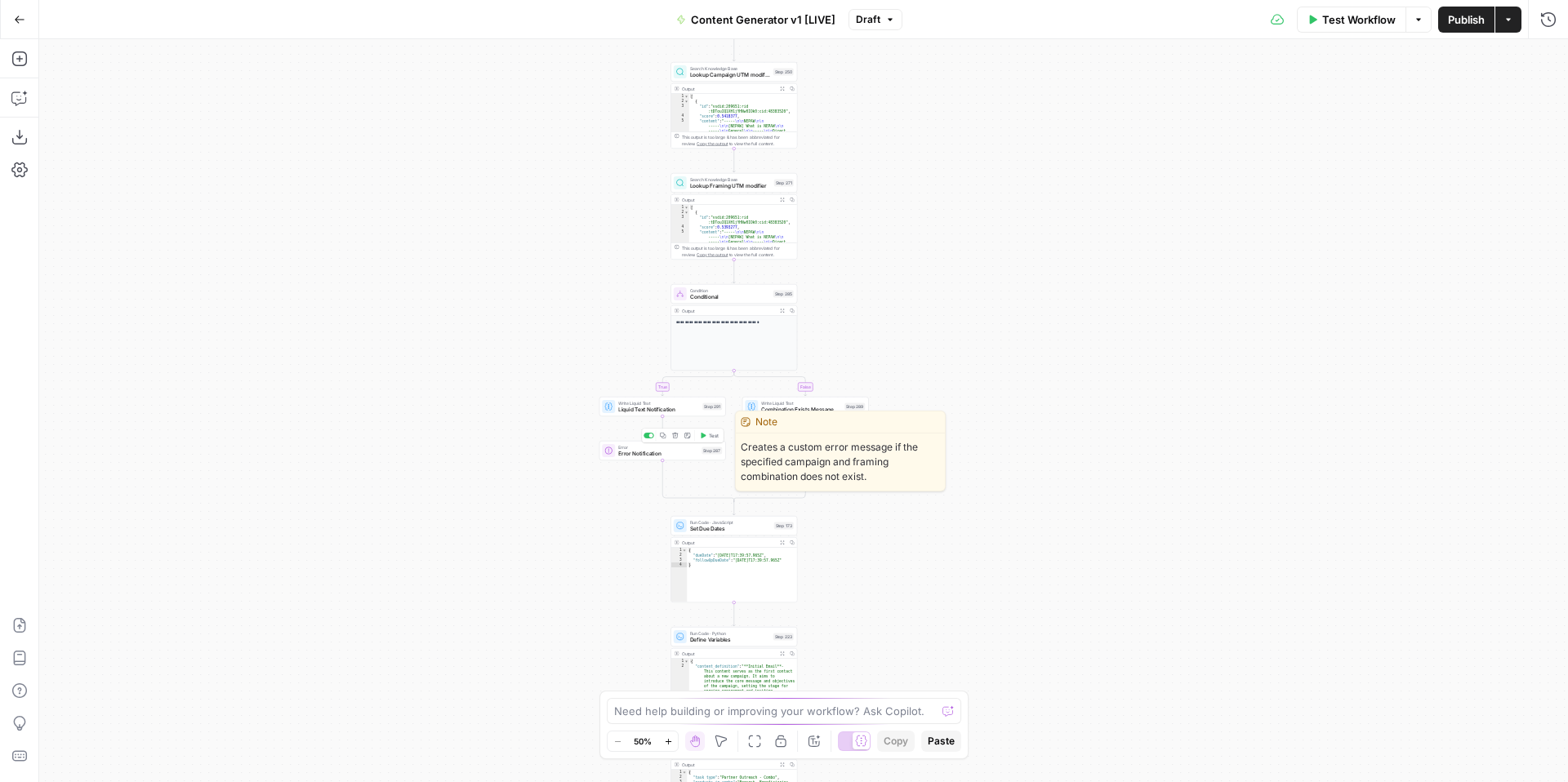
click at [617, 453] on div "Error Error Notification Step 287 Copy step Delete step Edit Note Test" at bounding box center [662, 451] width 120 height 14
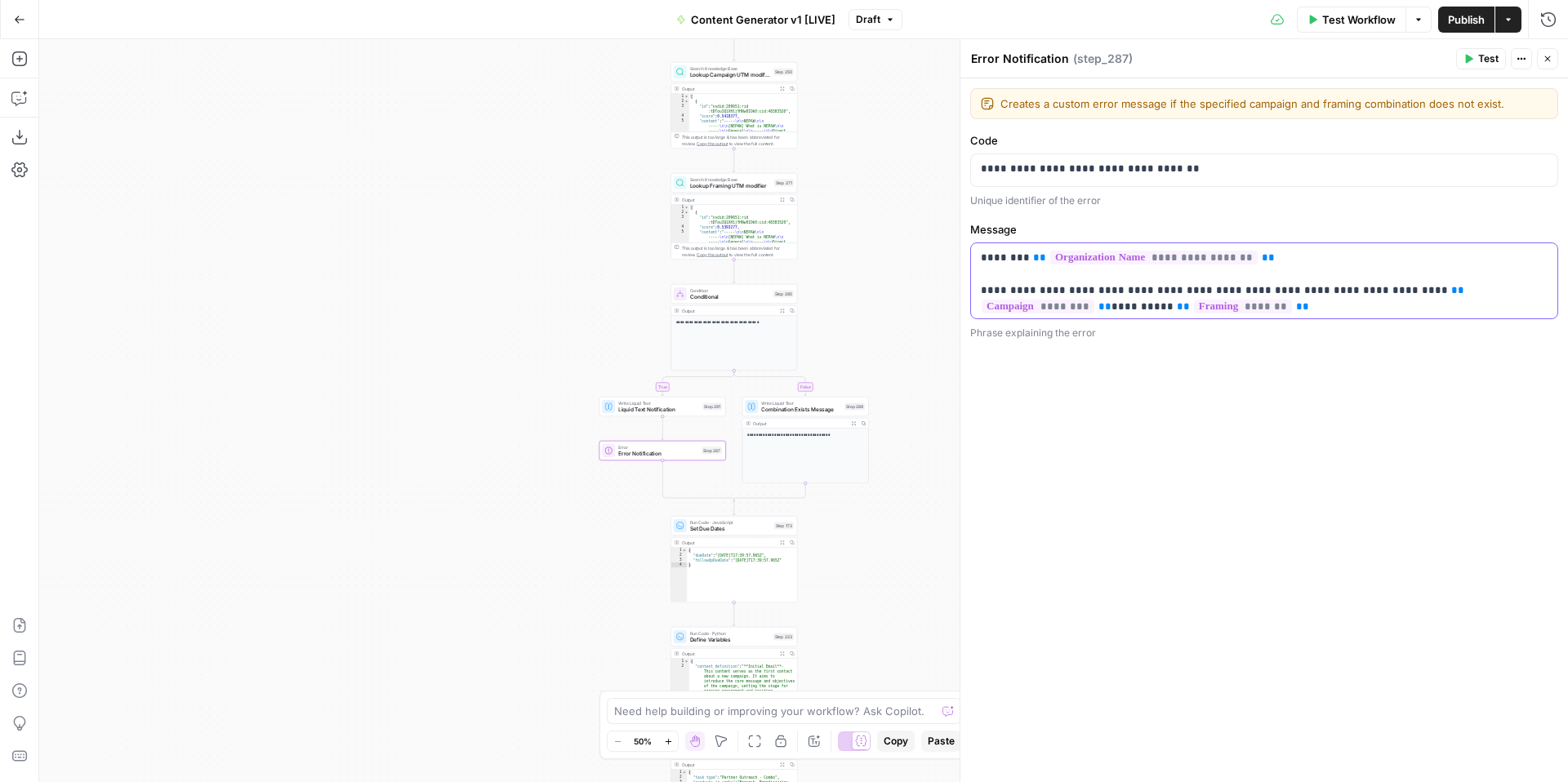
click at [1205, 307] on p "**********" at bounding box center [1264, 298] width 566 height 98
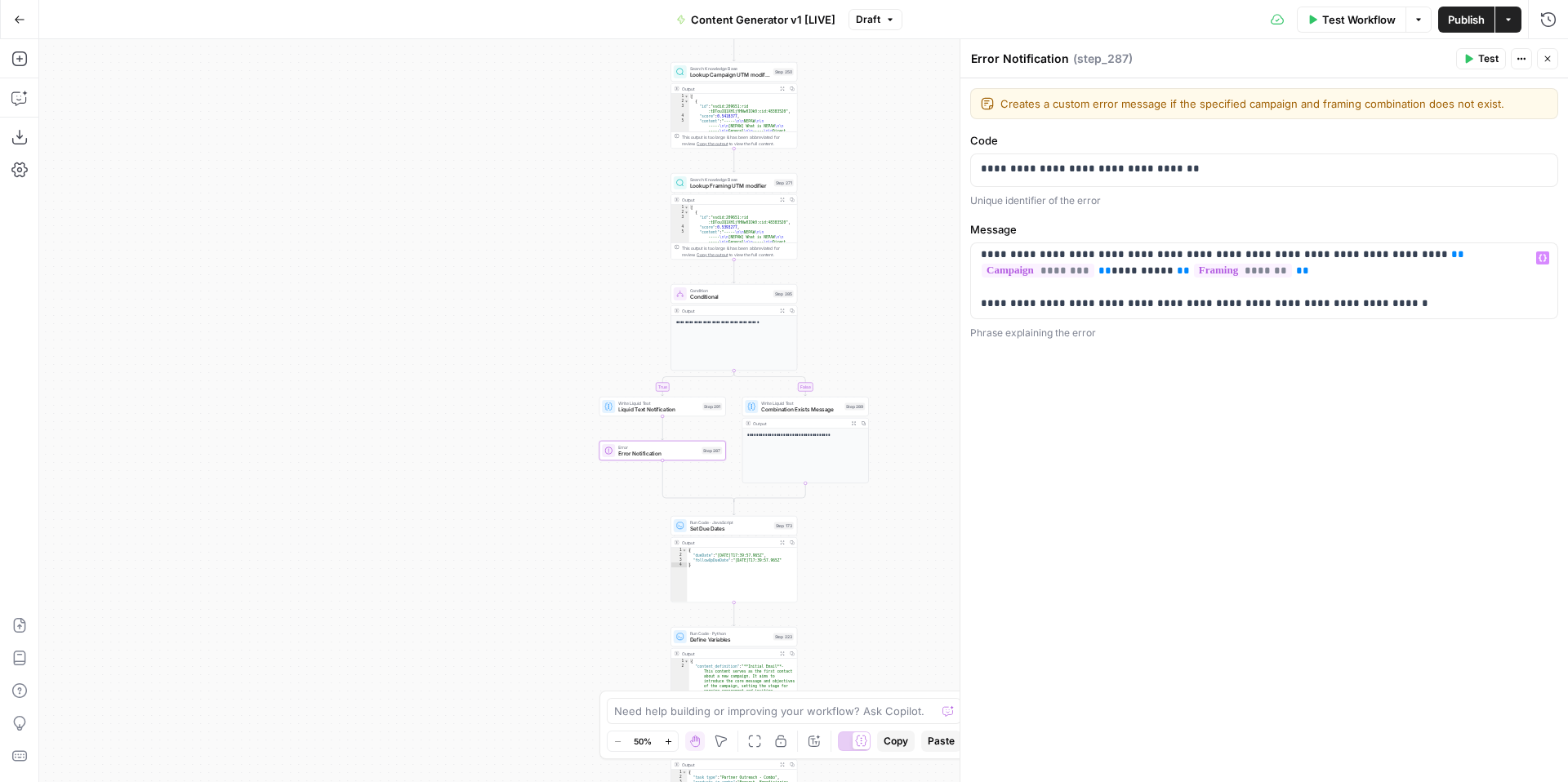
click at [1523, 64] on button "Actions" at bounding box center [1521, 58] width 22 height 22
click at [1302, 499] on div "**********" at bounding box center [1264, 430] width 608 height 704
click at [644, 412] on span "Liquid Text Notification" at bounding box center [658, 410] width 81 height 8
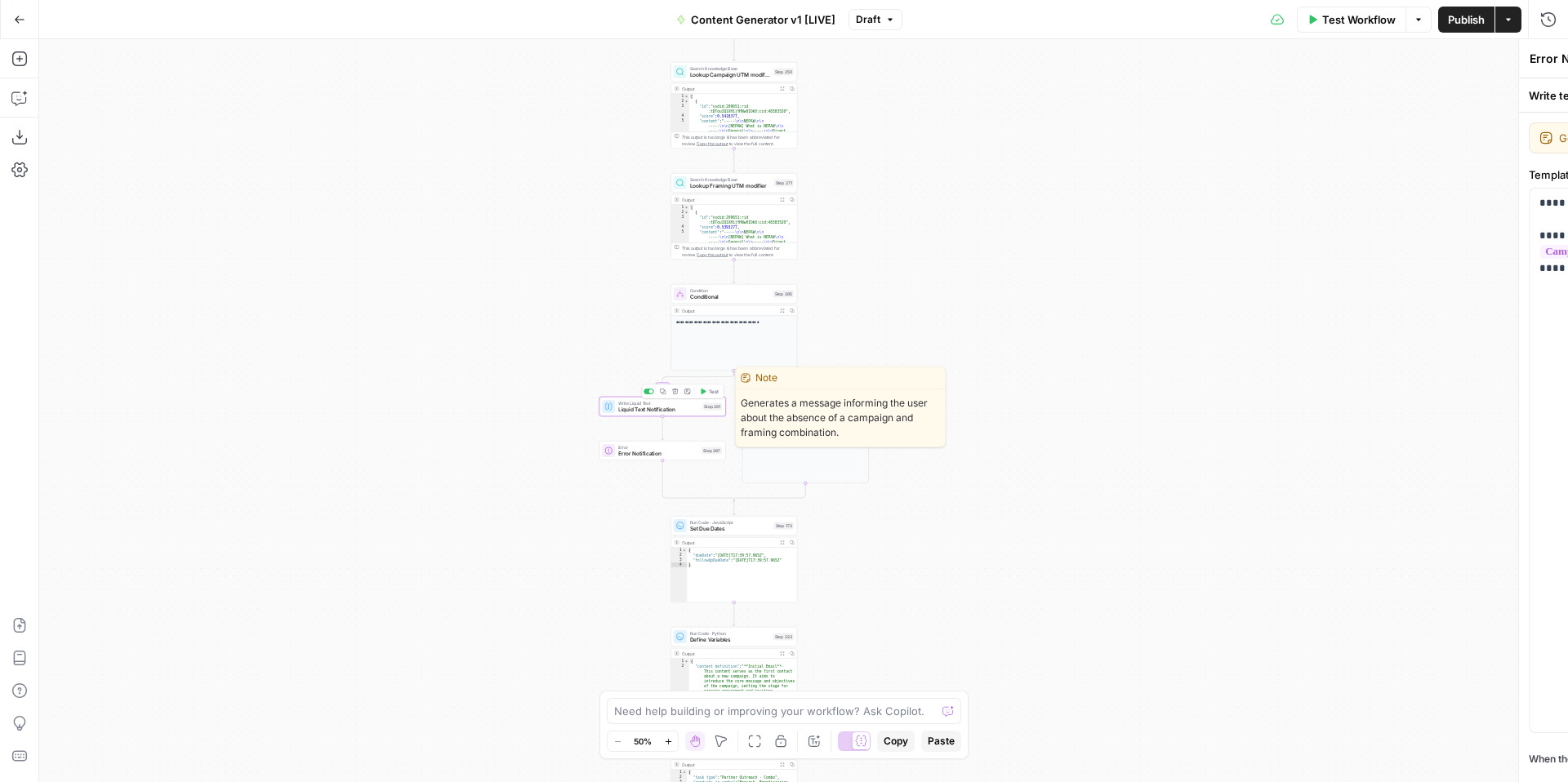
type textarea "Liquid Text Notification"
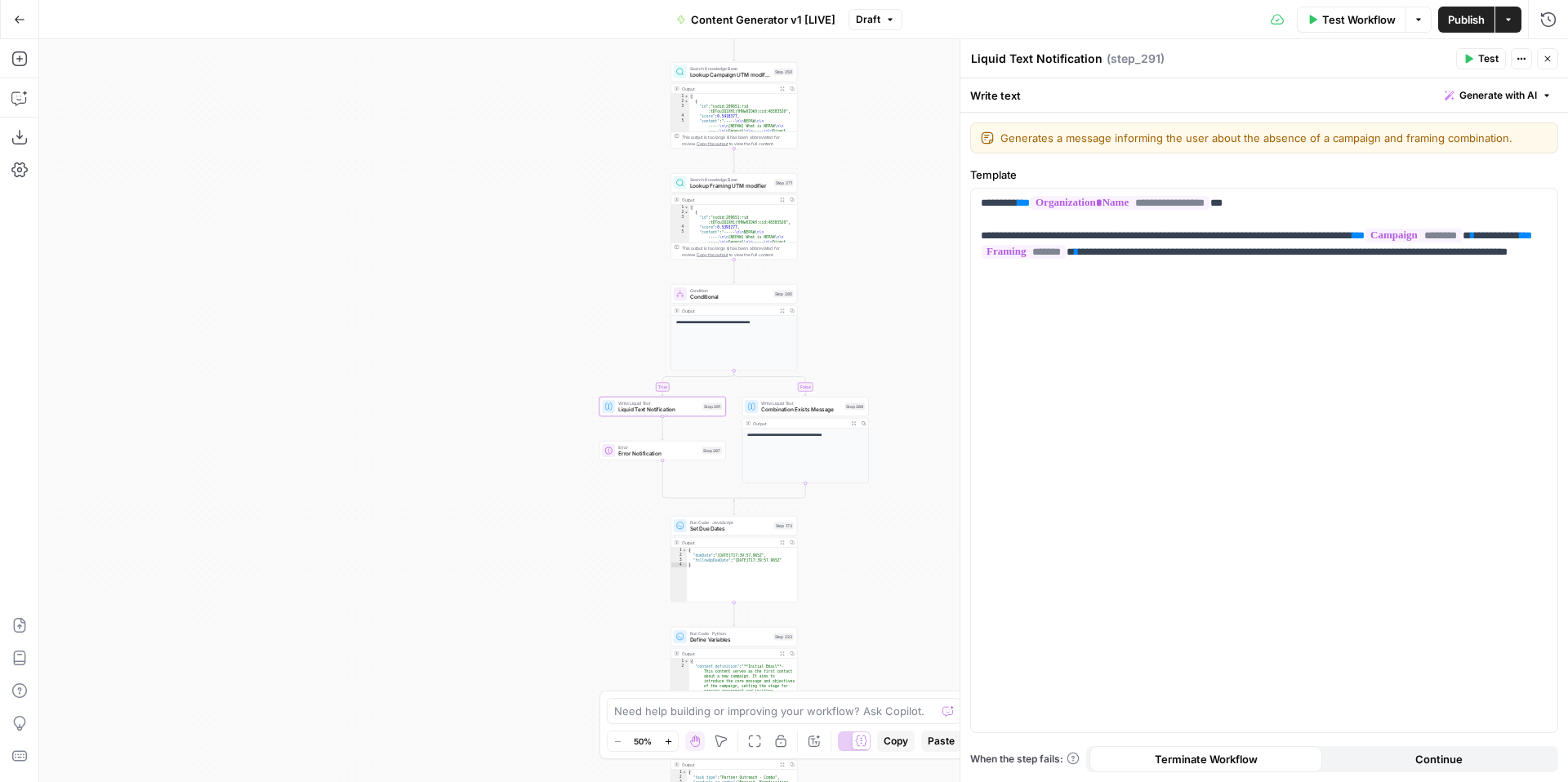
click at [1550, 52] on button "Close" at bounding box center [1547, 58] width 22 height 22
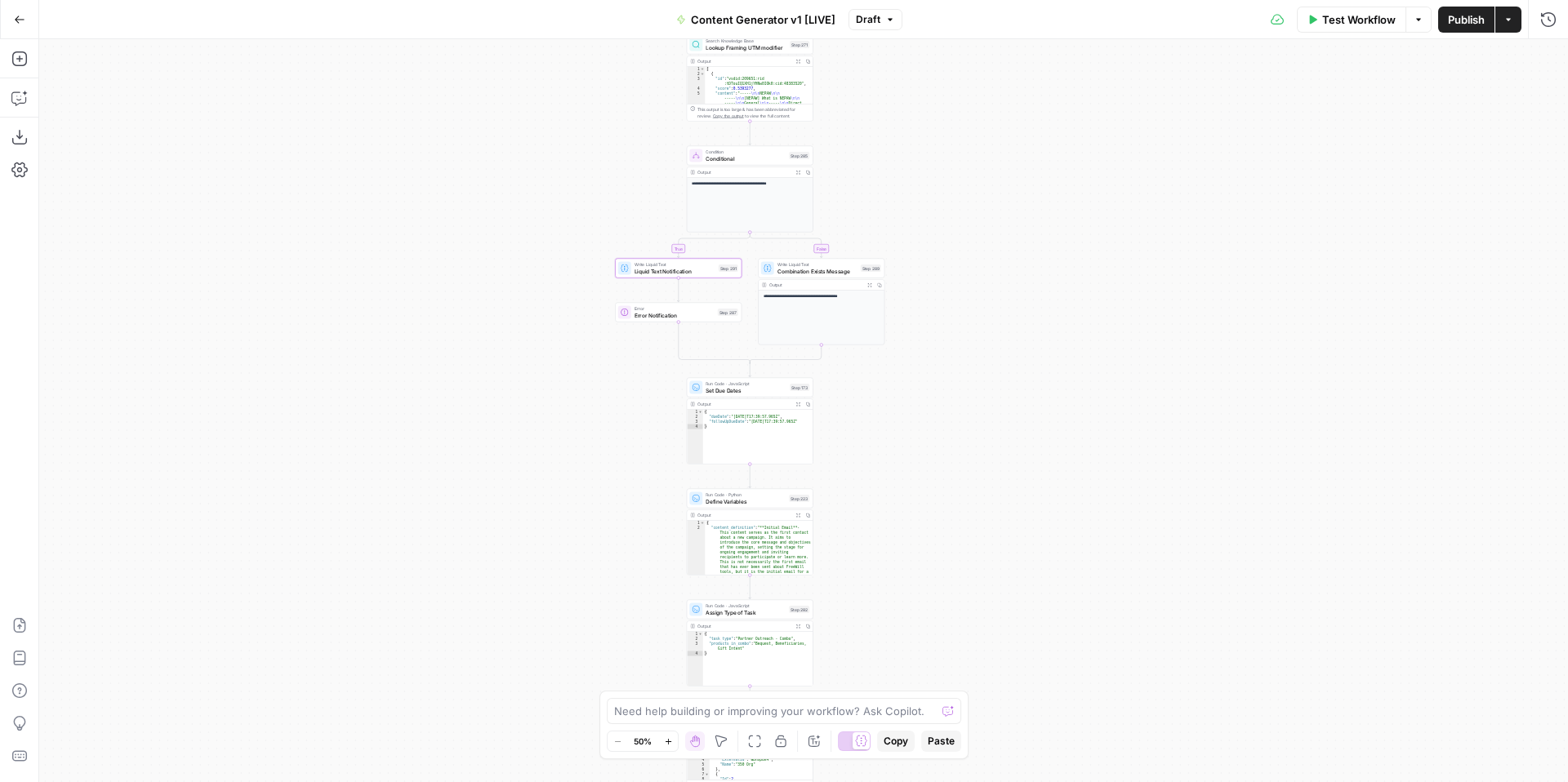
click at [23, 23] on icon "button" at bounding box center [20, 20] width 11 height 11
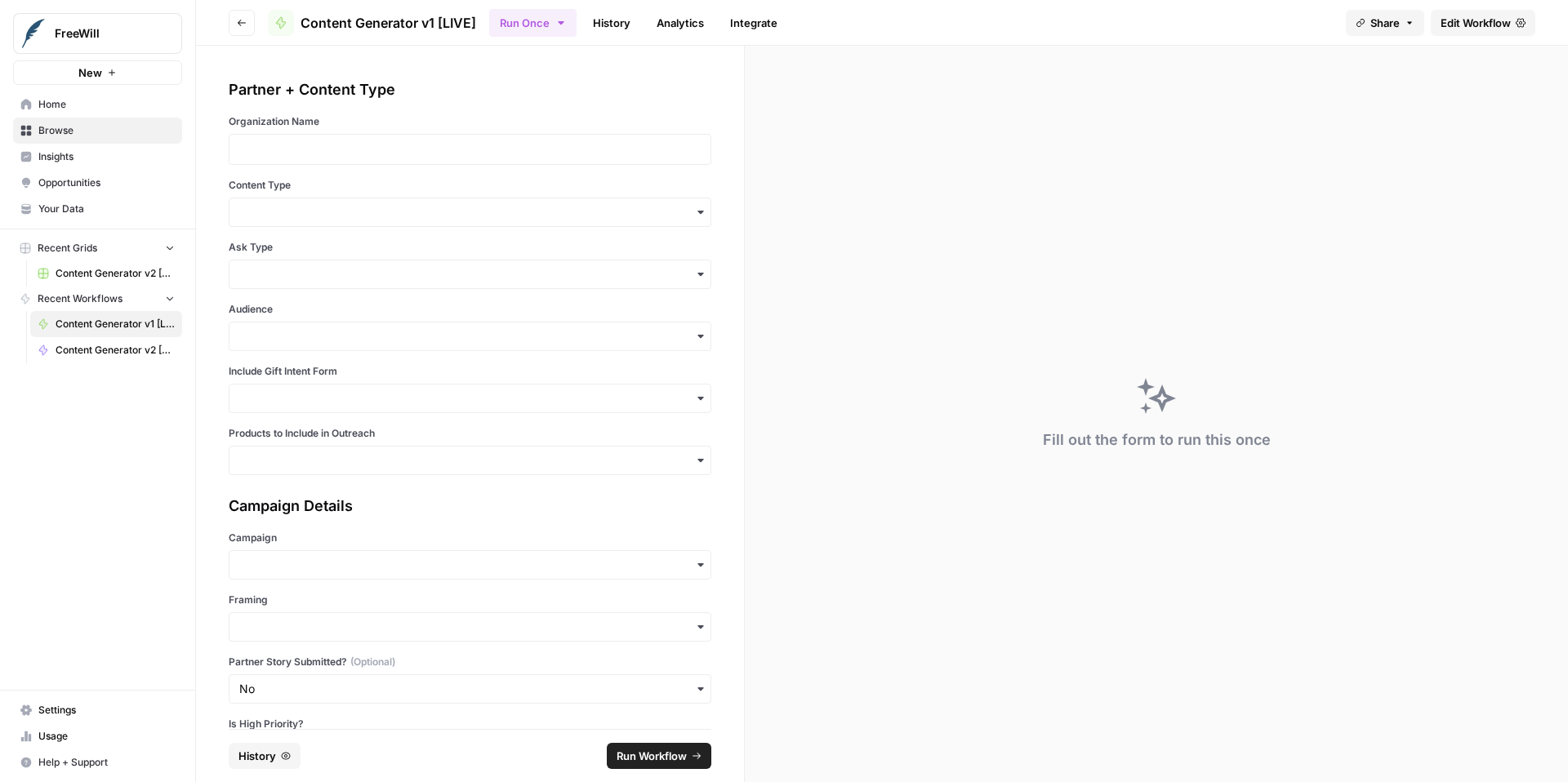
click at [90, 712] on span "Settings" at bounding box center [106, 711] width 136 height 15
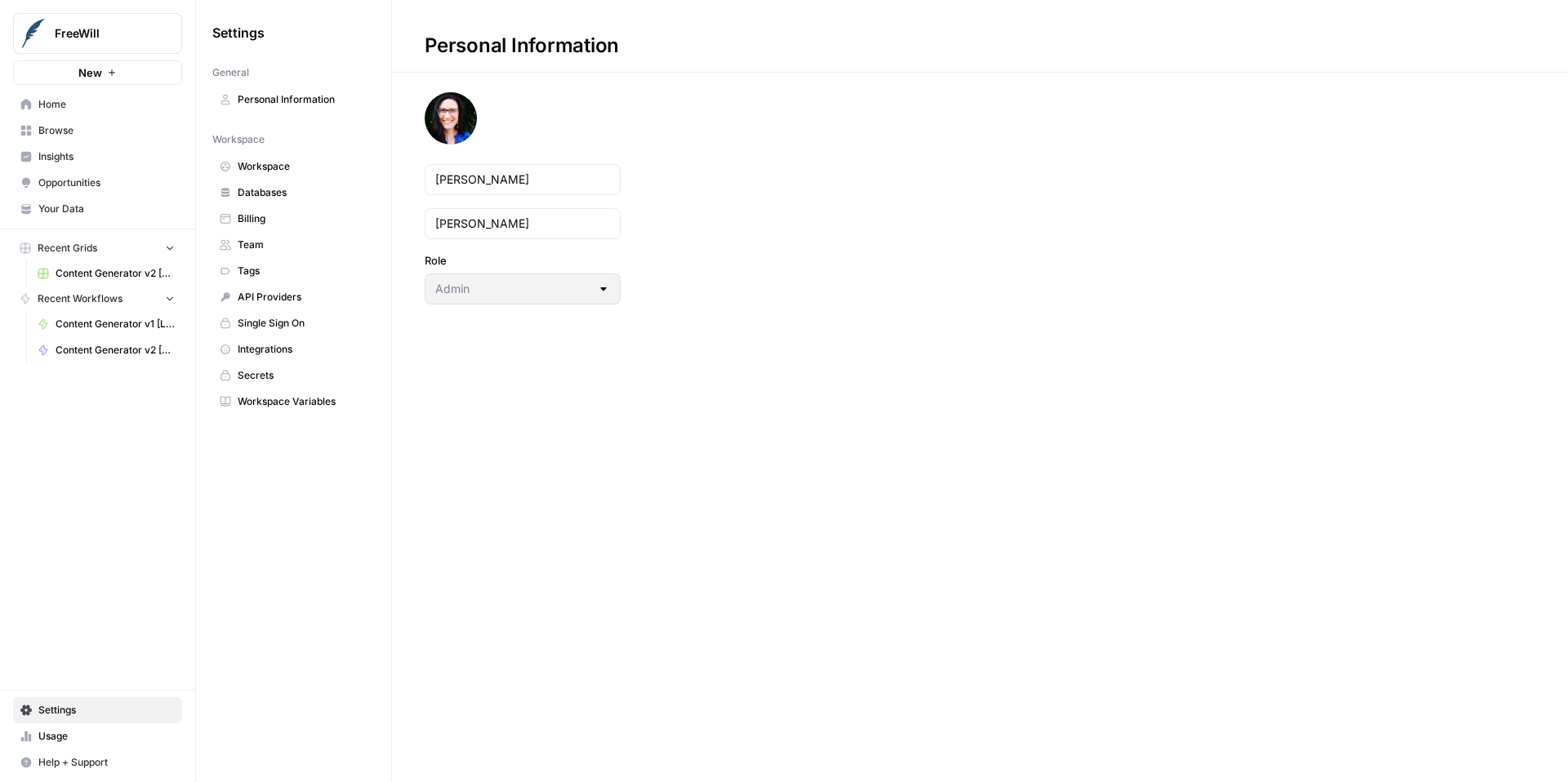
click at [300, 351] on span "Integrations" at bounding box center [302, 350] width 129 height 15
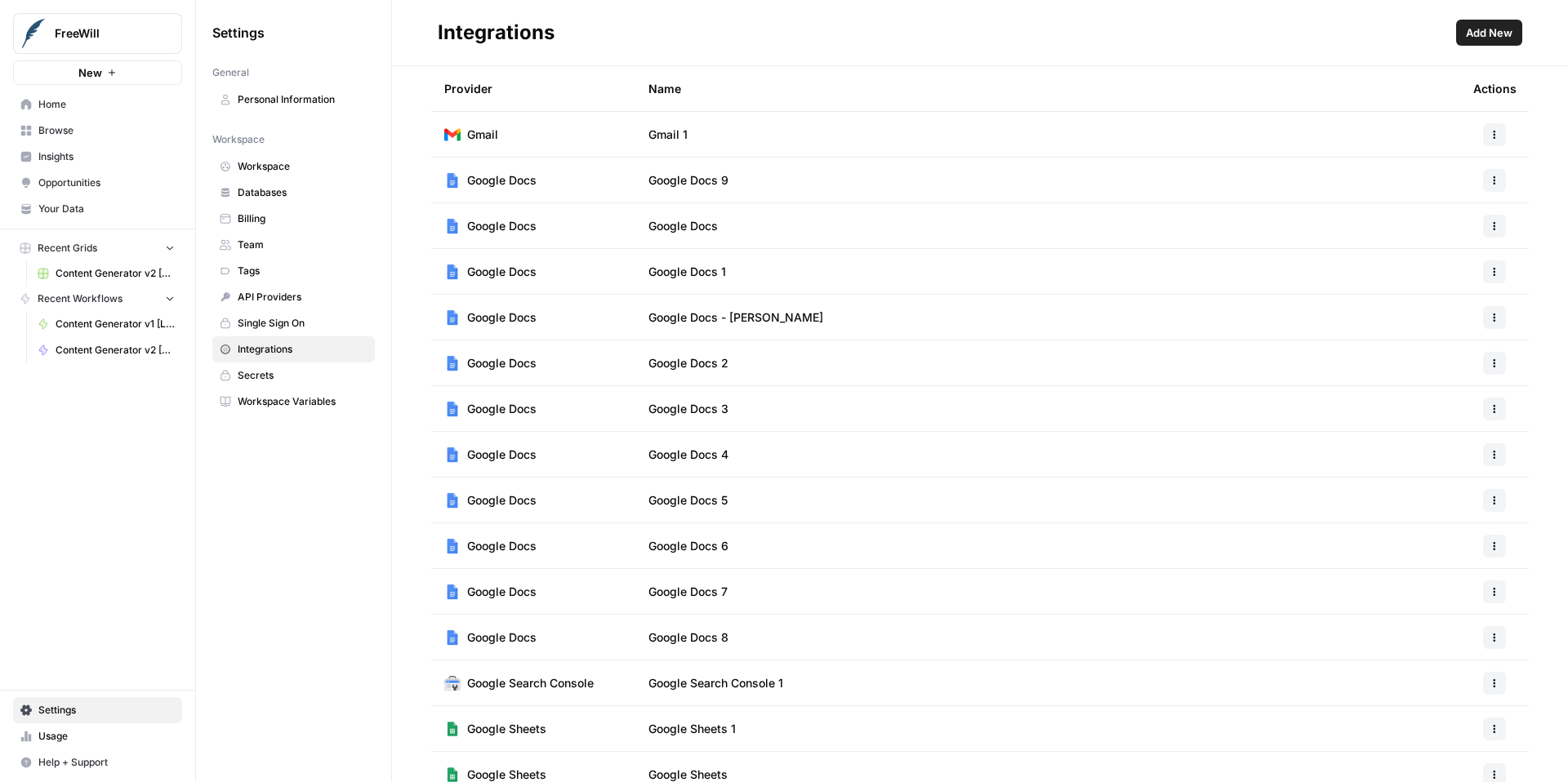
scroll to position [336, 0]
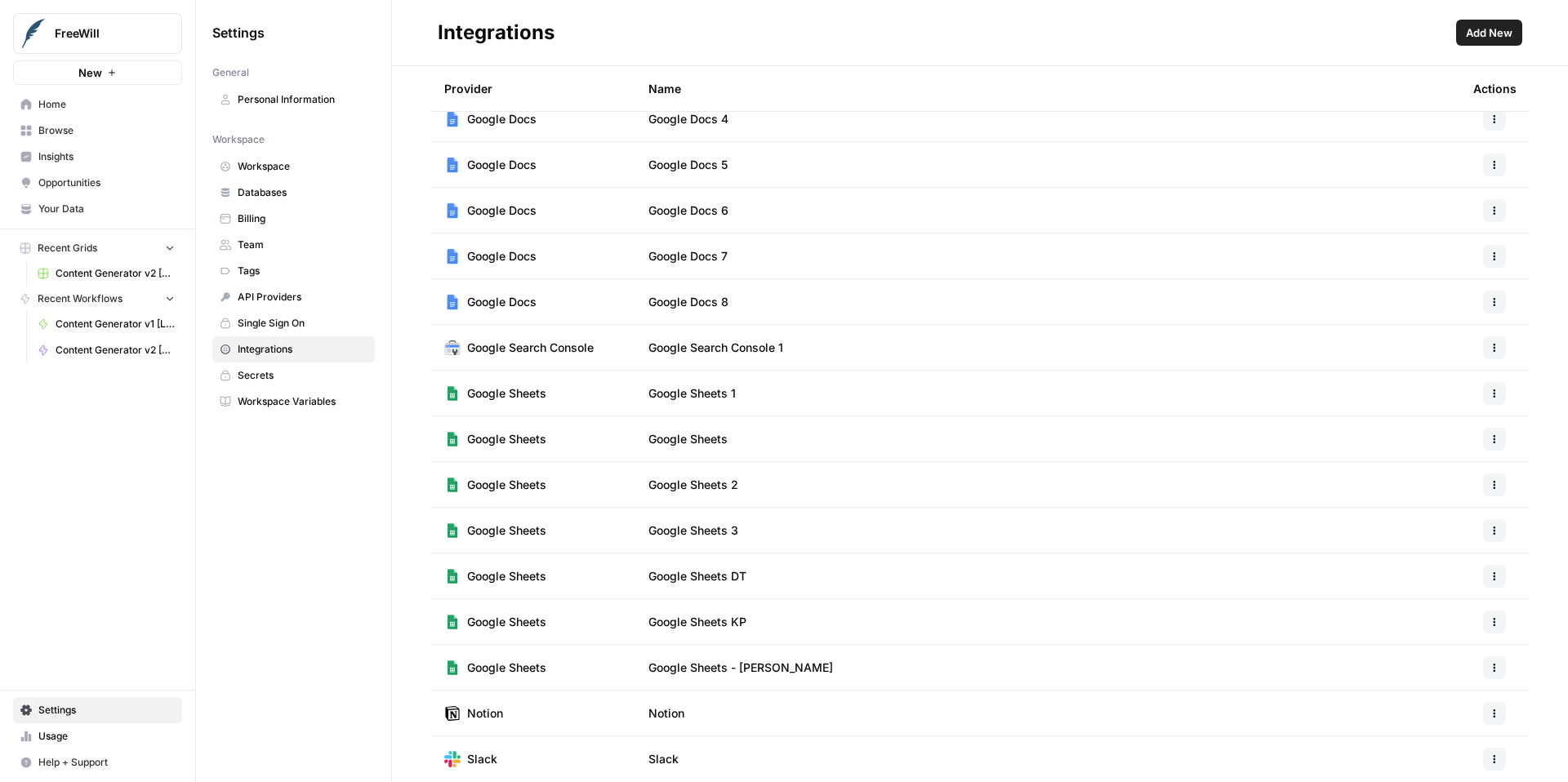
click at [280, 159] on span "Workspace" at bounding box center [302, 167] width 129 height 15
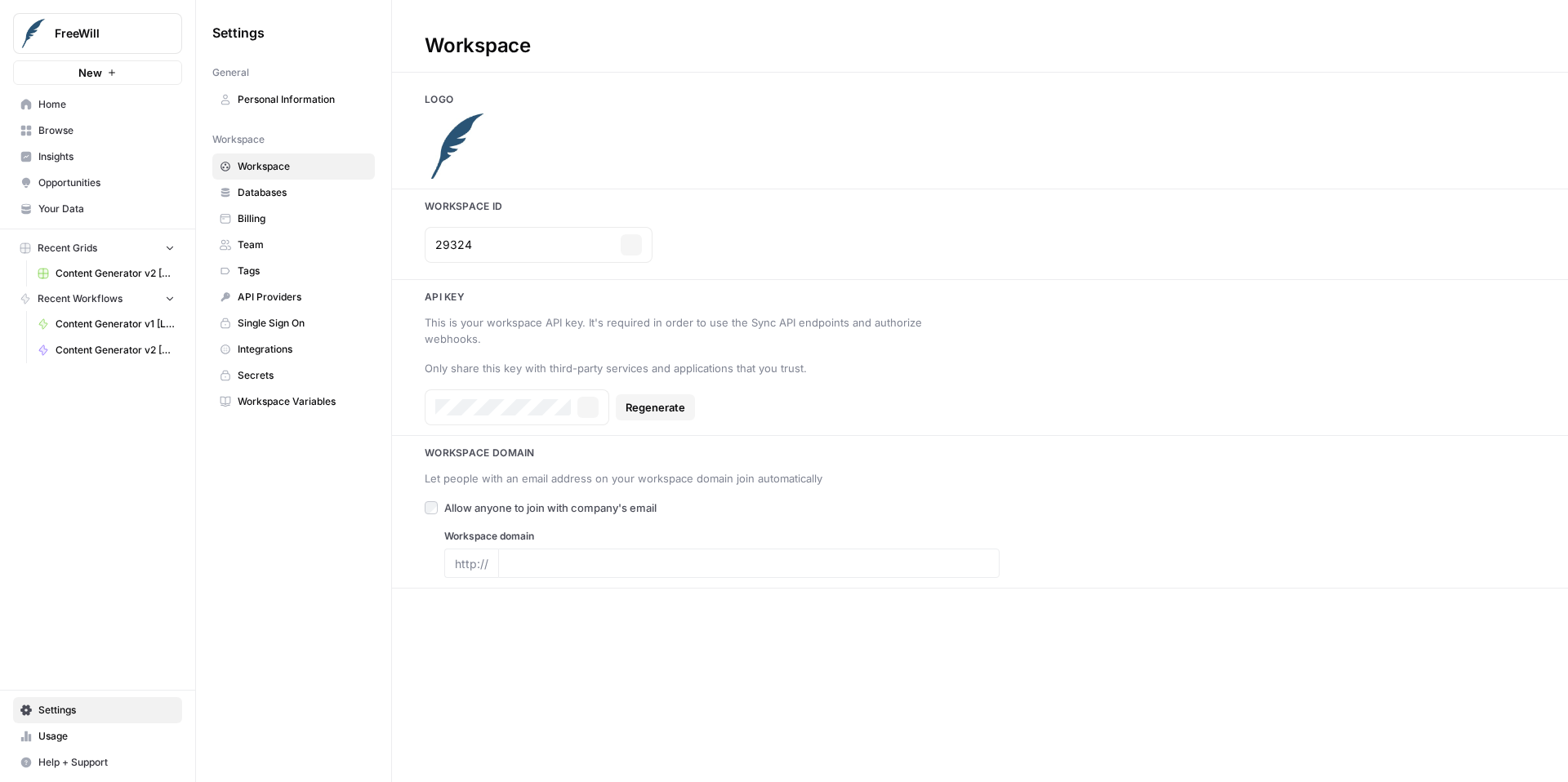
type input "freewill.com"
click at [104, 760] on span "Help + Support" at bounding box center [106, 762] width 136 height 15
click at [256, 728] on span "Docs" at bounding box center [272, 729] width 110 height 15
click at [110, 349] on span "Content Generator v2 [DRAFT]" at bounding box center [114, 351] width 119 height 15
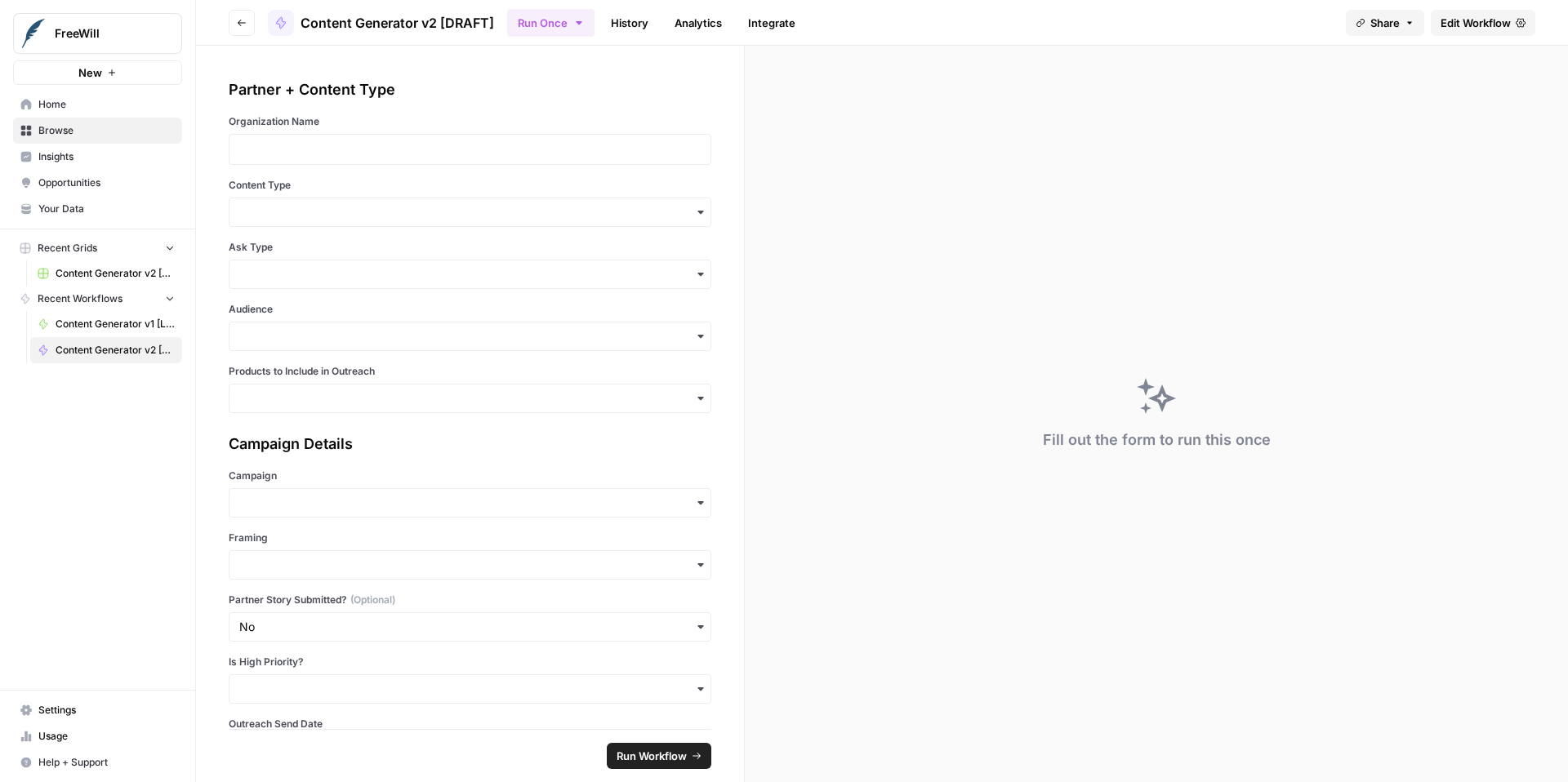
click at [1468, 23] on span "Edit Workflow" at bounding box center [1475, 23] width 70 height 16
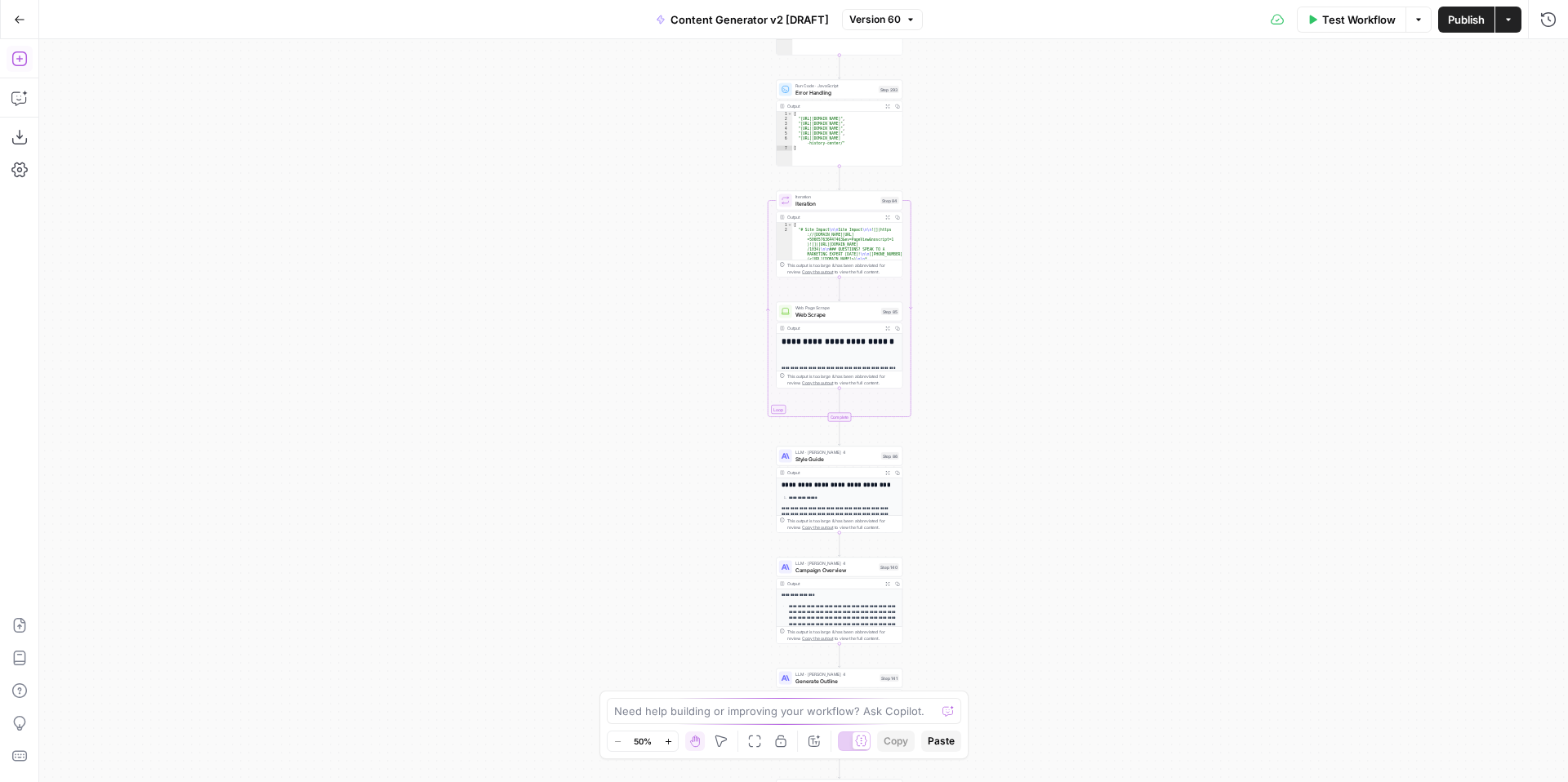
click at [19, 55] on icon "button" at bounding box center [19, 58] width 16 height 16
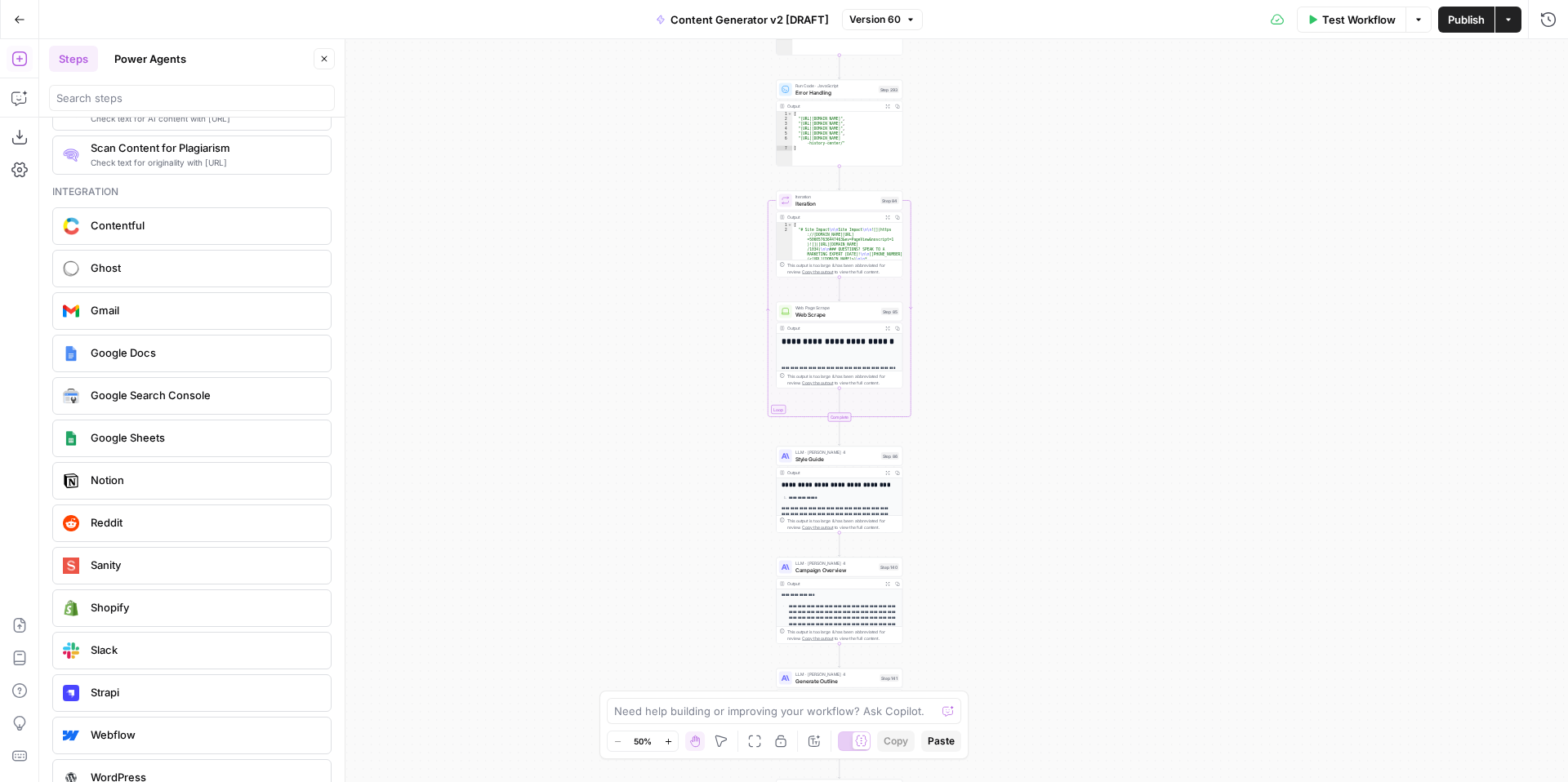
scroll to position [2850, 0]
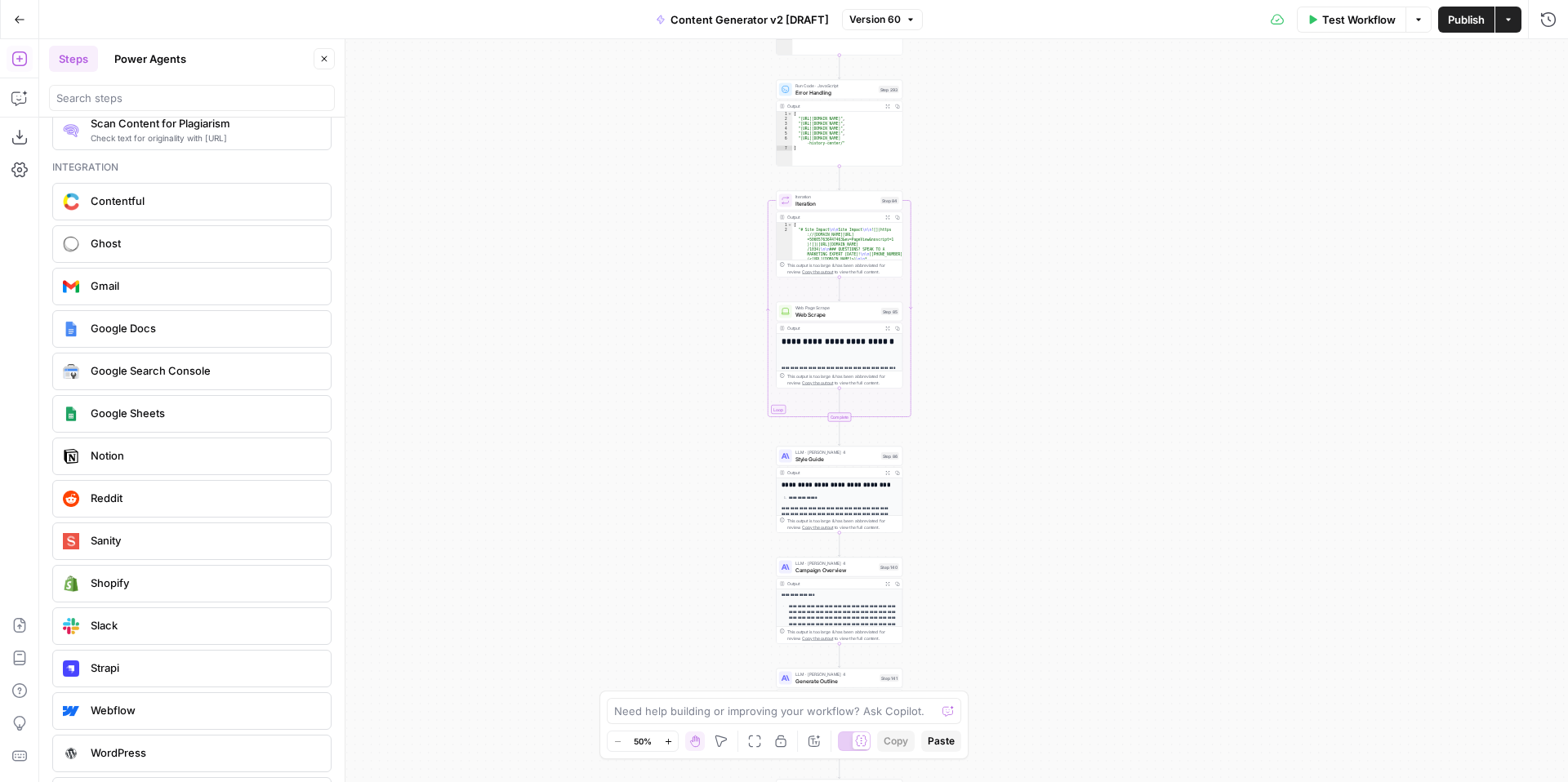
click at [148, 624] on span "Slack" at bounding box center [204, 624] width 227 height 16
click at [1099, 122] on input "Authentication" at bounding box center [1254, 125] width 547 height 16
click at [1061, 161] on span "Slack" at bounding box center [1260, 165] width 553 height 16
type input "Slack"
click at [1104, 191] on input "Action" at bounding box center [1254, 189] width 547 height 16
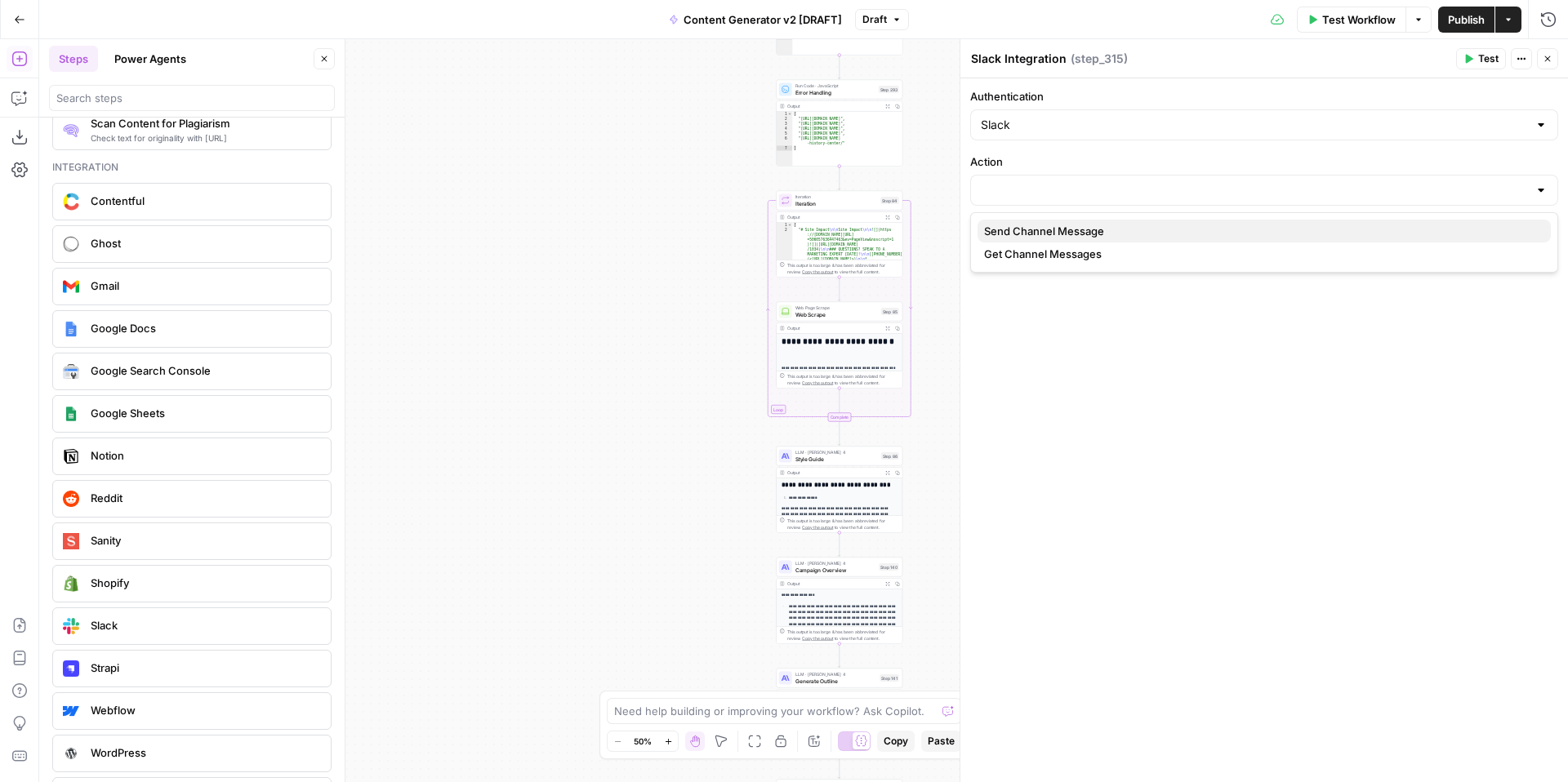
click at [1096, 239] on button "Send Channel Message" at bounding box center [1263, 231] width 573 height 23
type input "Send Channel Message"
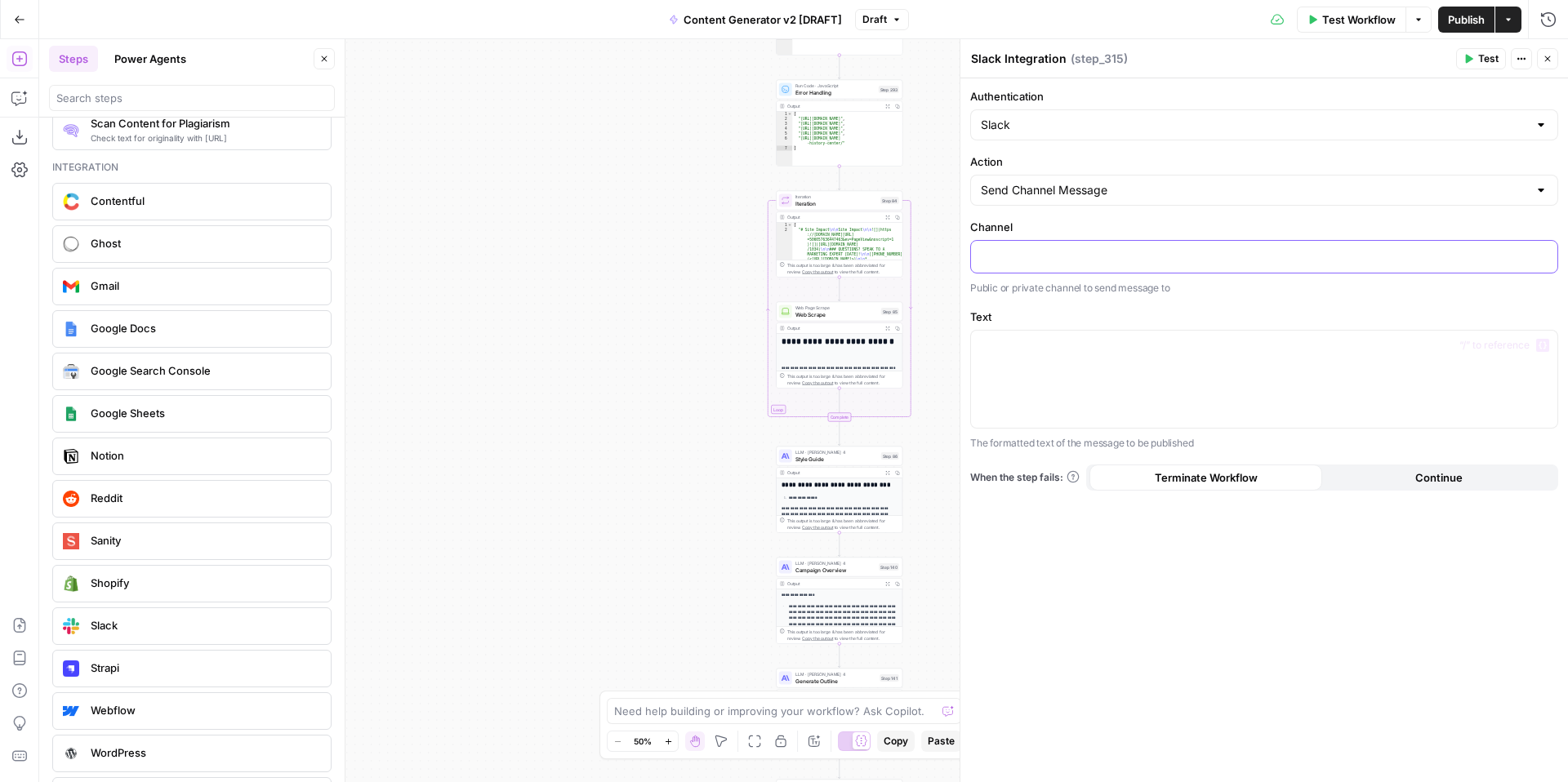
click at [1075, 253] on p at bounding box center [1264, 255] width 566 height 16
click at [1108, 354] on div at bounding box center [1263, 380] width 586 height 98
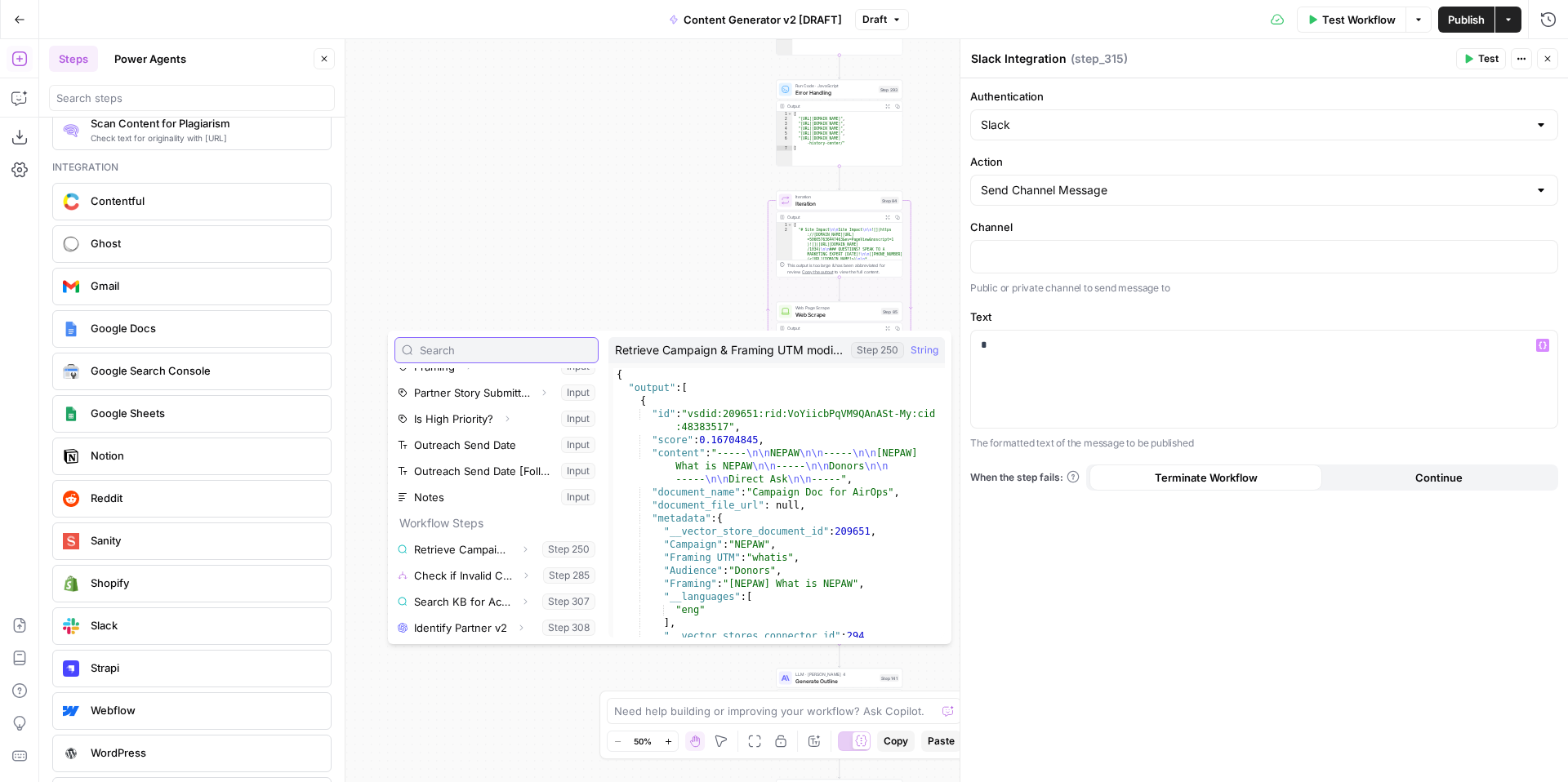
scroll to position [0, 0]
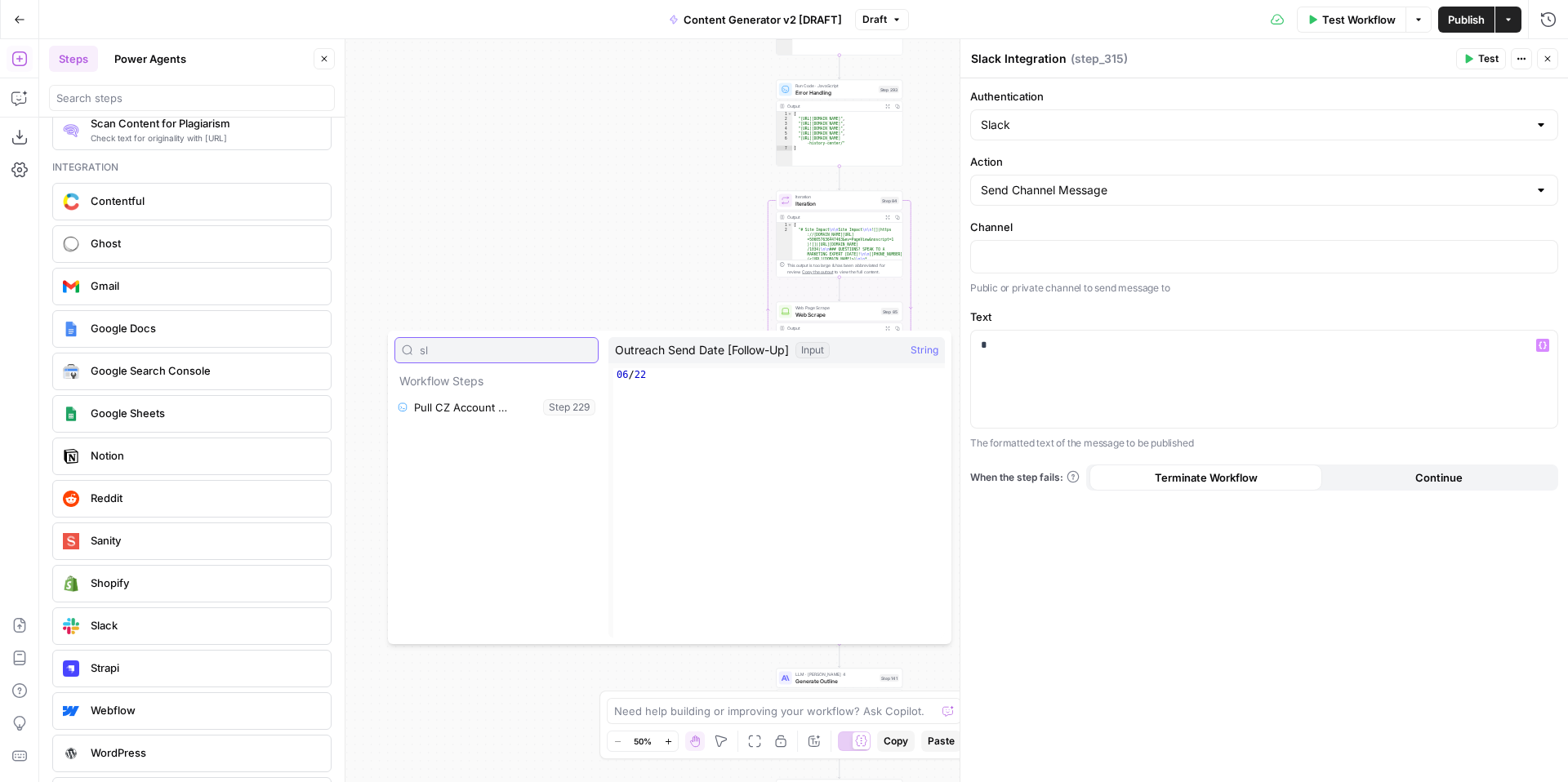
type input "s"
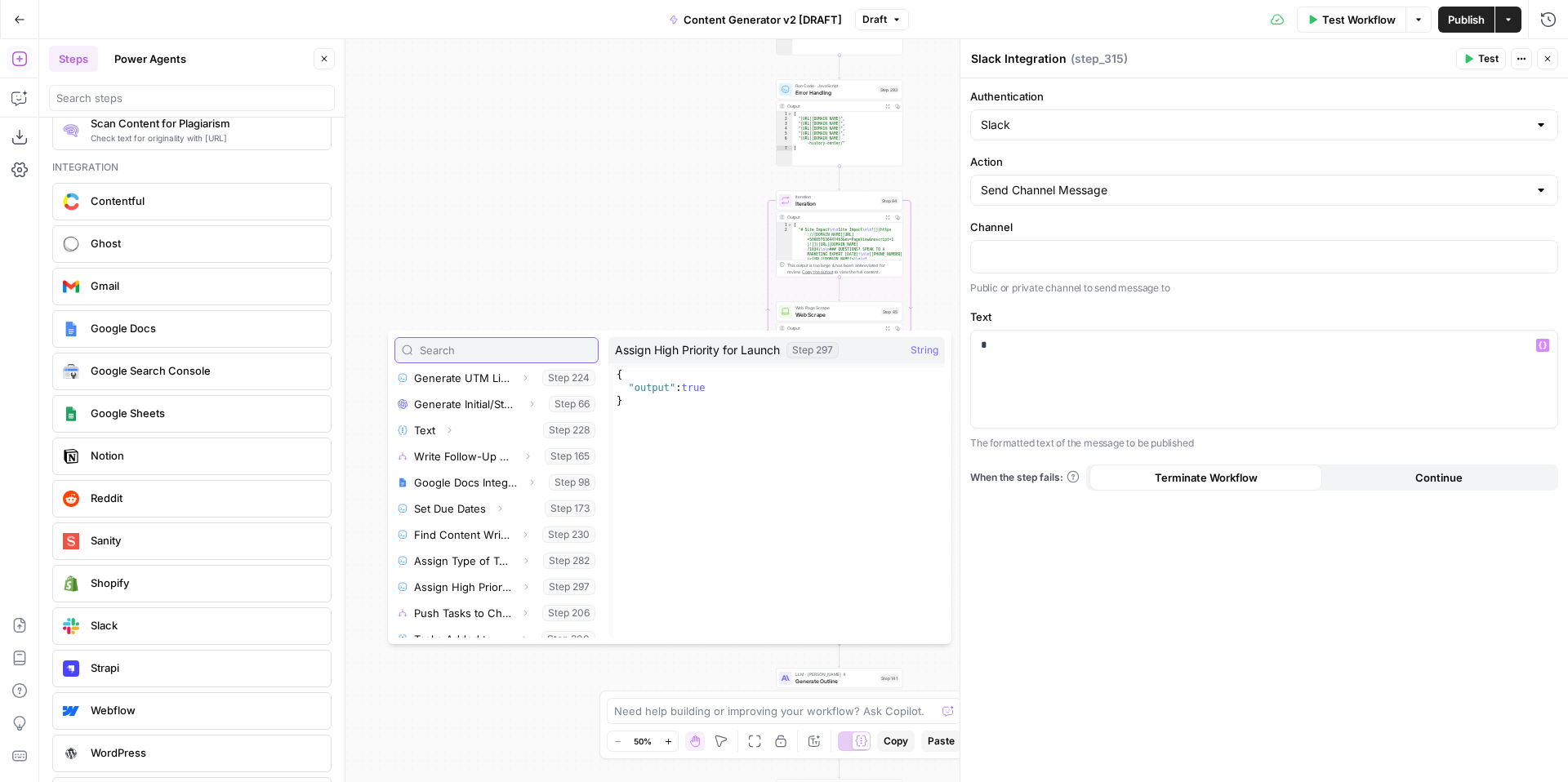
scroll to position [828, 0]
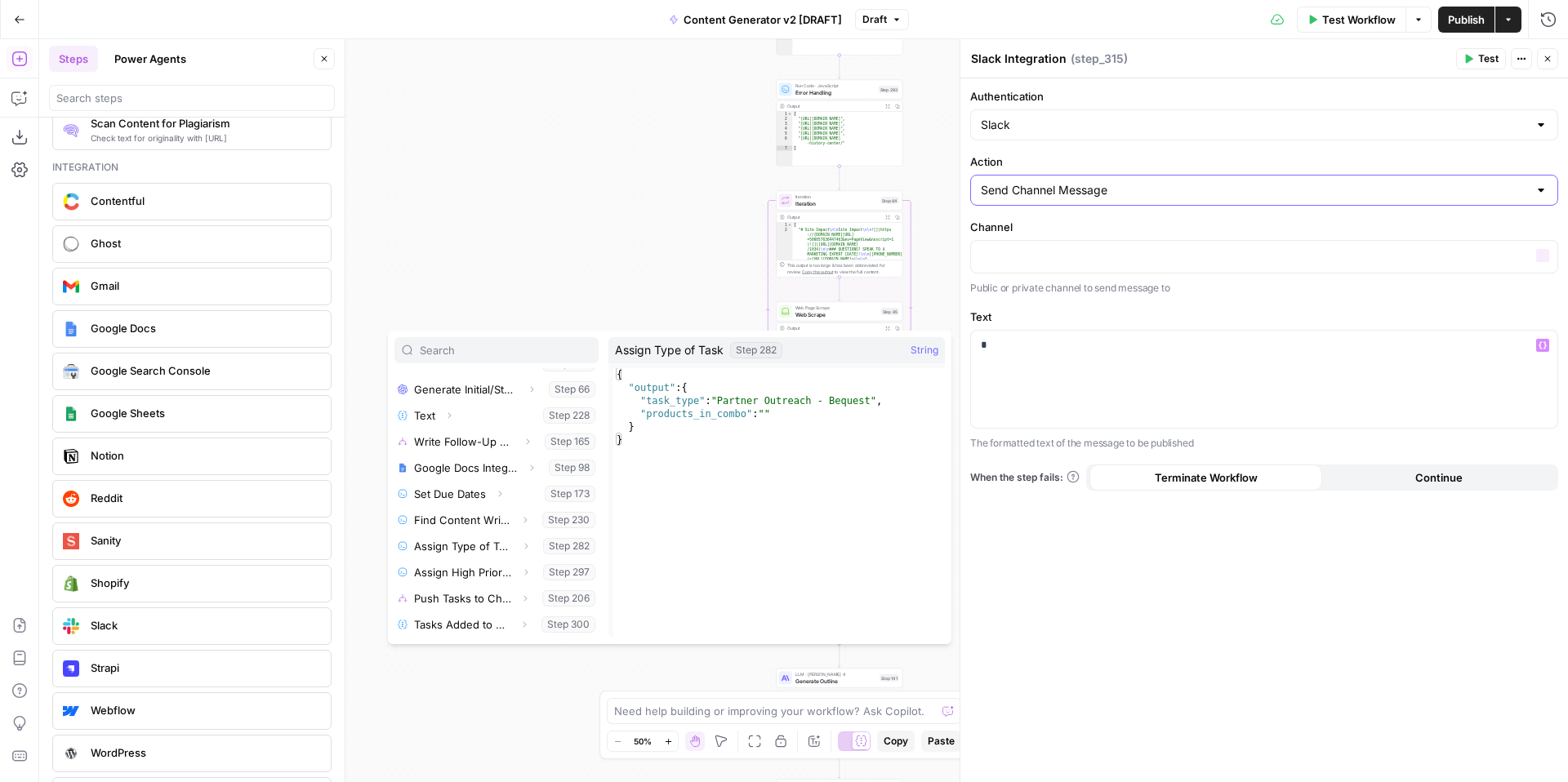
click at [1126, 187] on input "Send Channel Message" at bounding box center [1254, 189] width 547 height 16
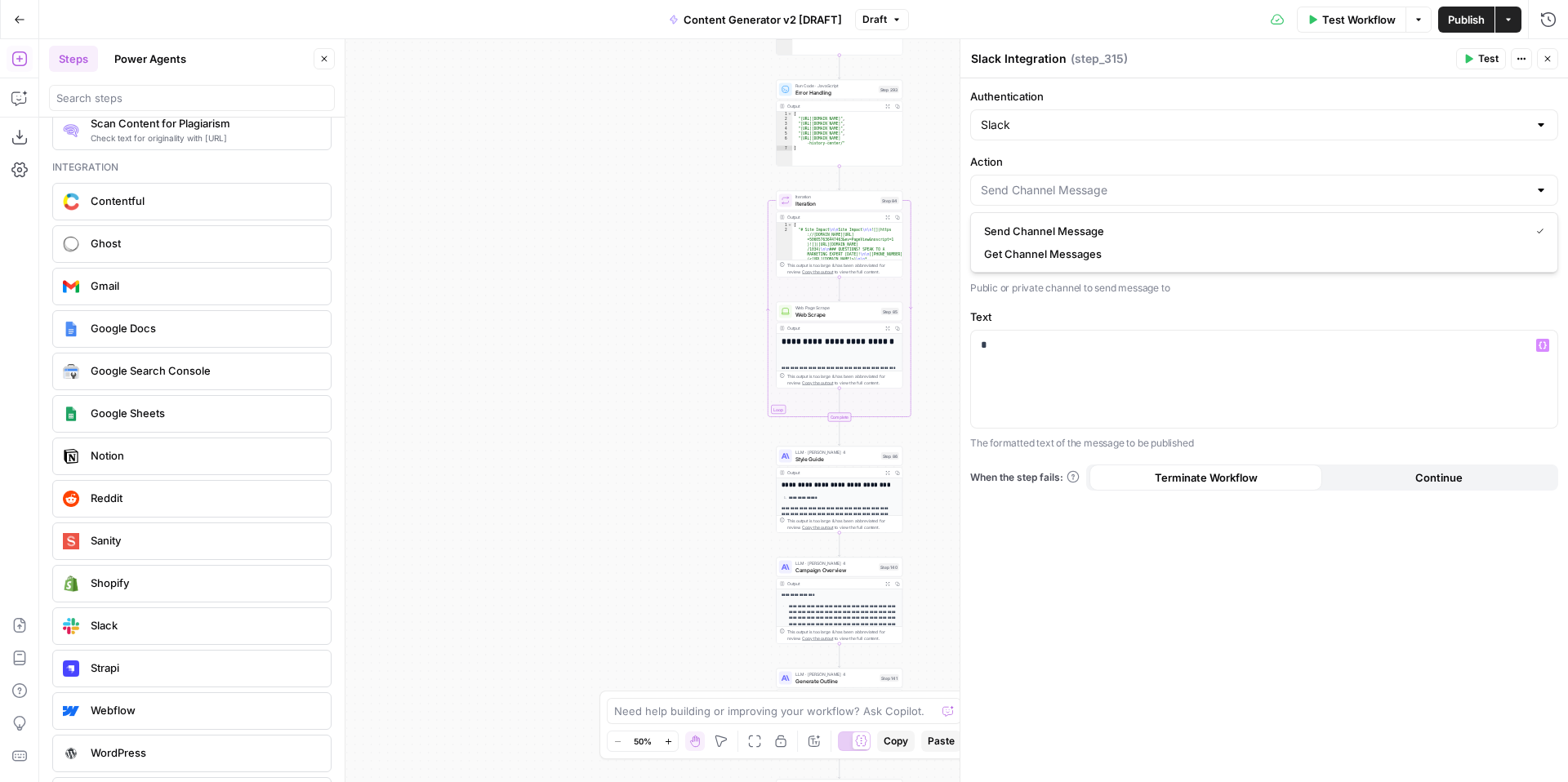
type input "Send Channel Message"
click at [1166, 311] on label "Text" at bounding box center [1263, 316] width 588 height 16
click at [1045, 126] on input "Authentication" at bounding box center [1254, 125] width 547 height 16
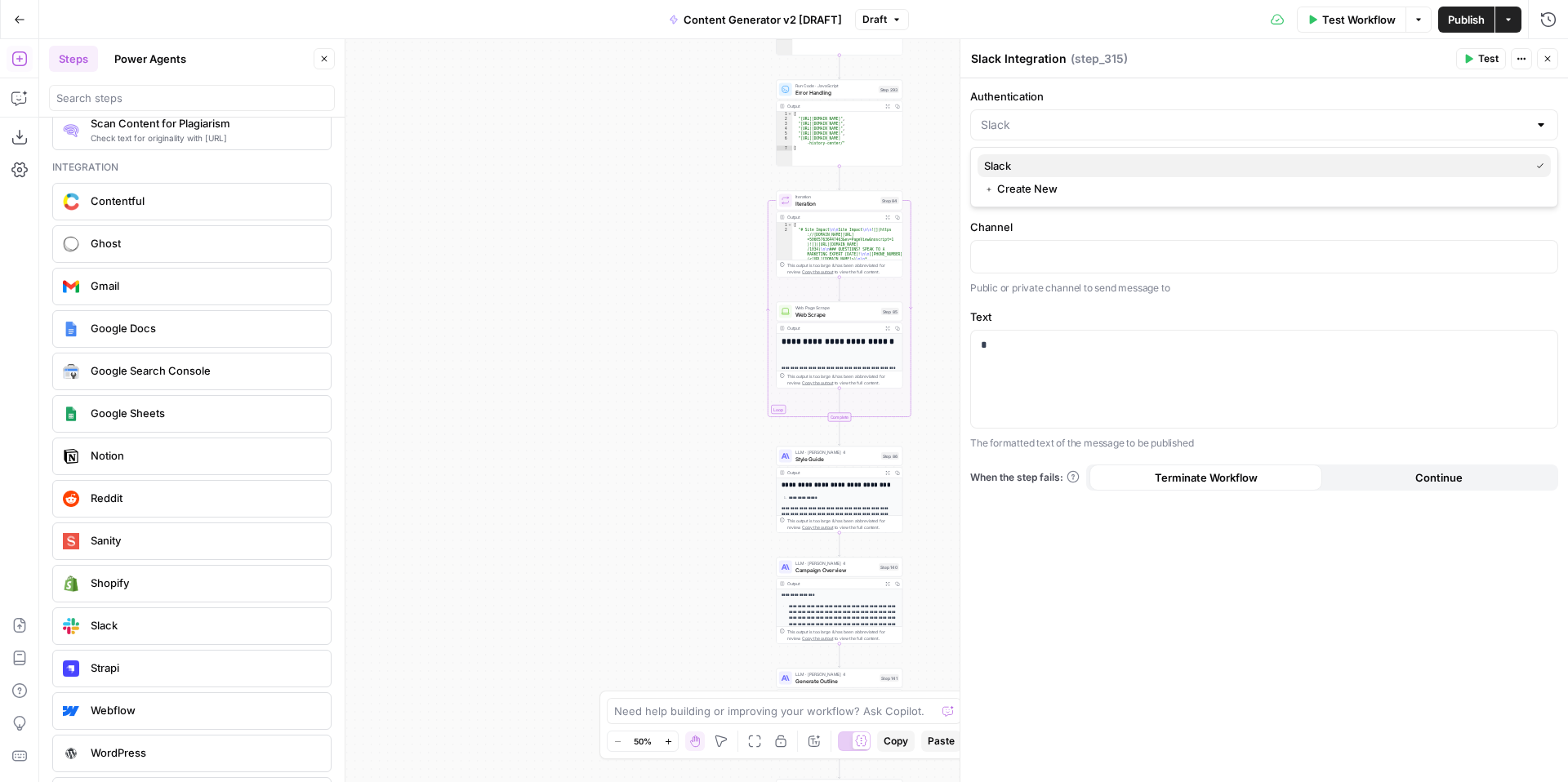
click at [1033, 163] on span "Slack" at bounding box center [1253, 165] width 539 height 16
type input "Slack"
click at [1154, 182] on input "Action" at bounding box center [1254, 189] width 547 height 16
type input "Send Channel Message"
click at [1166, 160] on label "Action" at bounding box center [1263, 161] width 588 height 16
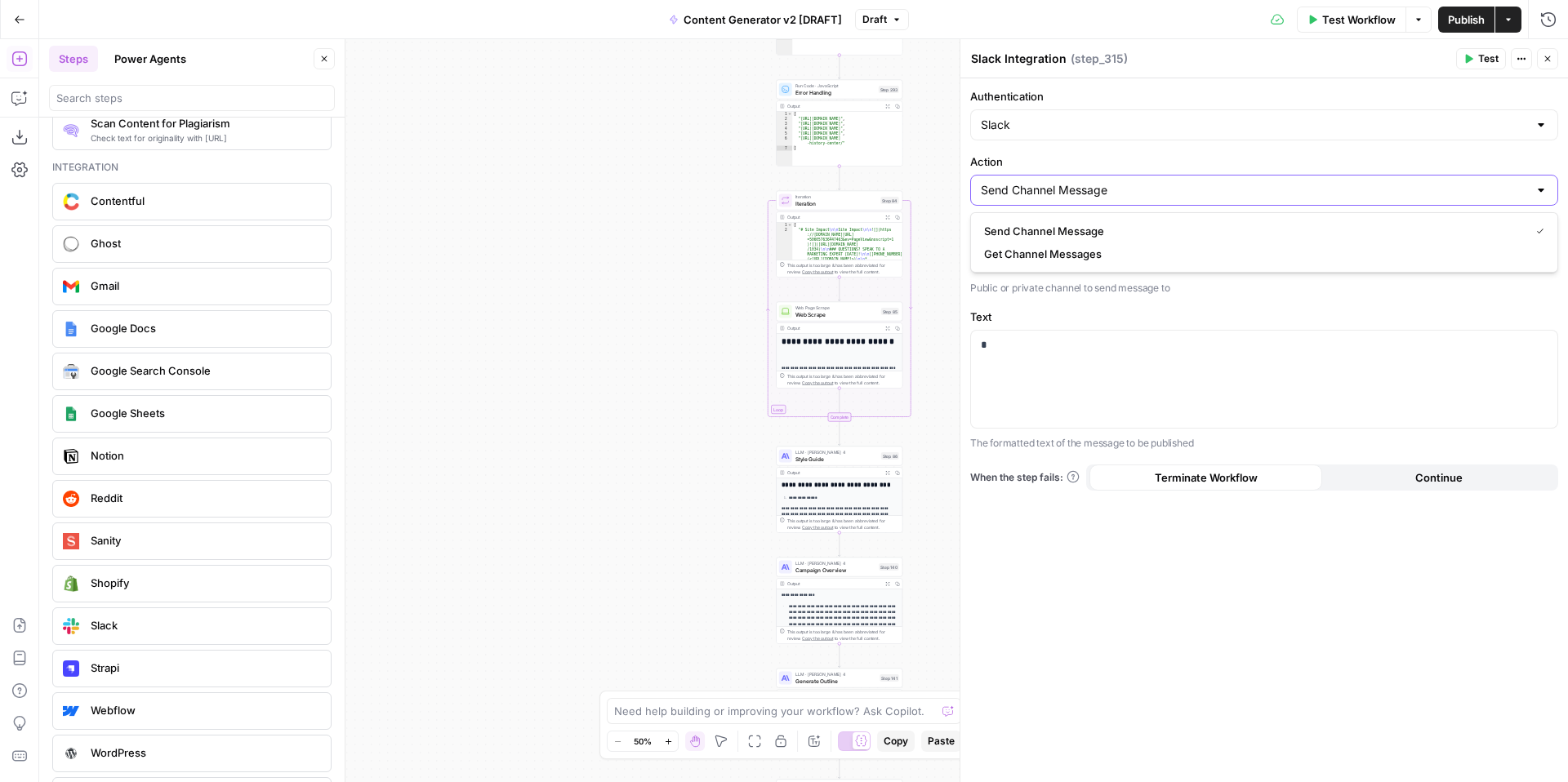
click at [1166, 182] on input "Send Channel Message" at bounding box center [1254, 189] width 547 height 16
type input "Send Channel Message"
click at [1166, 293] on p "Public or private channel to send message to" at bounding box center [1263, 288] width 588 height 16
click at [1111, 256] on p at bounding box center [1264, 255] width 566 height 16
click at [1520, 254] on span "“/” to reference" at bounding box center [1494, 256] width 83 height 13
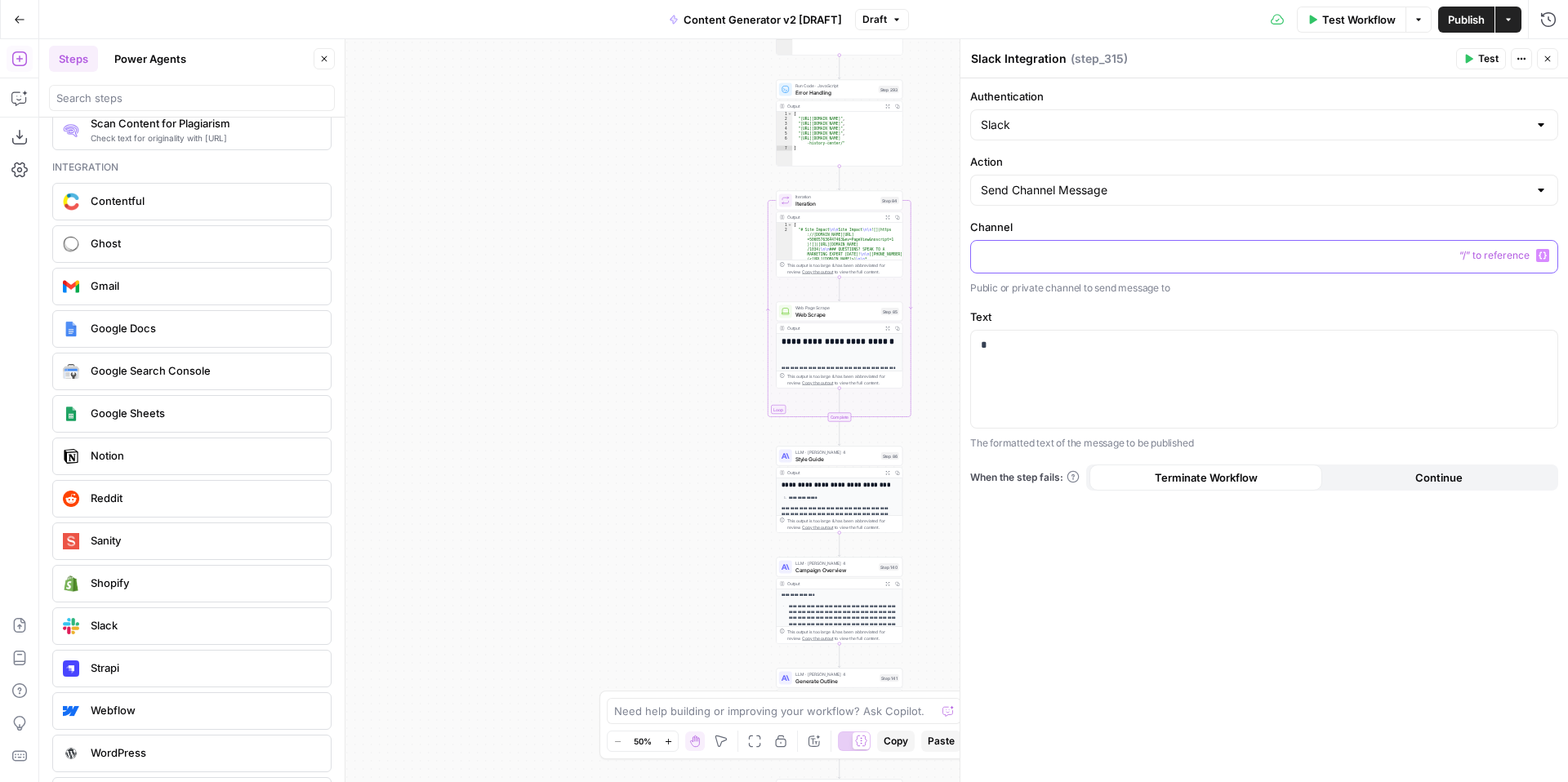
click at [1543, 255] on icon "button" at bounding box center [1542, 255] width 8 height 8
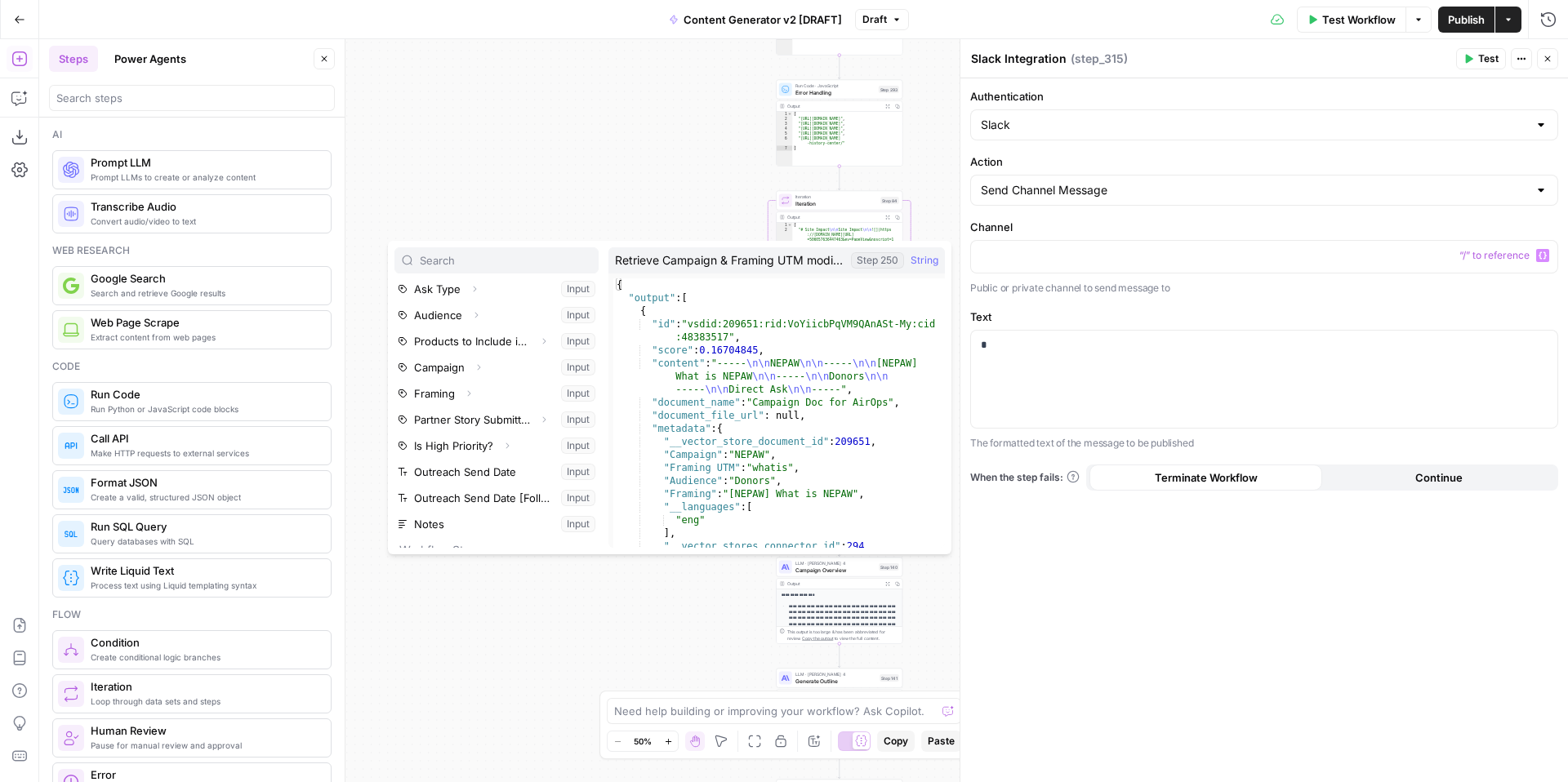
scroll to position [0, 0]
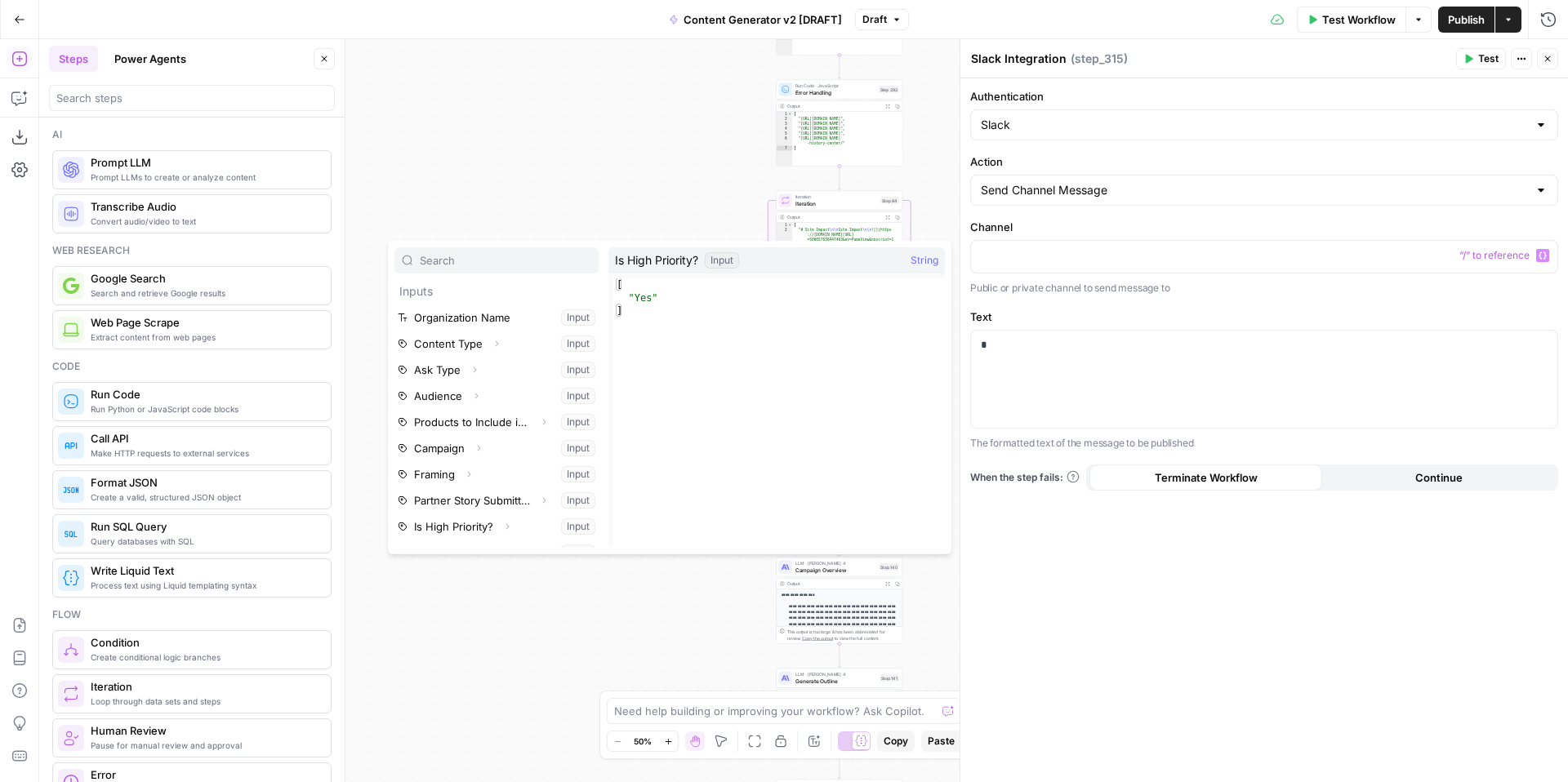
click at [533, 169] on div "**********" at bounding box center [804, 411] width 1529 height 743
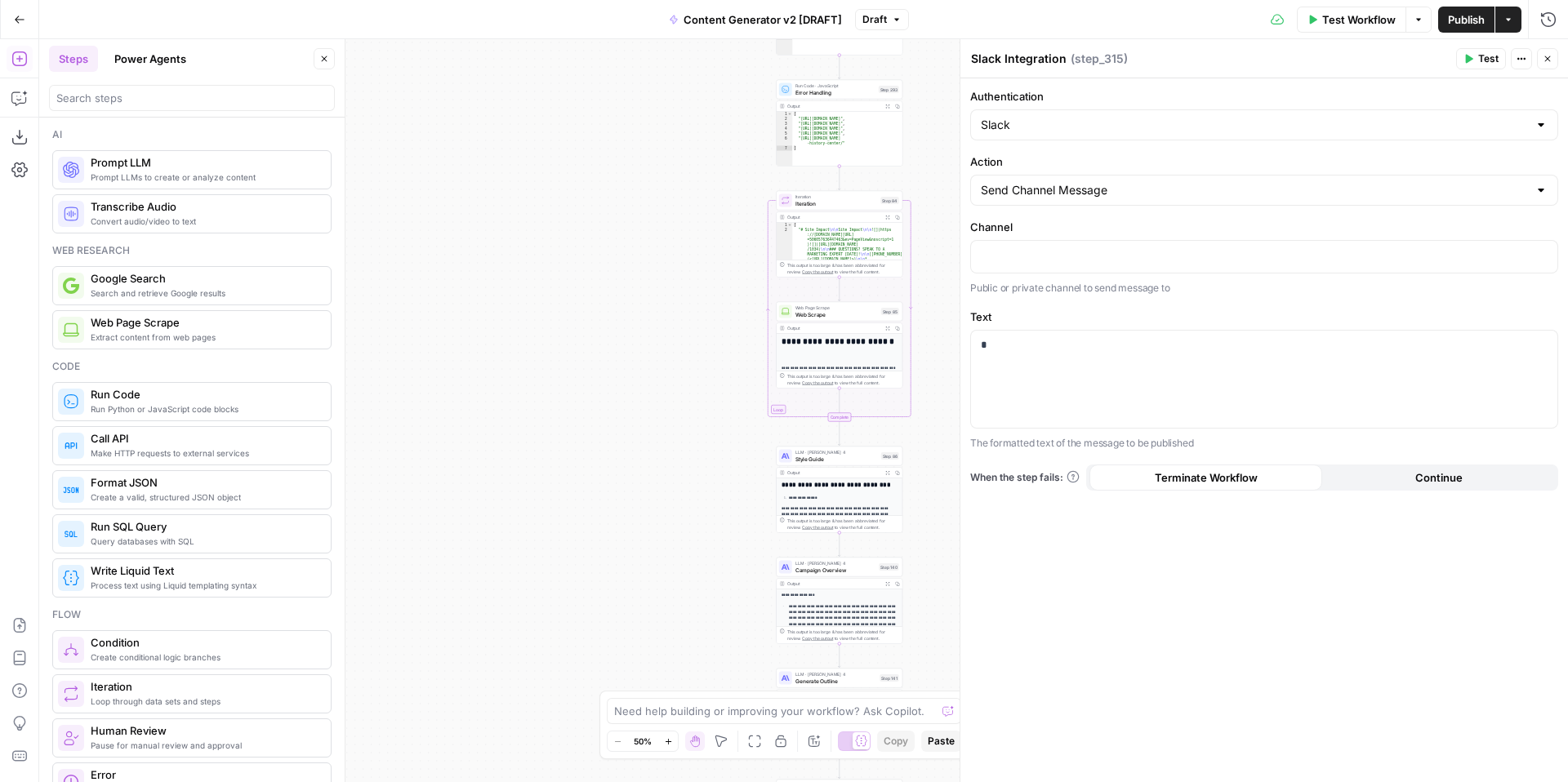
click at [1547, 54] on icon "button" at bounding box center [1547, 58] width 9 height 9
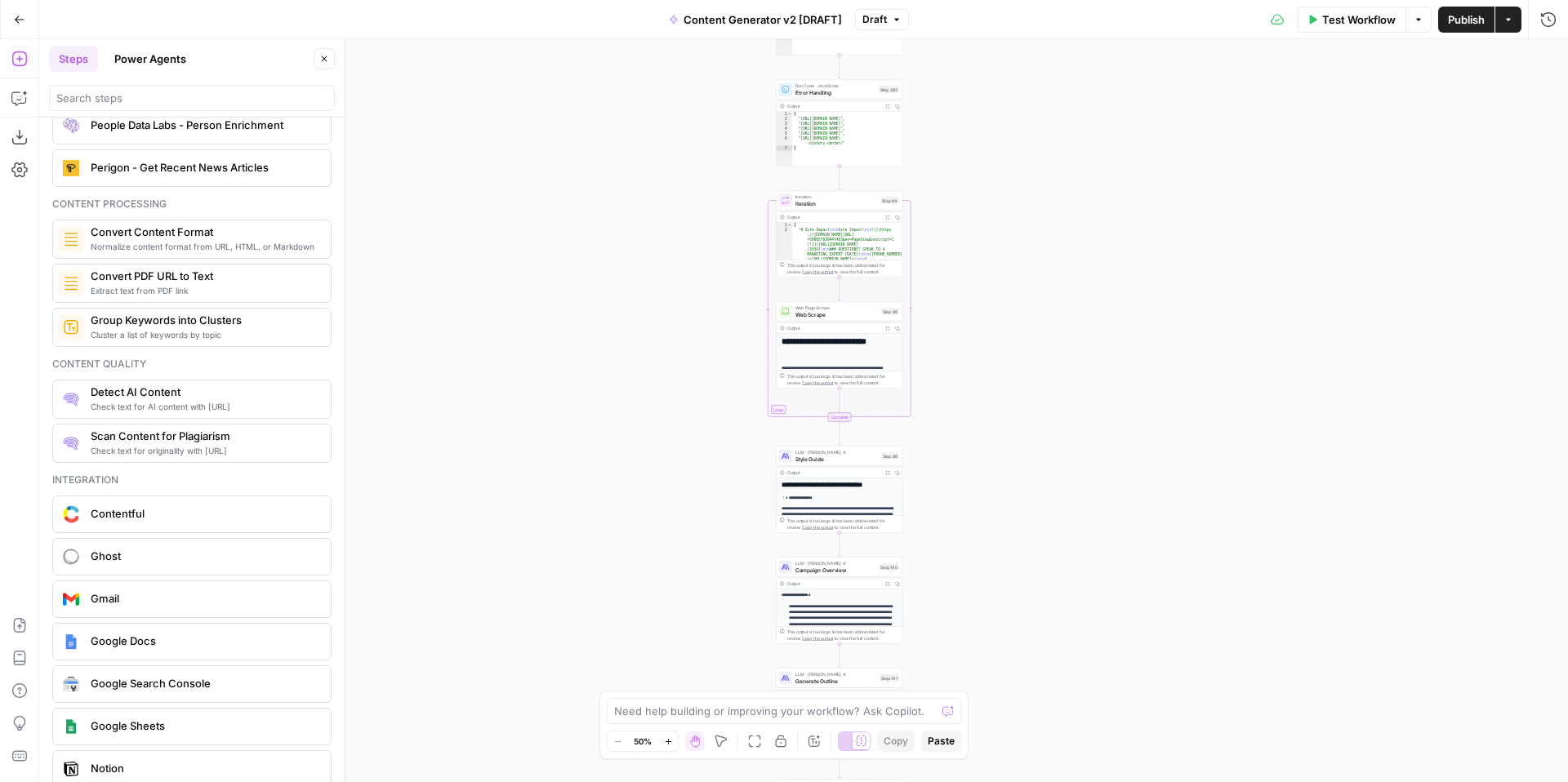
scroll to position [2894, 0]
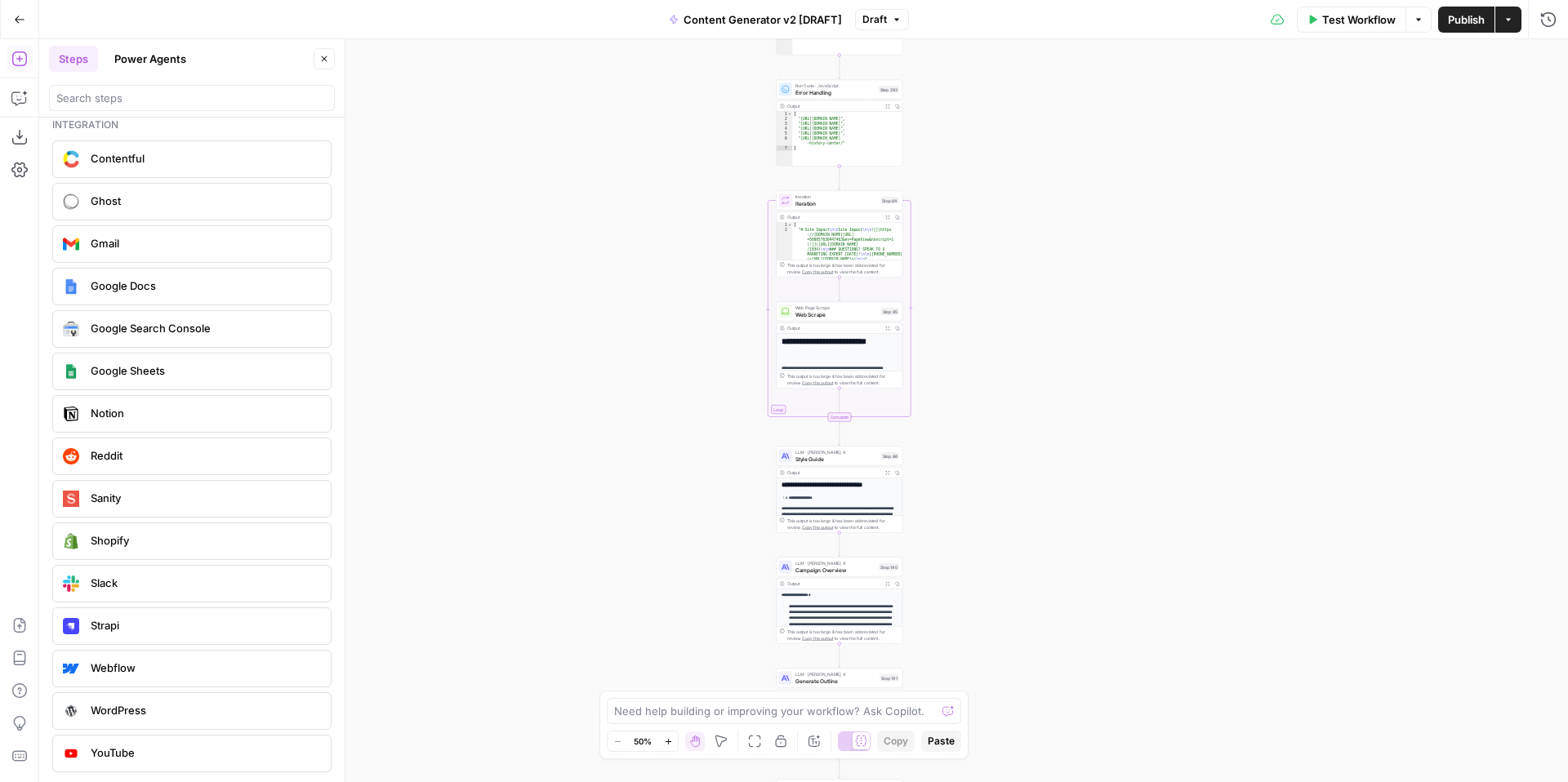
click at [167, 587] on span "Slack" at bounding box center [204, 582] width 227 height 16
click at [1093, 120] on input "Authentication" at bounding box center [1254, 125] width 547 height 16
click at [1070, 163] on span "Slack" at bounding box center [1260, 165] width 553 height 16
type input "Slack"
click at [1070, 196] on input "Action" at bounding box center [1254, 189] width 547 height 16
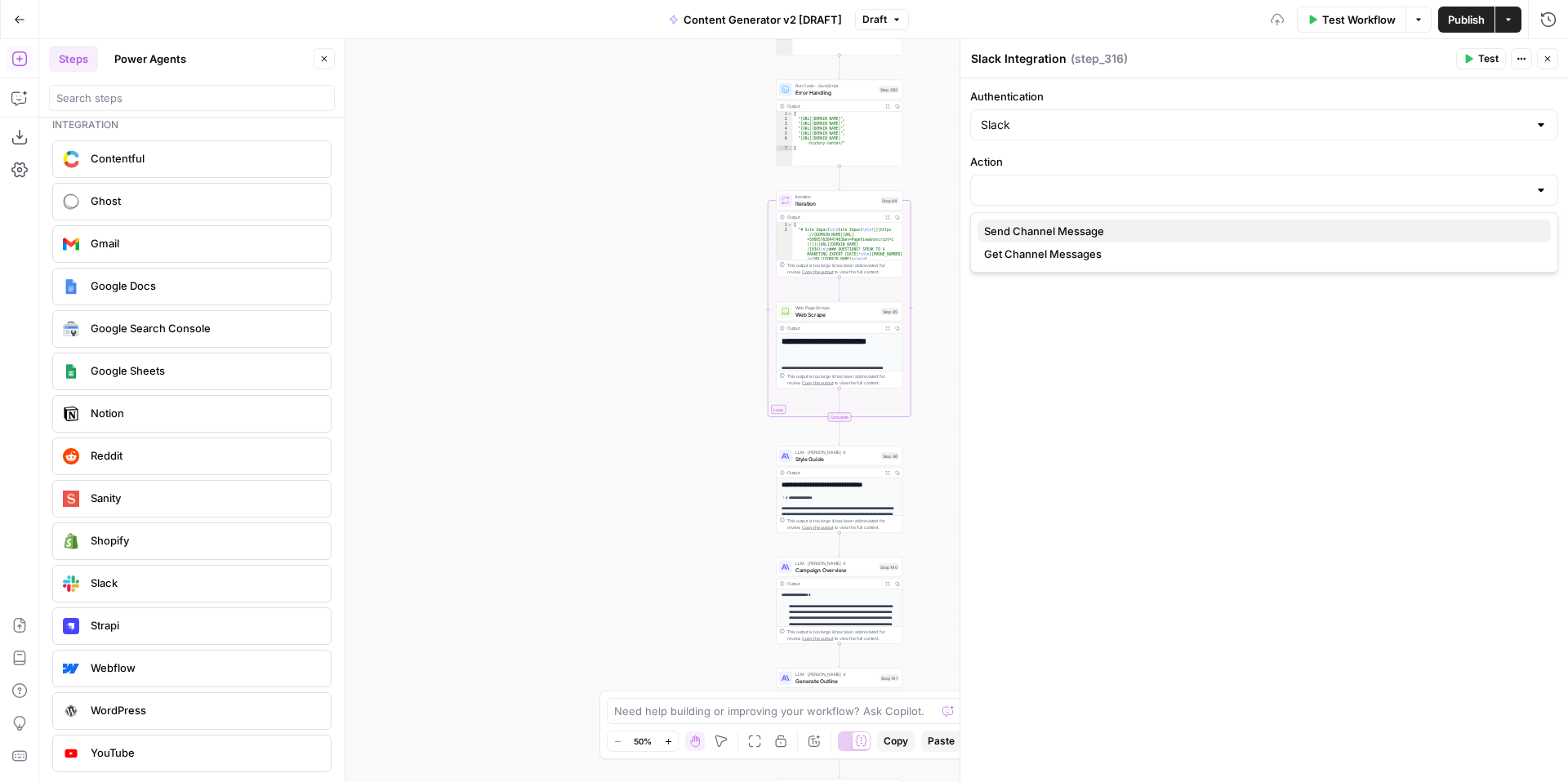
click at [1069, 233] on span "Send Channel Message" at bounding box center [1260, 231] width 553 height 16
type input "Send Channel Message"
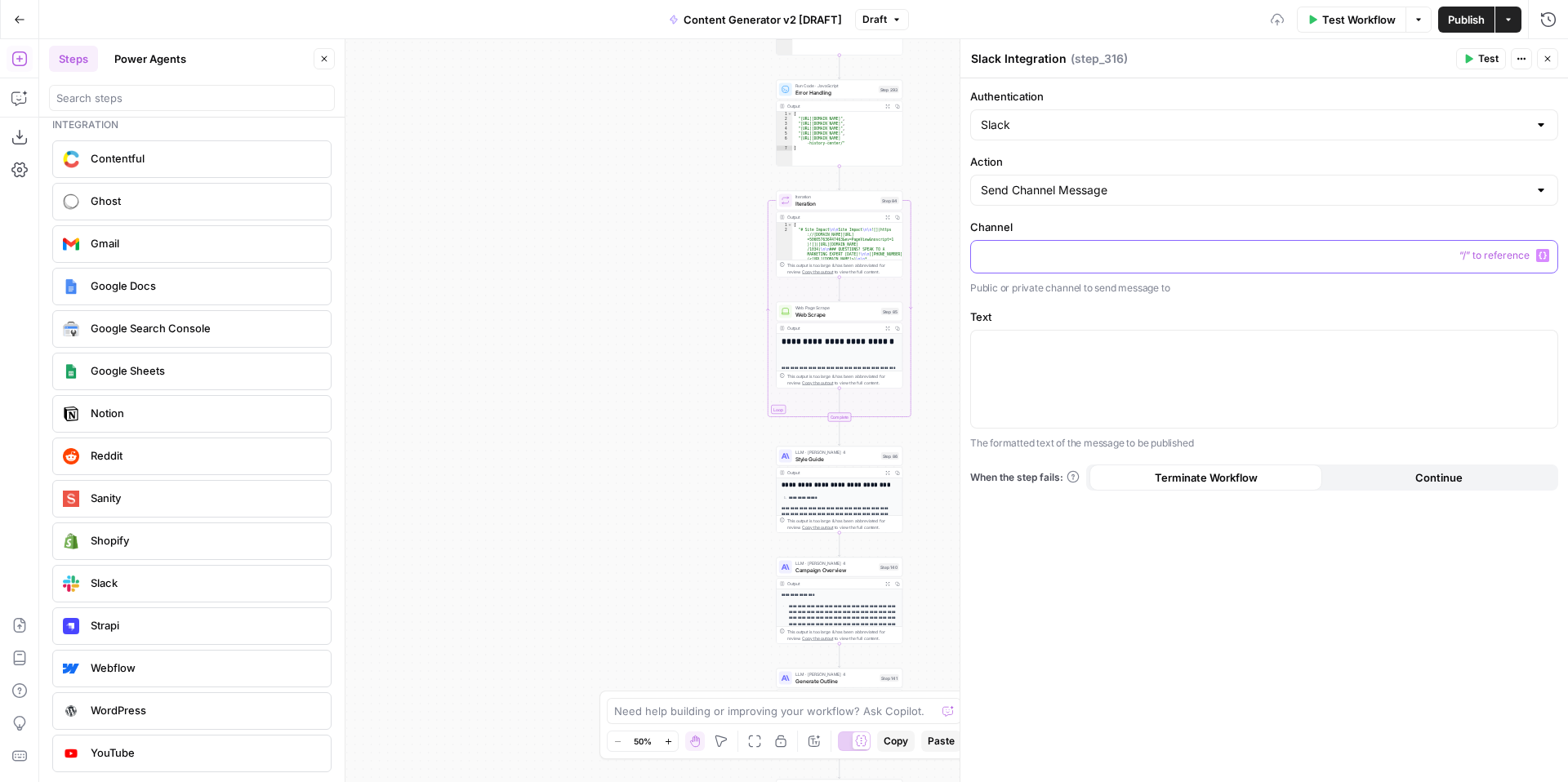
click at [1044, 257] on p at bounding box center [1264, 255] width 566 height 16
click at [1044, 350] on p at bounding box center [1264, 345] width 566 height 16
click at [1033, 123] on input "Authentication" at bounding box center [1254, 125] width 547 height 16
click at [1031, 170] on span "Slack" at bounding box center [1253, 165] width 539 height 16
type input "Slack"
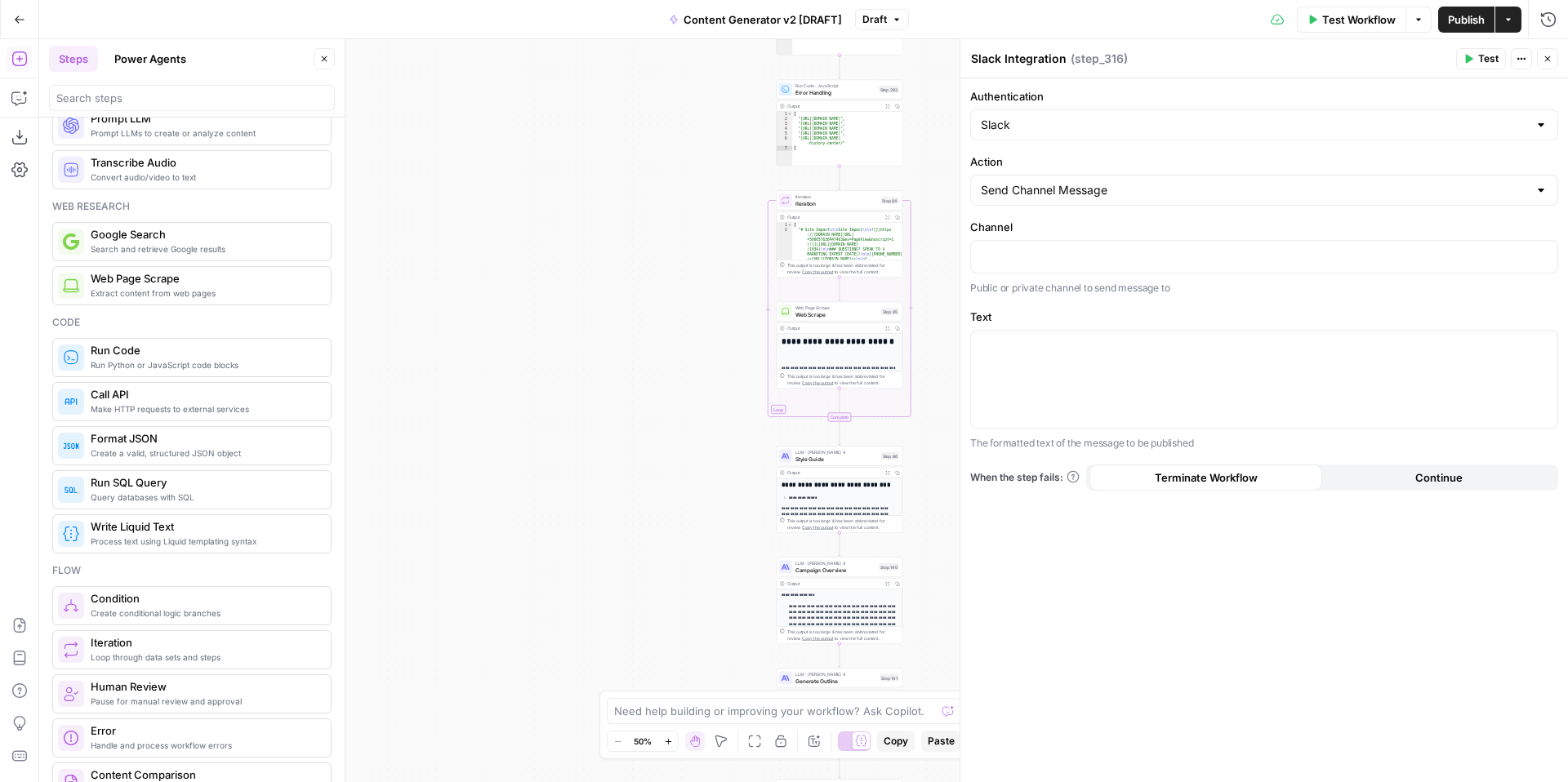
scroll to position [0, 0]
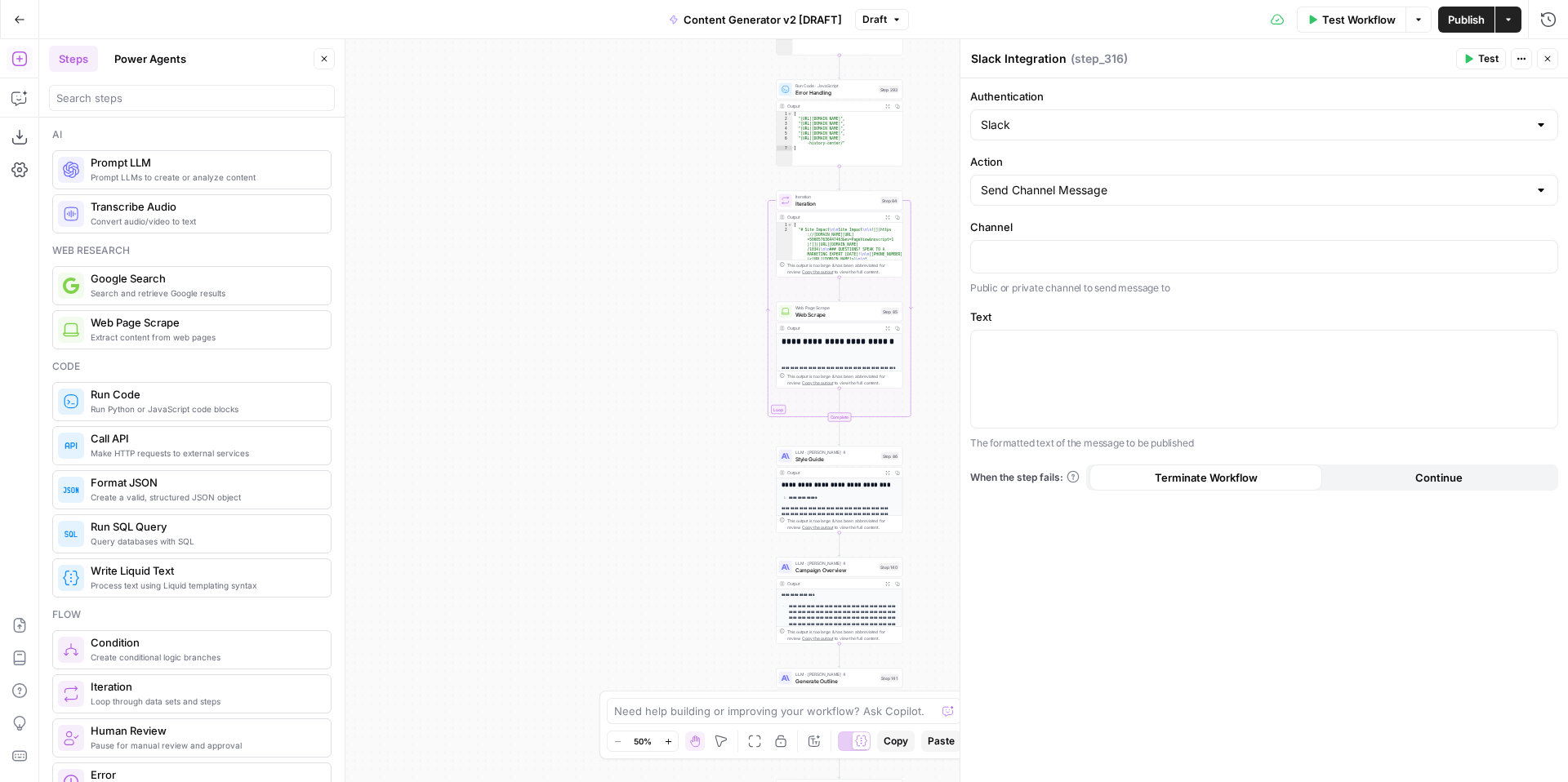
click at [1550, 59] on icon "button" at bounding box center [1547, 58] width 9 height 9
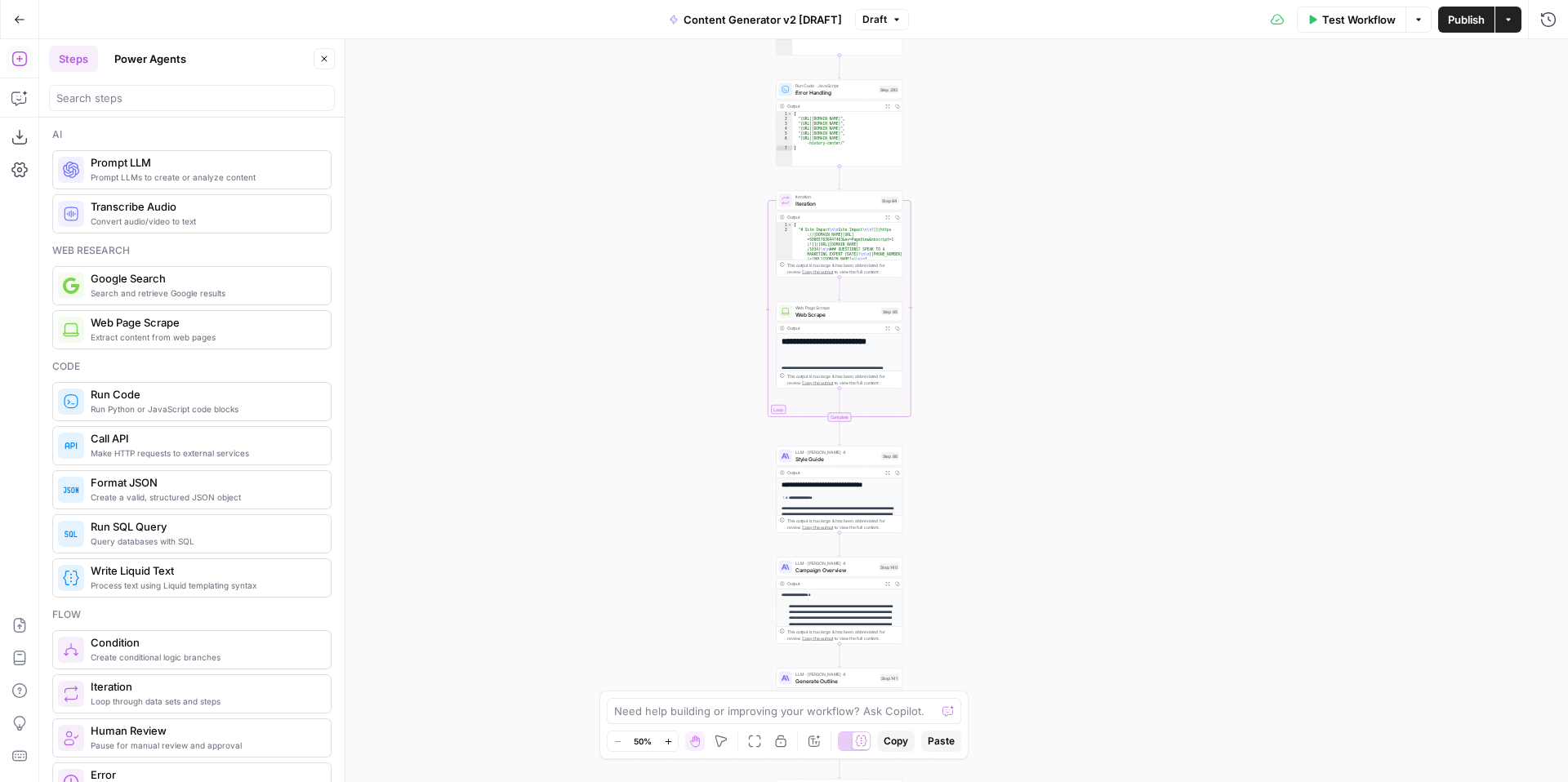
click at [325, 60] on icon "button" at bounding box center [324, 59] width 6 height 6
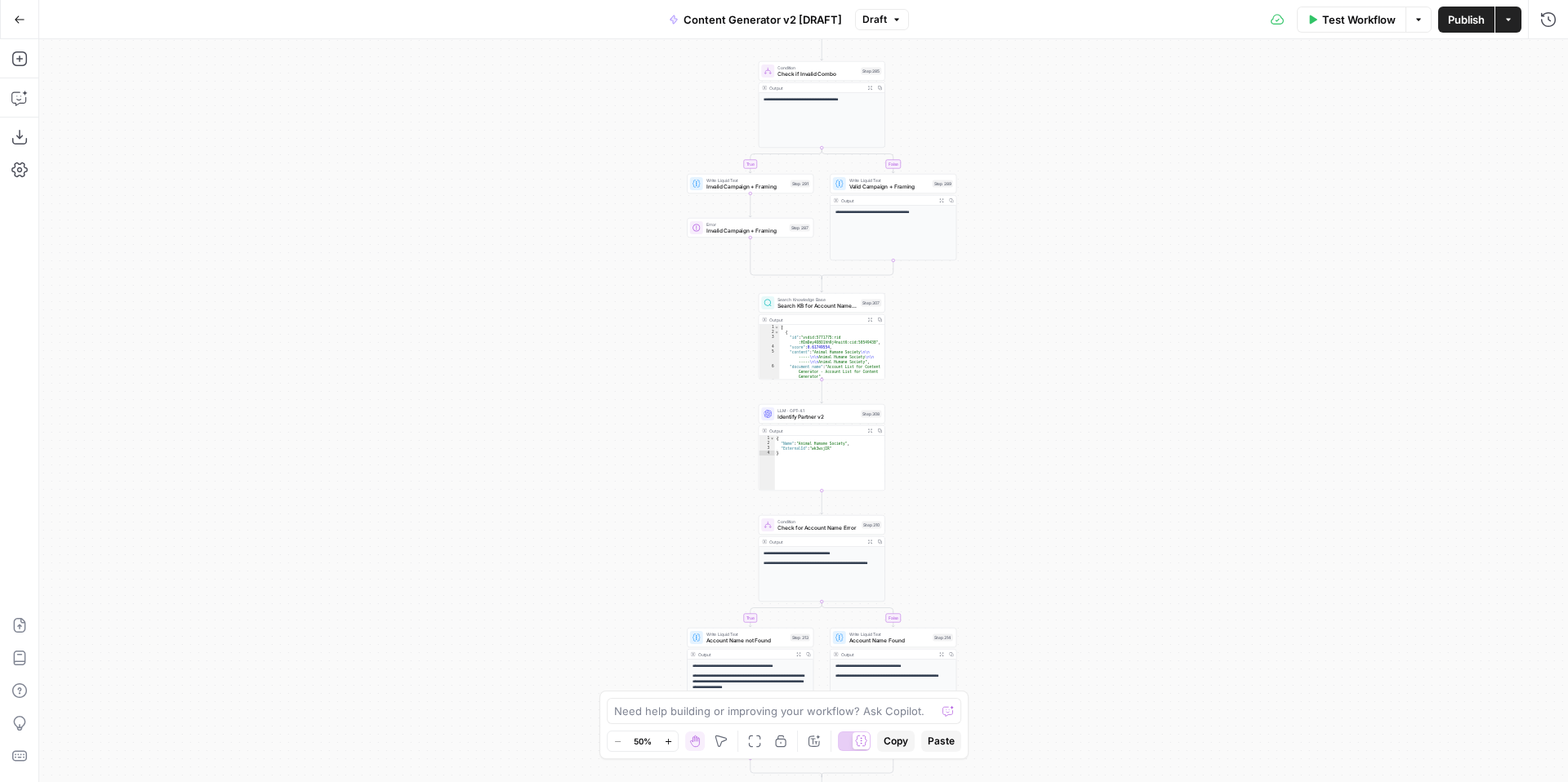
click at [808, 308] on span "Search KB for Account Name Matches" at bounding box center [817, 306] width 80 height 8
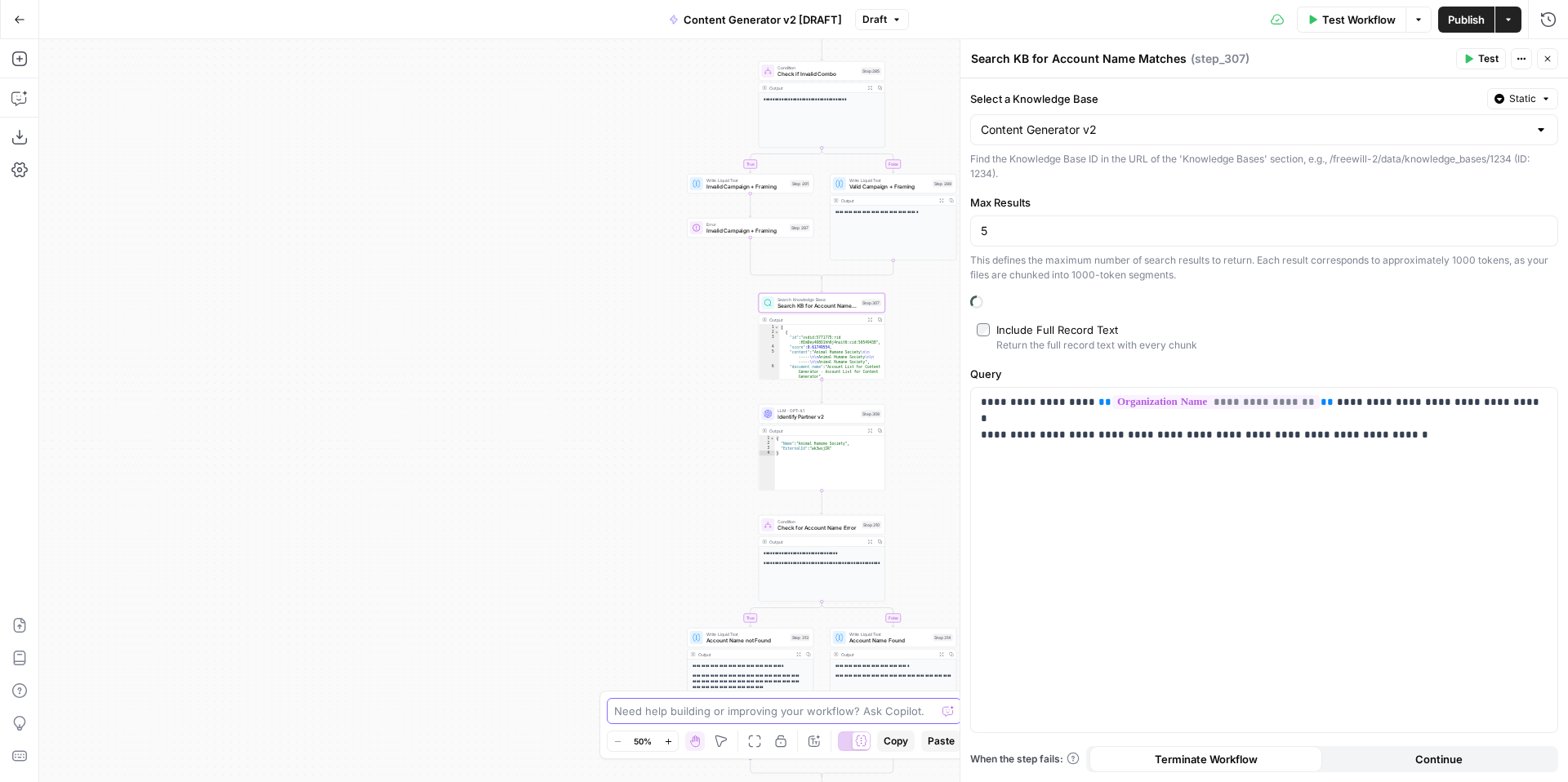
click at [816, 709] on textarea at bounding box center [775, 711] width 322 height 16
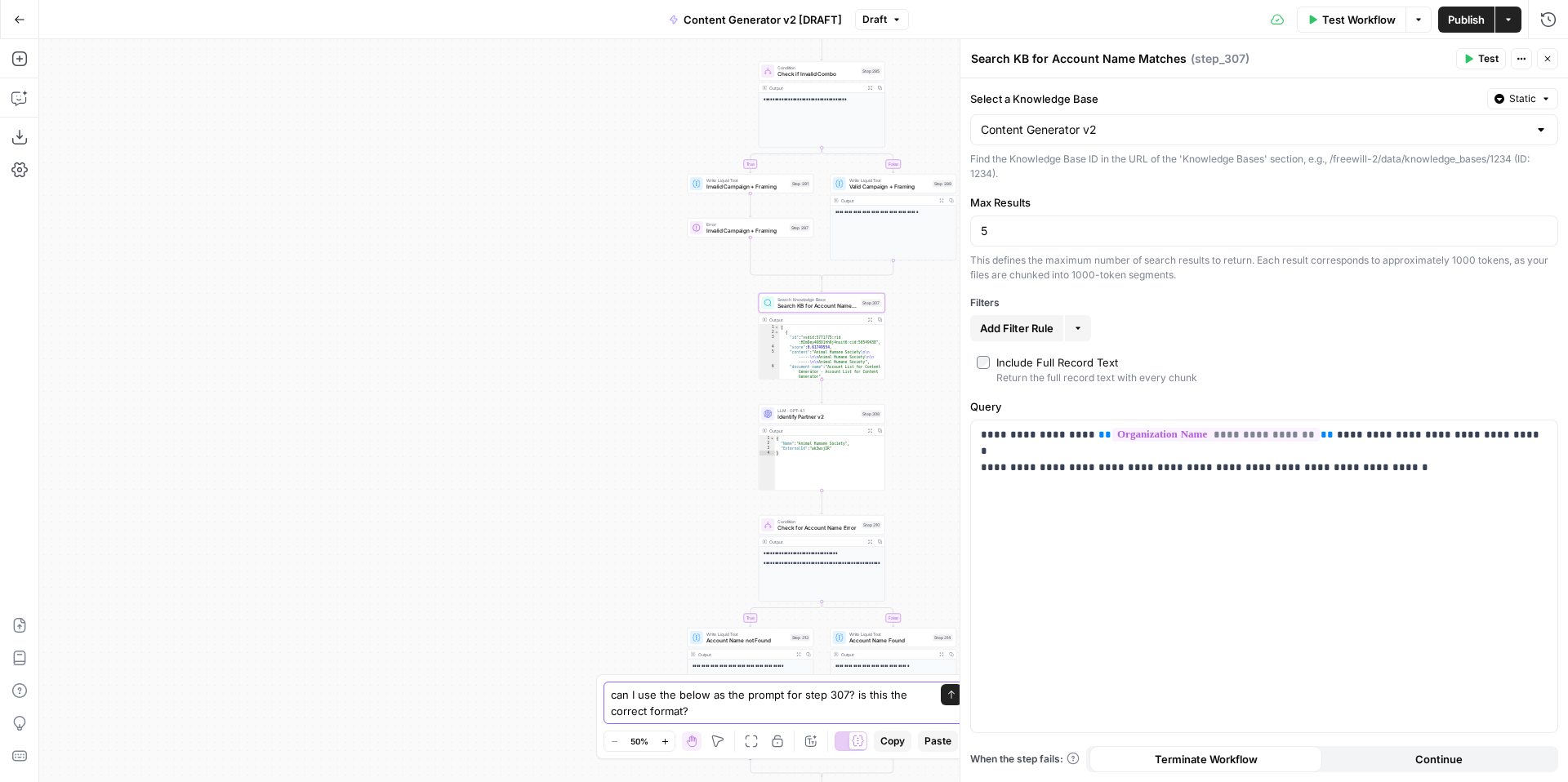
paste textarea "import os import sys import subprocess # Install the fuzzywuzzy package for str…"
type textarea "can I use the below as the prompt for step 307? is this the correct format? imp…"
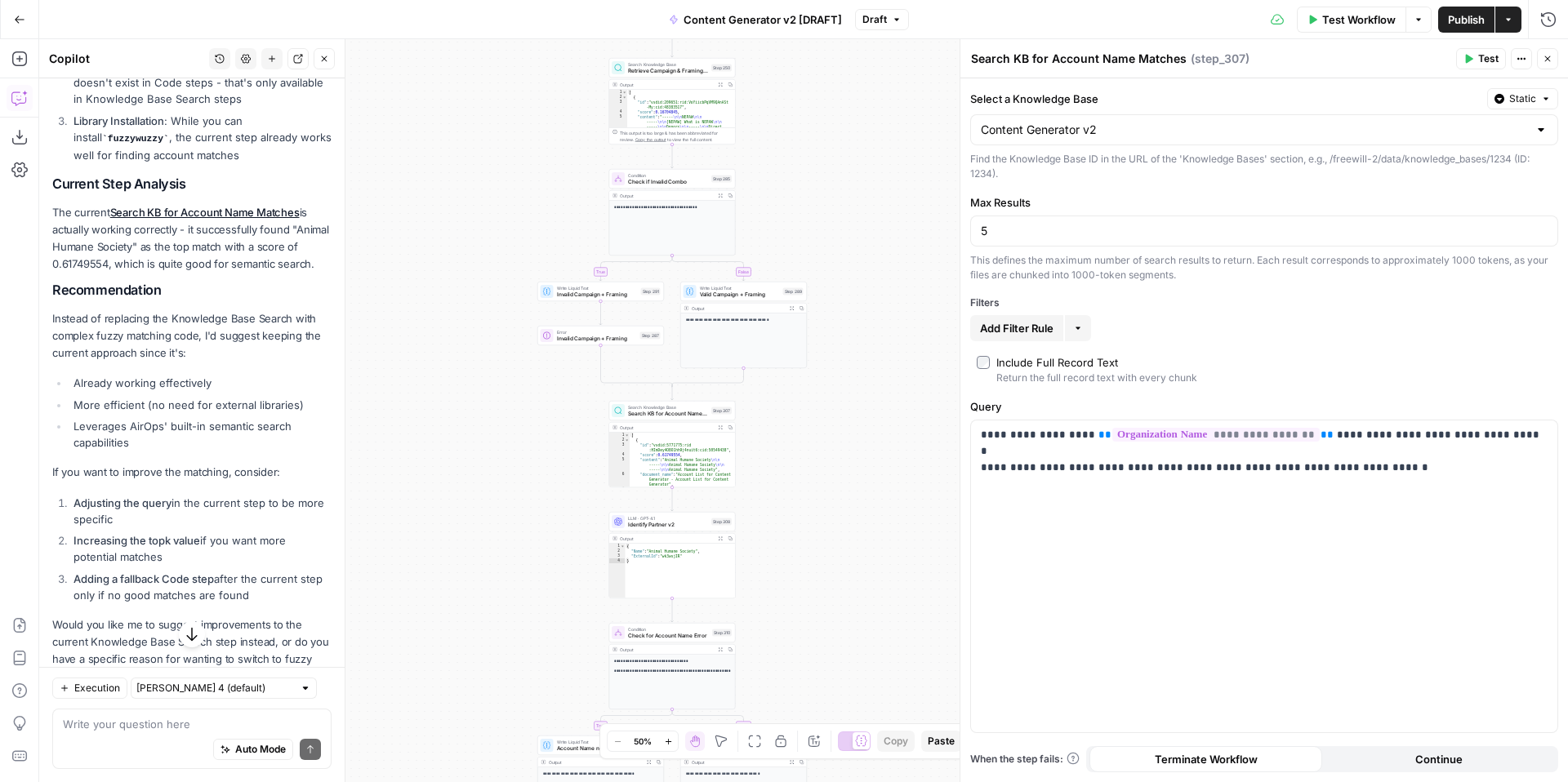
scroll to position [2058, 0]
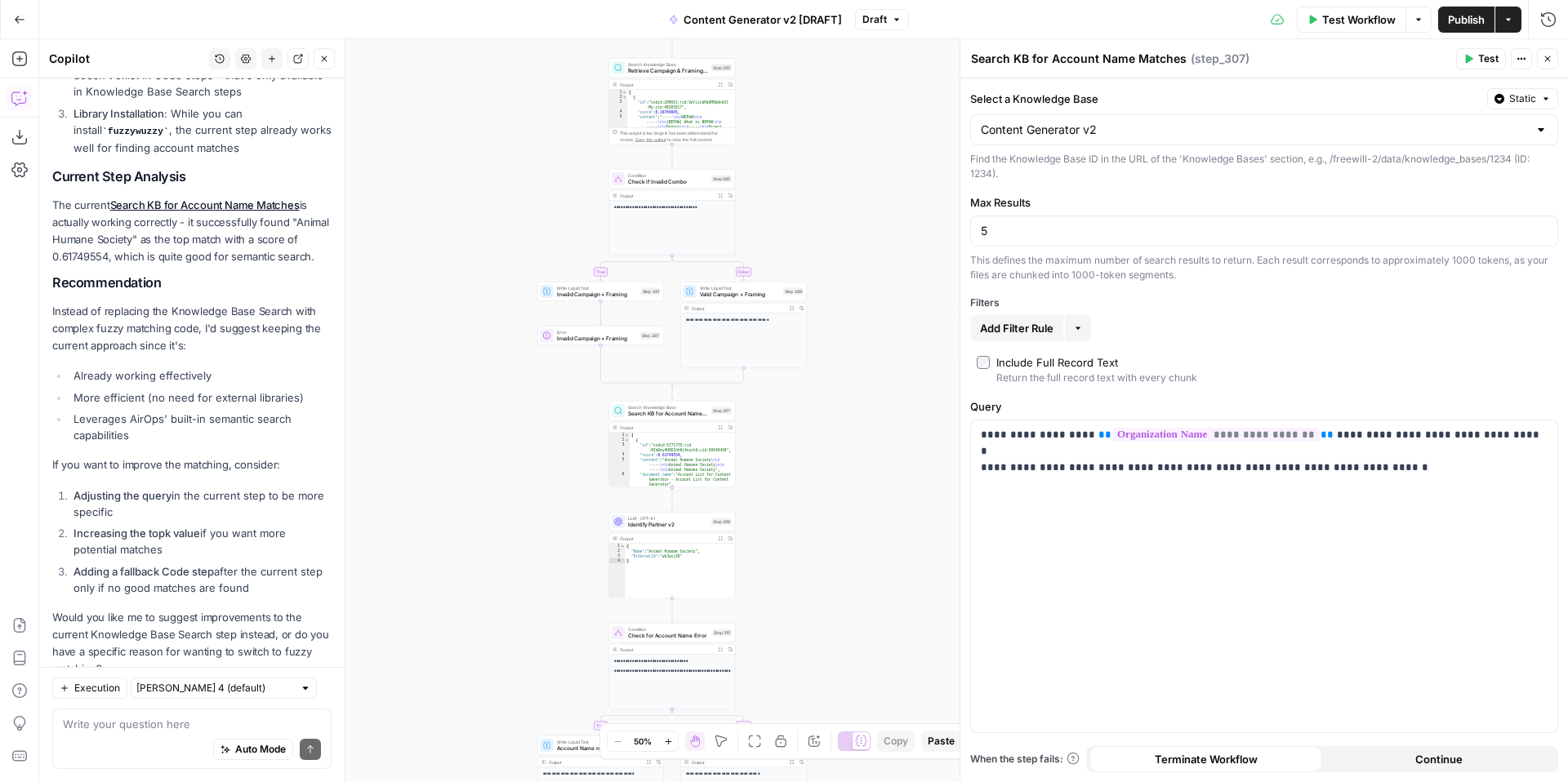
click at [217, 723] on div "Auto Mode will automatically modify and execute the workflow" at bounding box center [252, 708] width 238 height 32
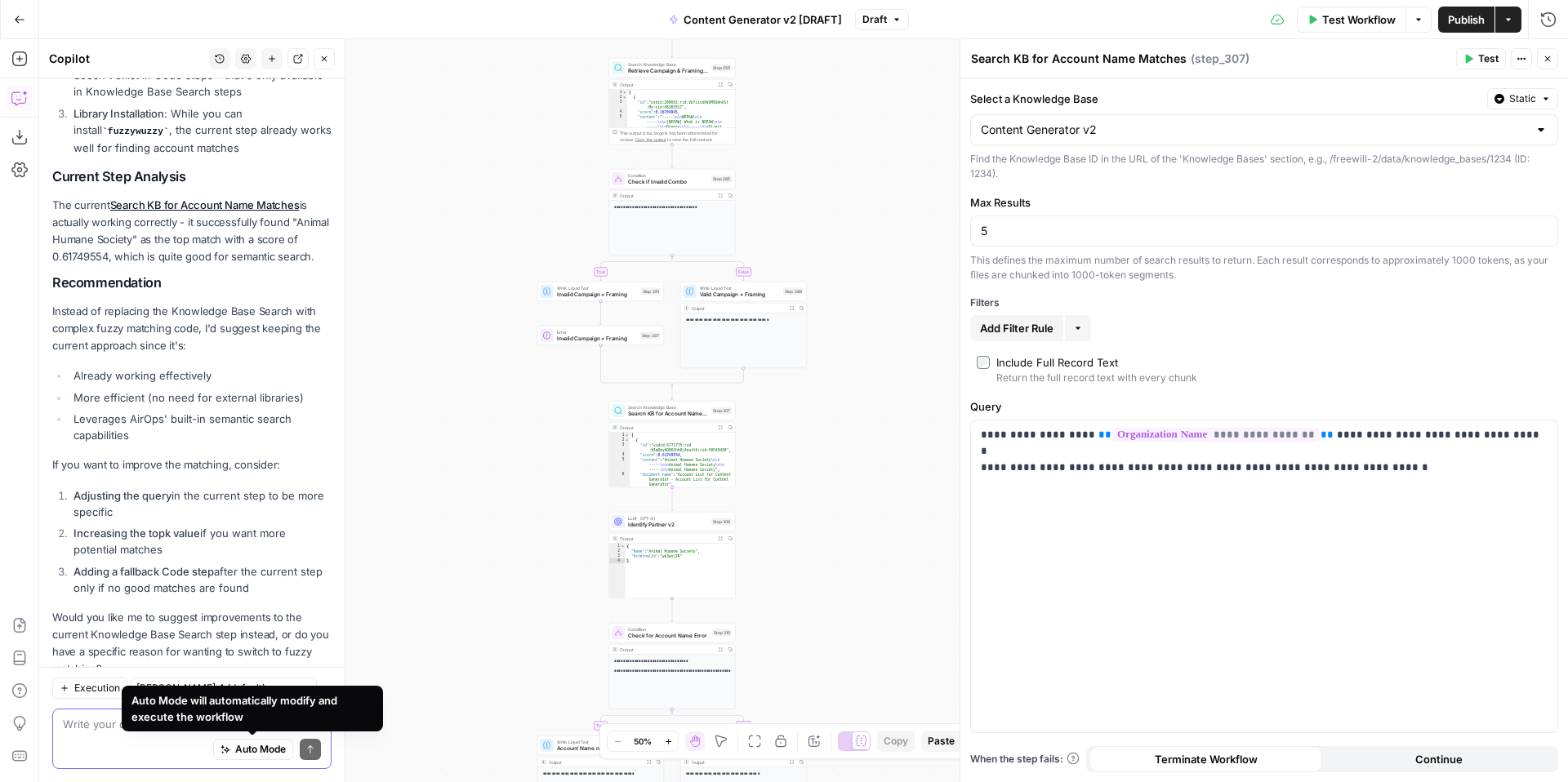
click at [86, 720] on textarea at bounding box center [191, 724] width 258 height 16
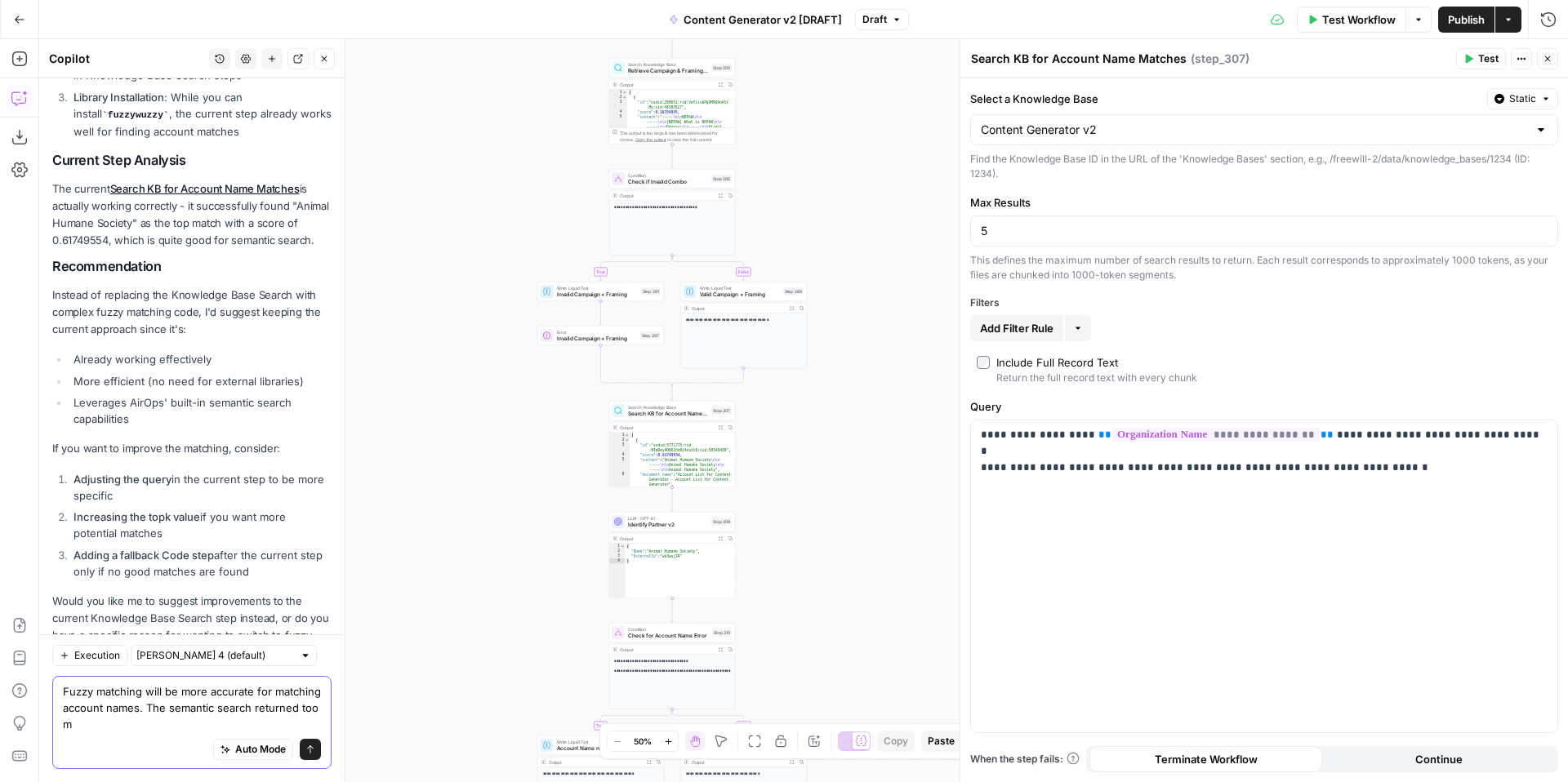
scroll to position [2091, 0]
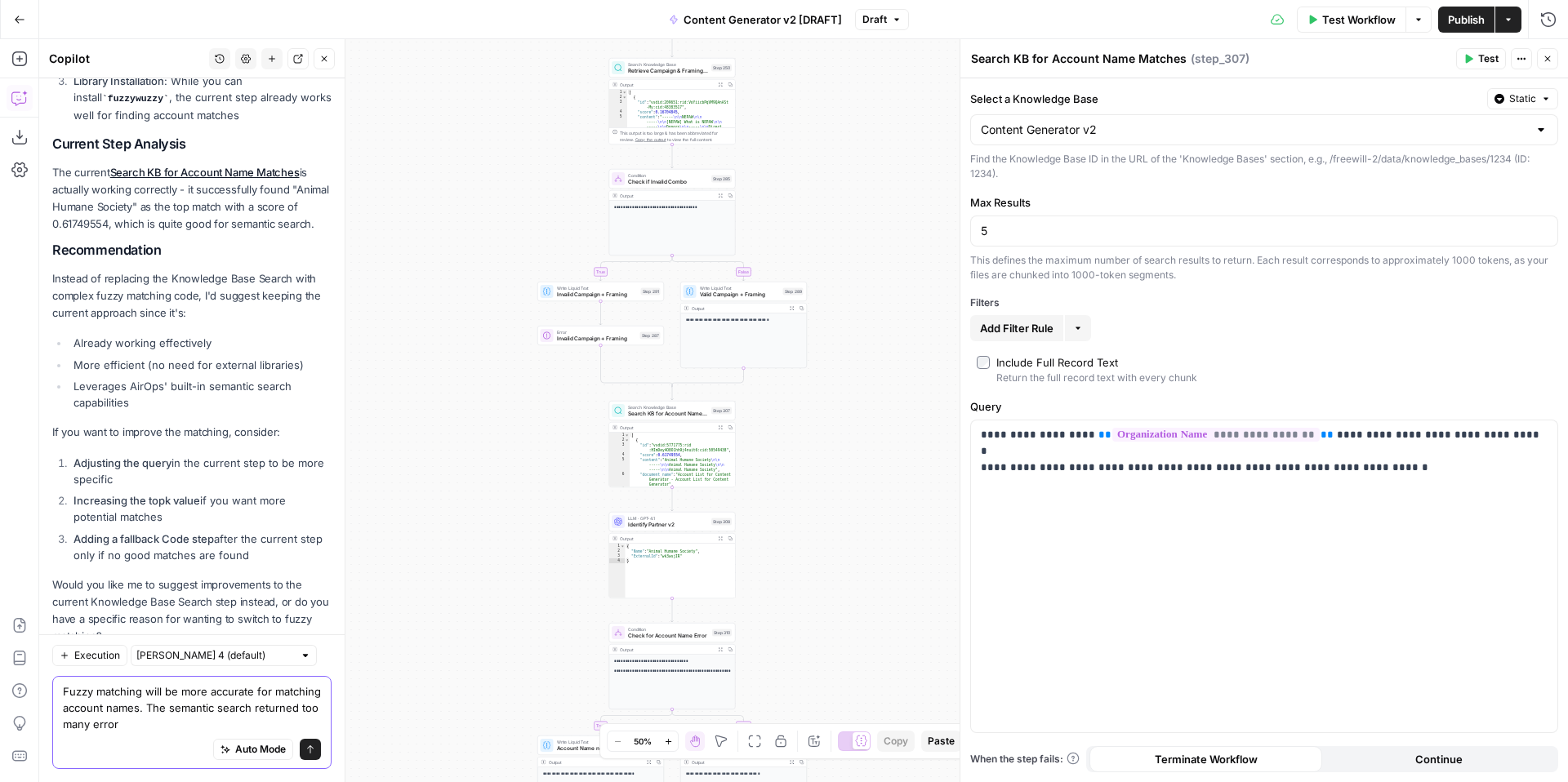
type textarea "Fuzzy matching will be more accurate for matching account names. The semantic s…"
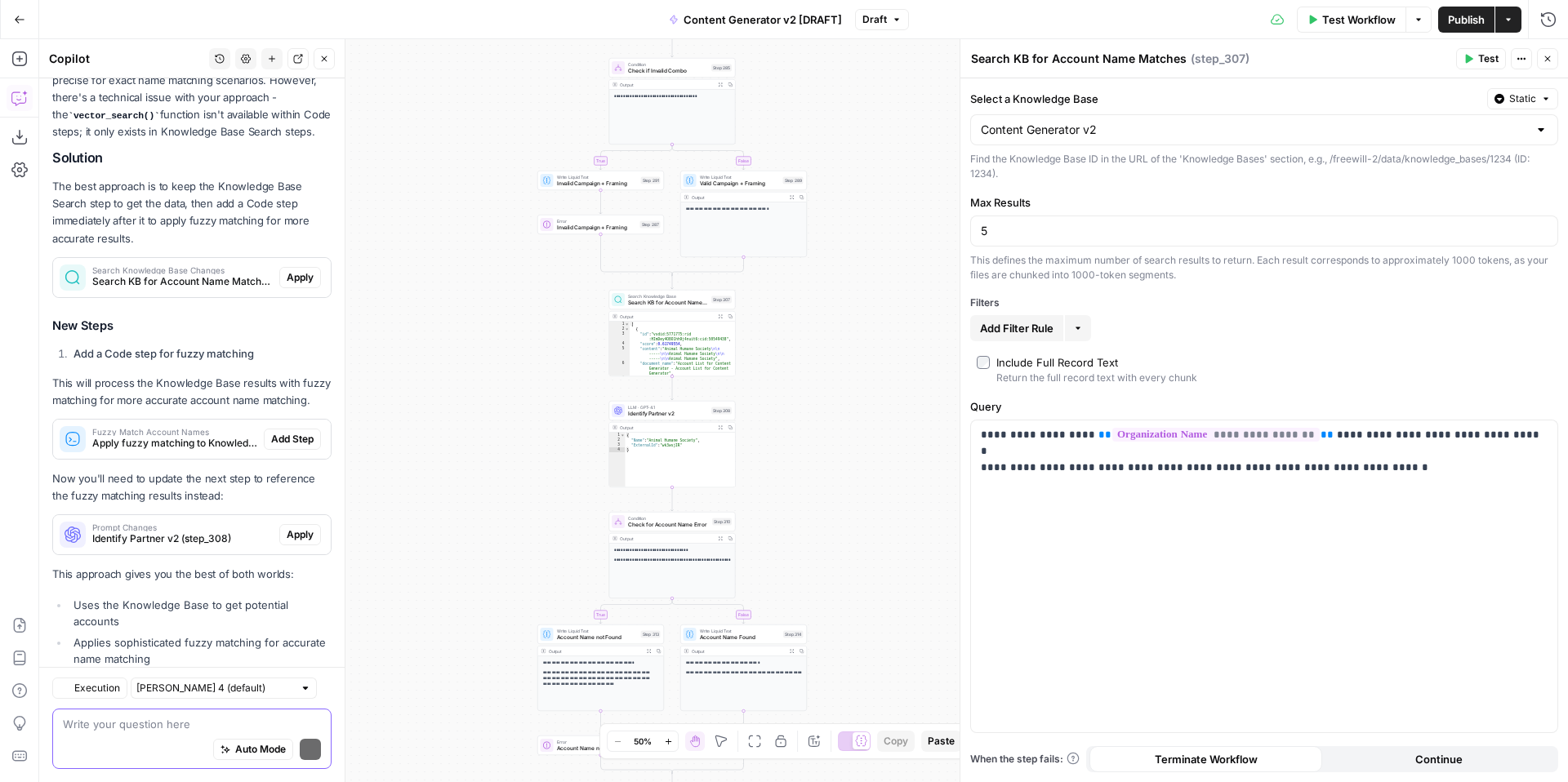
scroll to position [2830, 0]
